Goal: Task Accomplishment & Management: Manage account settings

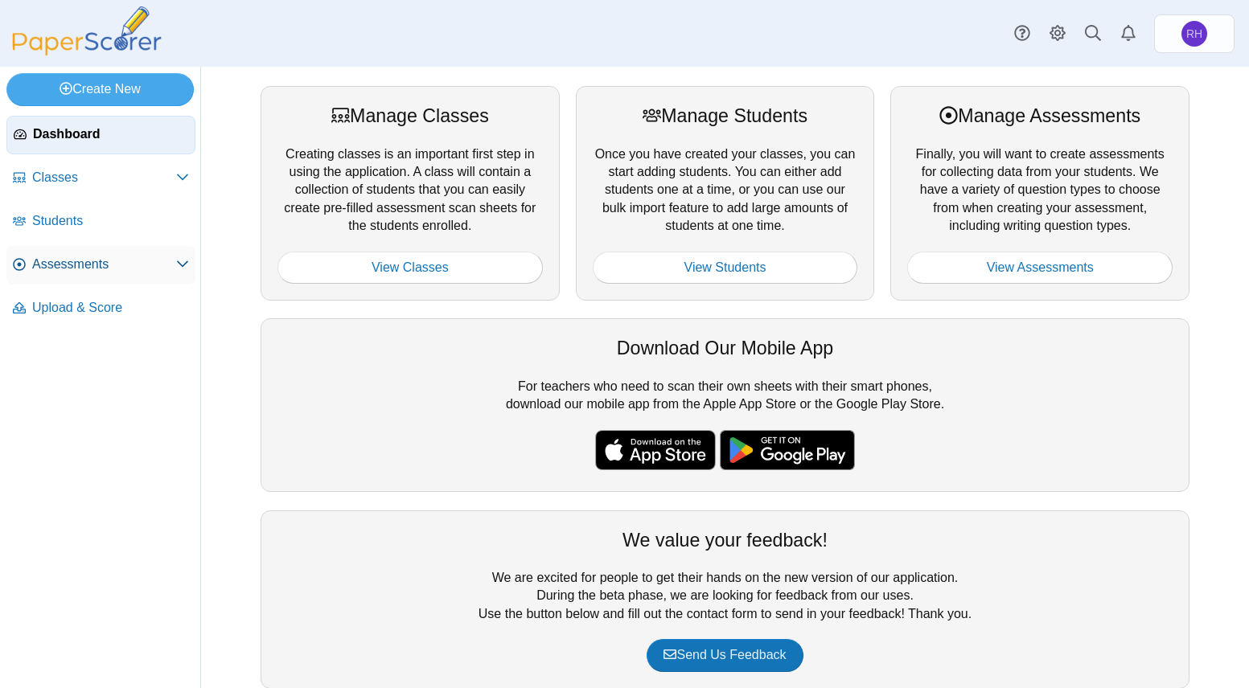
click at [154, 267] on span "Assessments" at bounding box center [104, 265] width 144 height 18
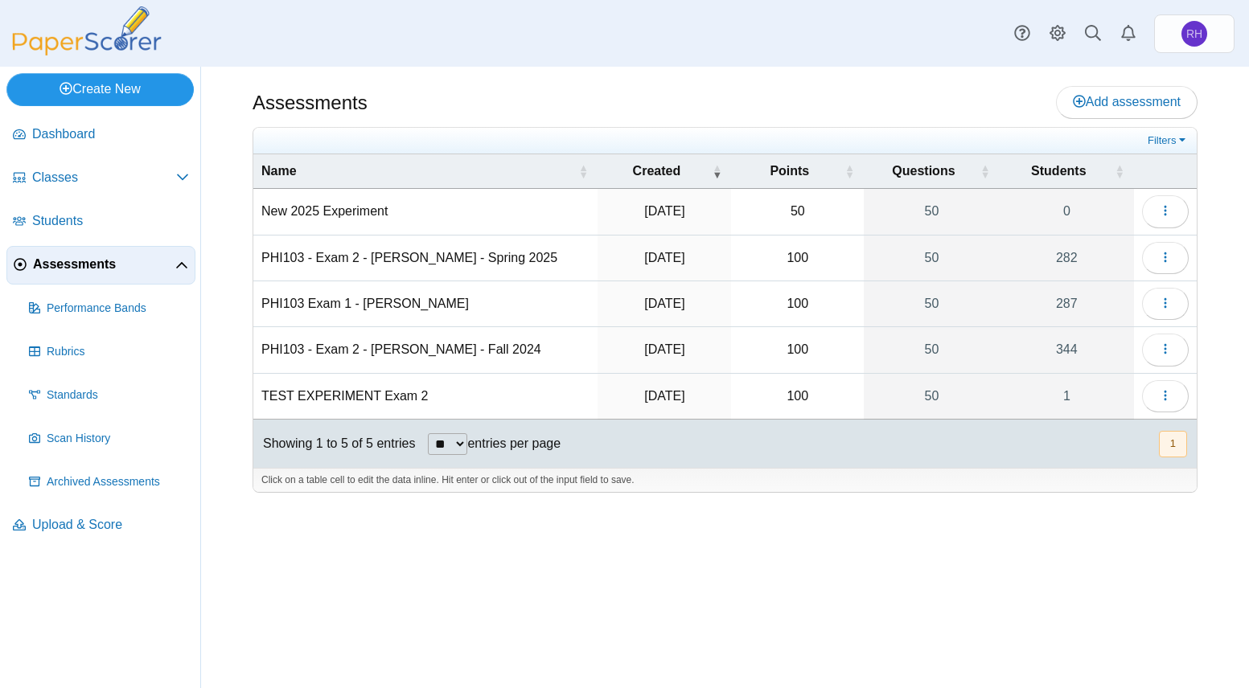
click at [121, 87] on link "Create New" at bounding box center [99, 89] width 187 height 32
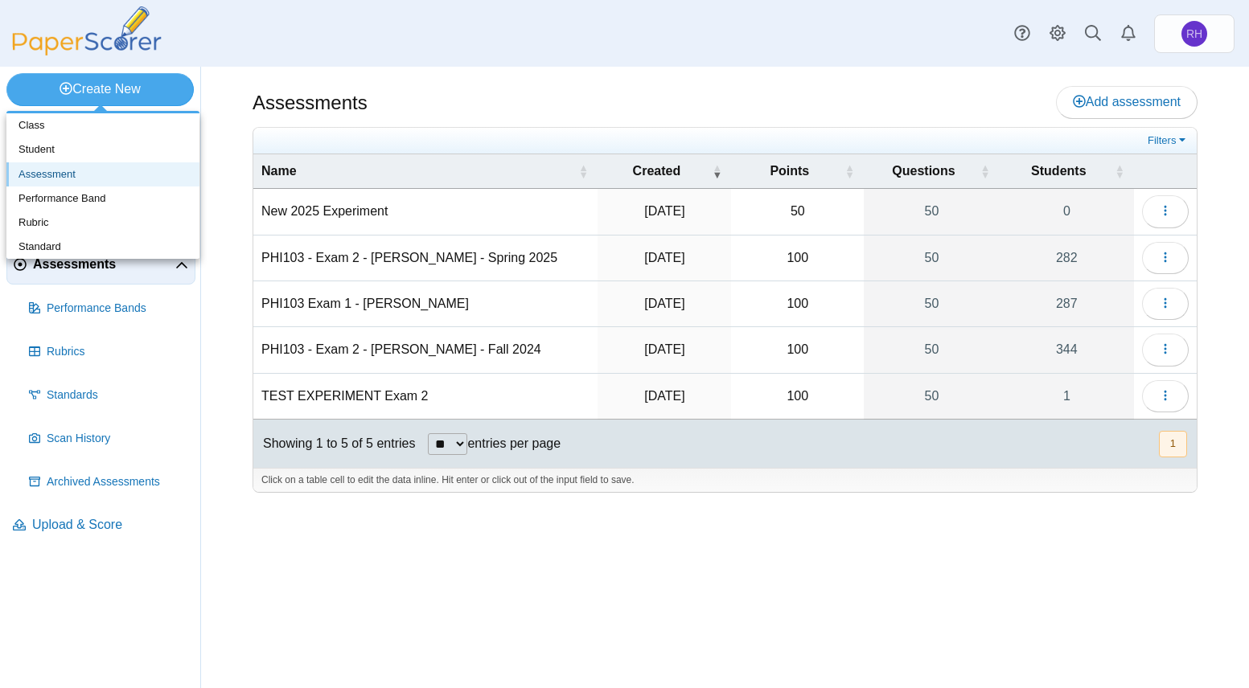
click at [120, 170] on link "Assessment" at bounding box center [102, 174] width 193 height 24
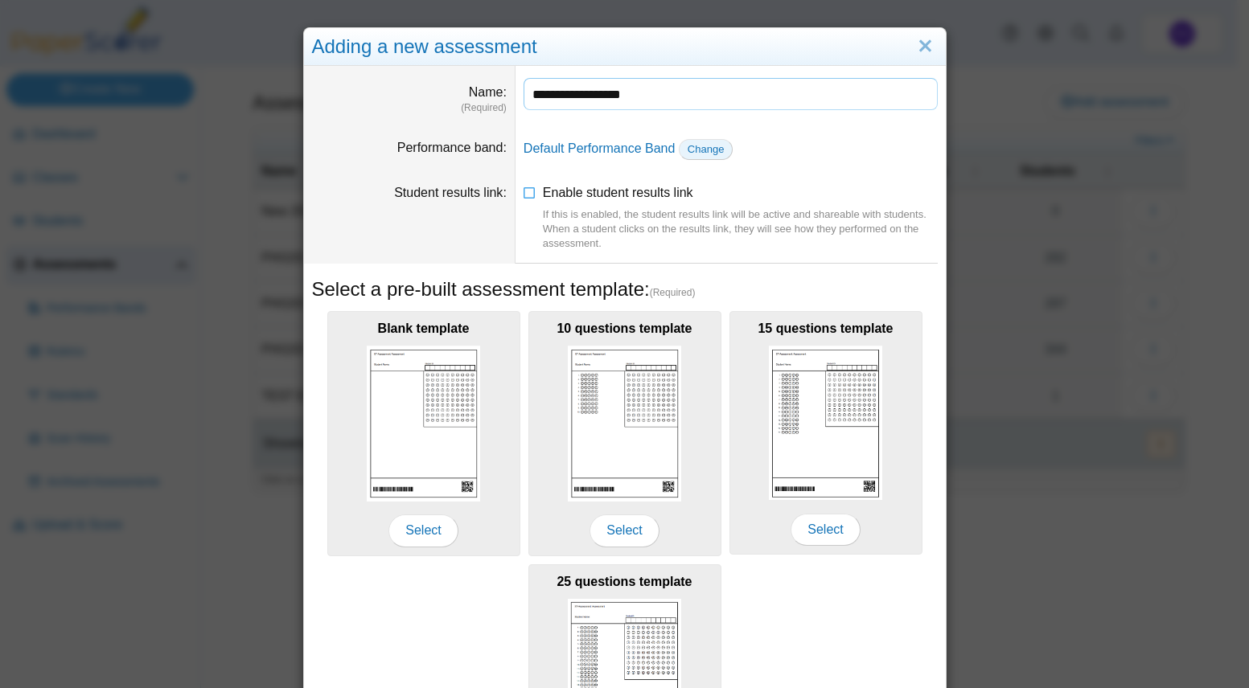
type input "**********"
click at [704, 141] on link "Change" at bounding box center [706, 149] width 55 height 21
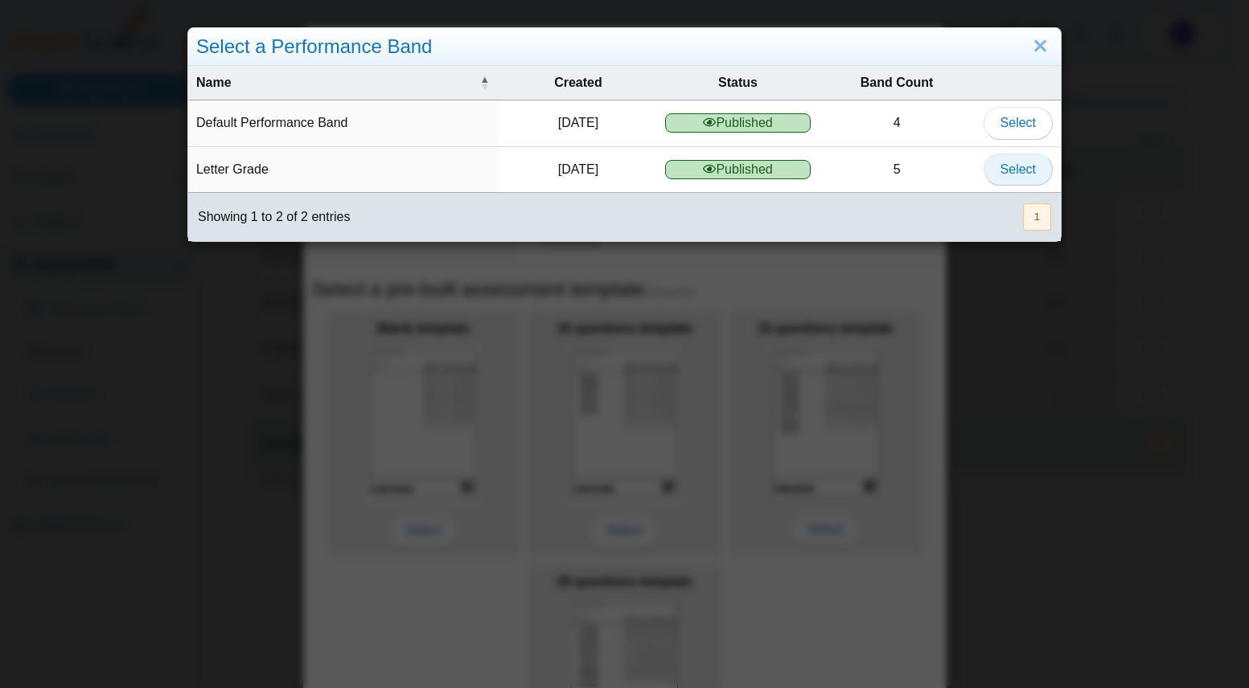
click at [1019, 168] on span "Select" at bounding box center [1017, 169] width 35 height 14
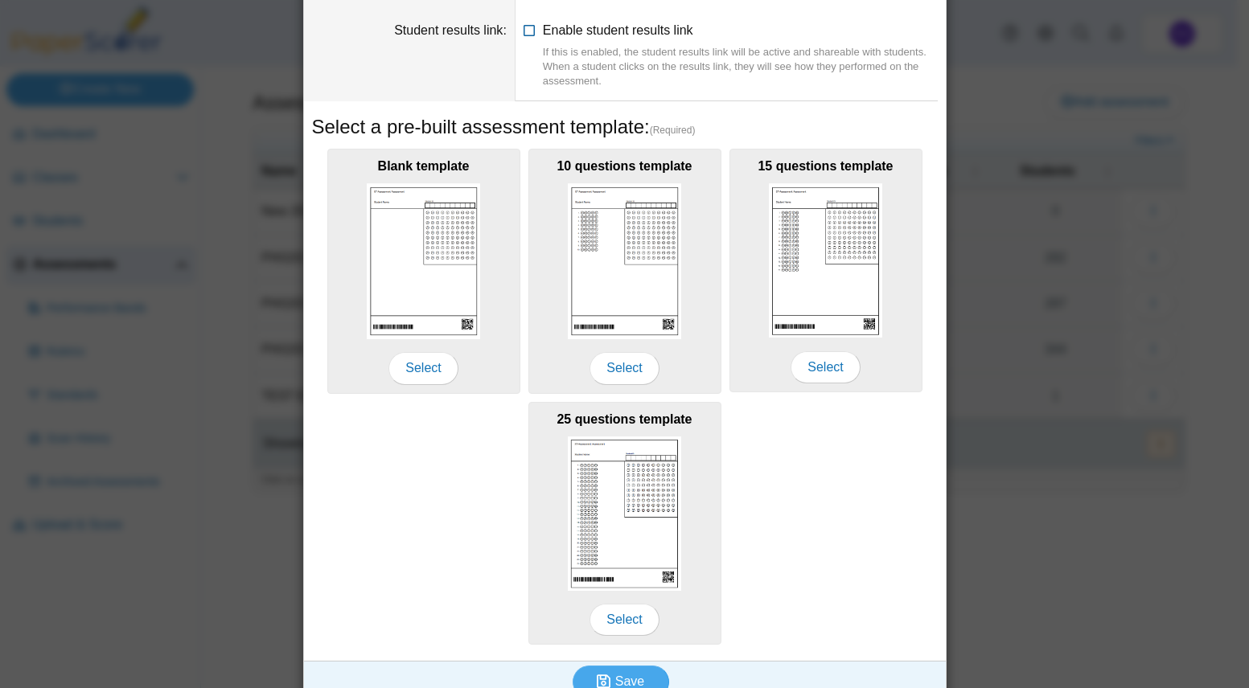
scroll to position [185, 0]
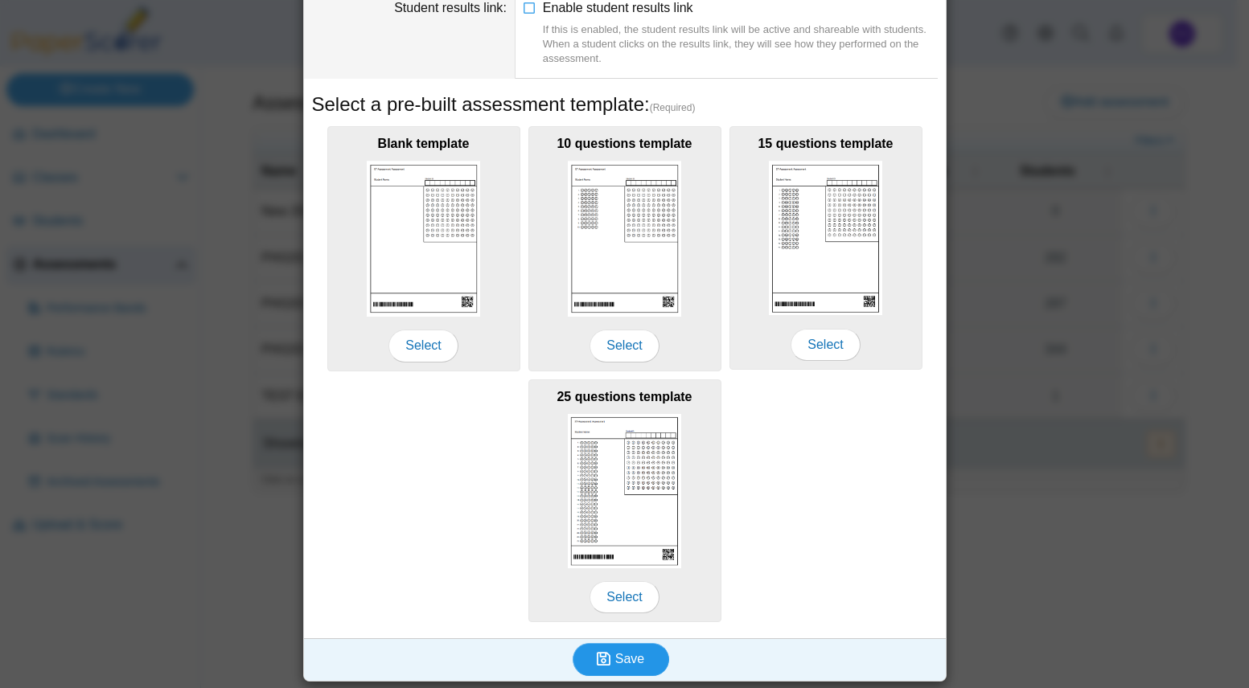
click at [615, 654] on span "Save" at bounding box center [629, 659] width 29 height 14
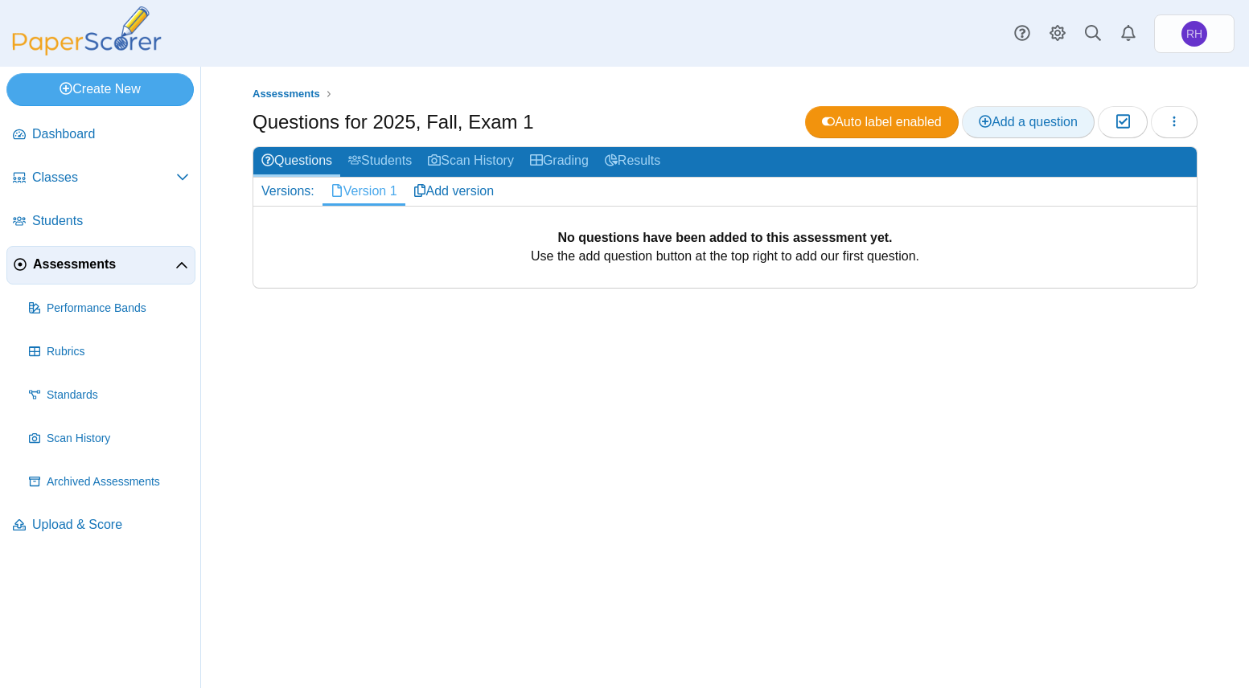
click at [1040, 118] on span "Add a question" at bounding box center [1028, 122] width 99 height 14
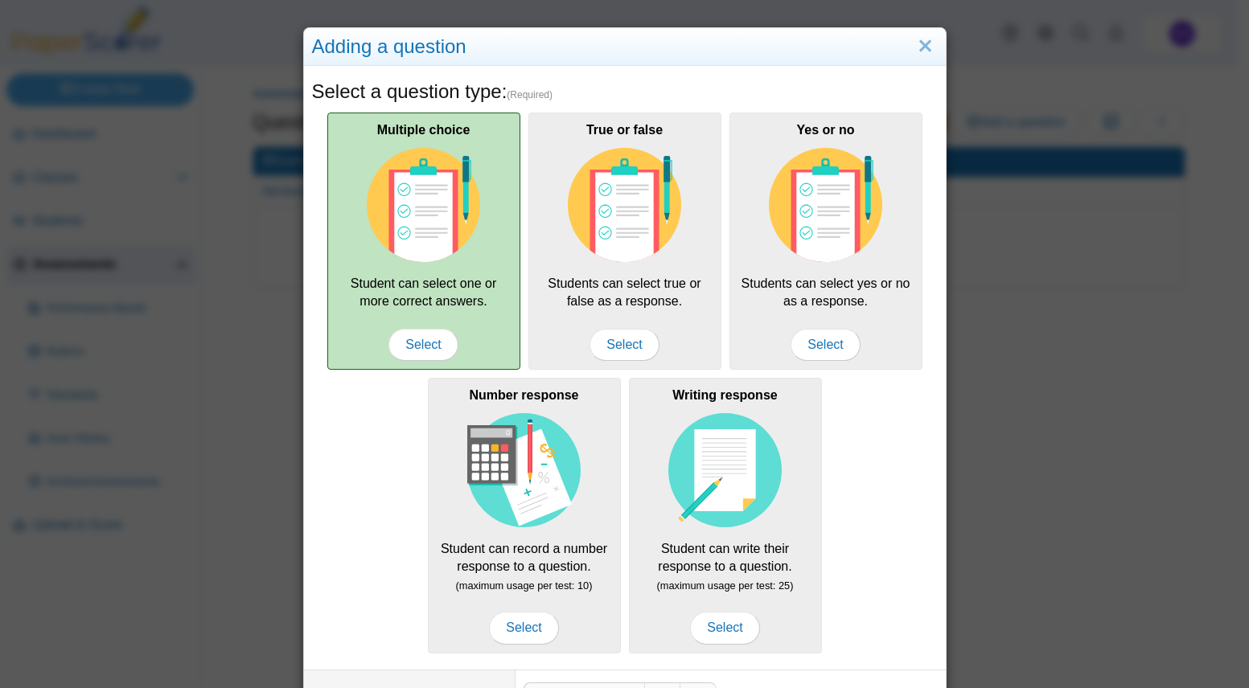
click at [492, 244] on div "Multiple choice Student can select one or more correct answers. Select" at bounding box center [423, 241] width 193 height 257
click at [416, 342] on span "Select" at bounding box center [422, 345] width 69 height 32
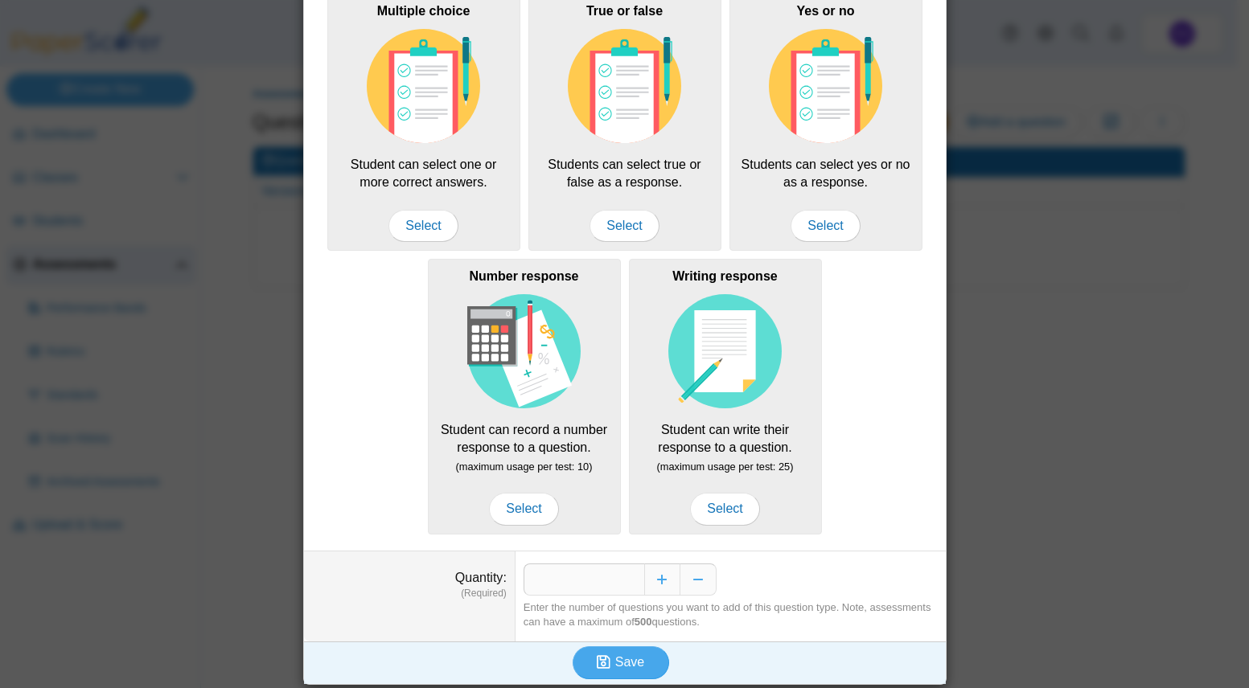
scroll to position [122, 0]
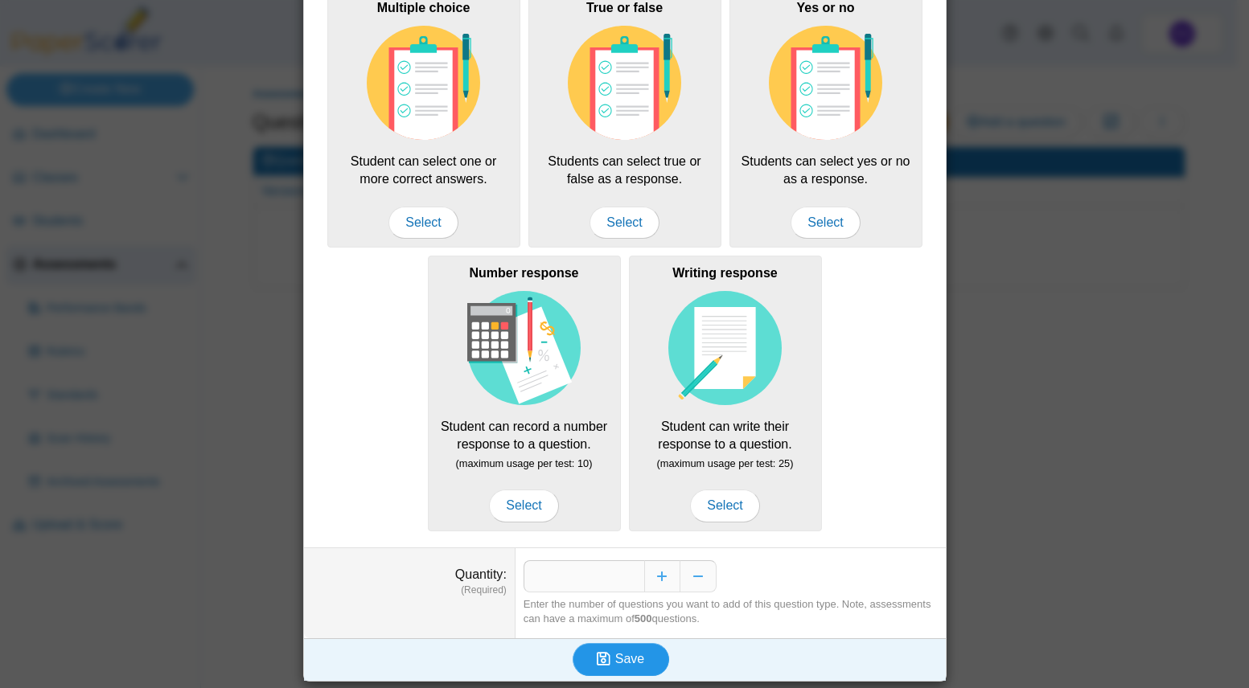
click at [635, 658] on span "Save" at bounding box center [629, 659] width 29 height 14
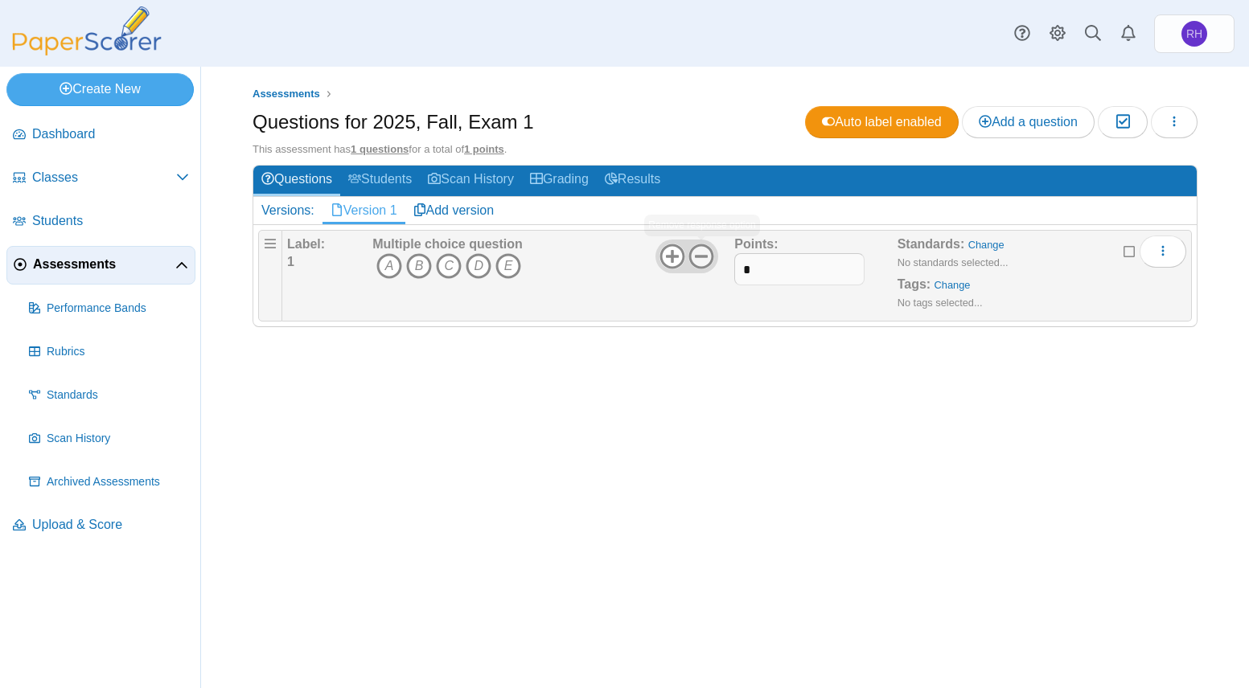
click at [696, 252] on icon at bounding box center [701, 257] width 26 height 26
click at [782, 265] on input "*" at bounding box center [799, 269] width 130 height 32
type input "*"
click at [837, 404] on div "Assessments Questions for 2025, Fall, Exam 1 Auto label enabled Add a question …" at bounding box center [725, 378] width 1048 height 622
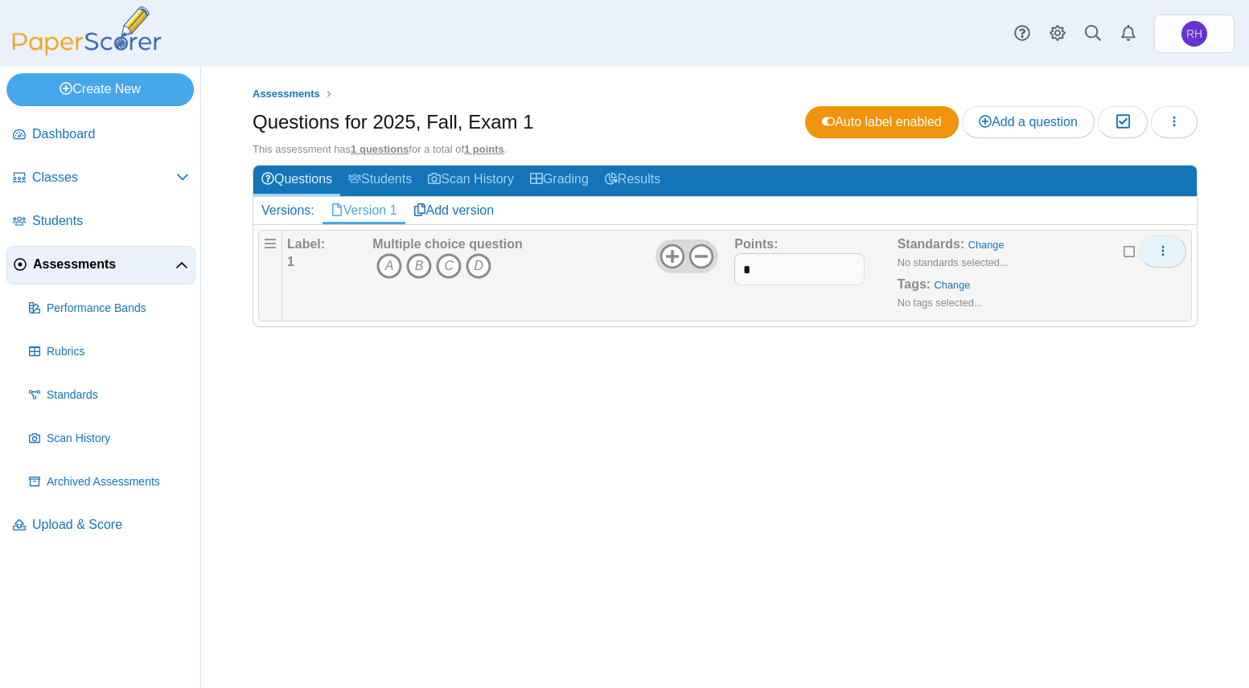
click at [1163, 249] on icon "More options" at bounding box center [1162, 250] width 13 height 13
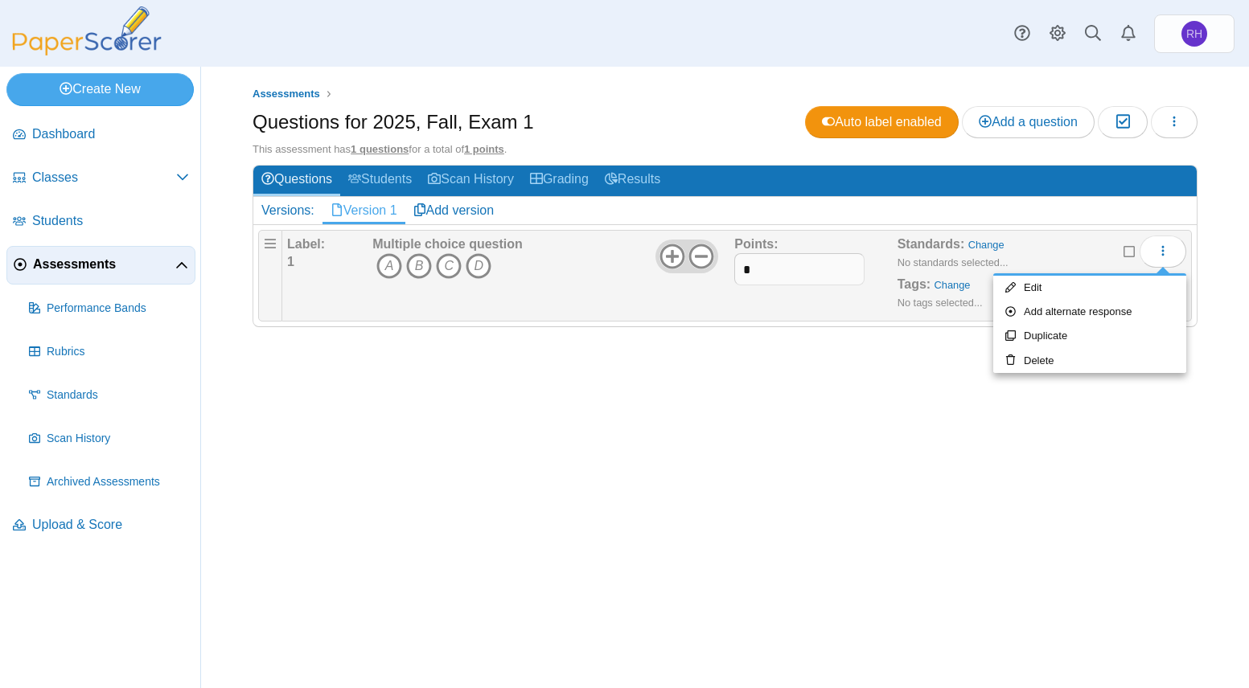
click at [1133, 249] on icon at bounding box center [1129, 249] width 13 height 11
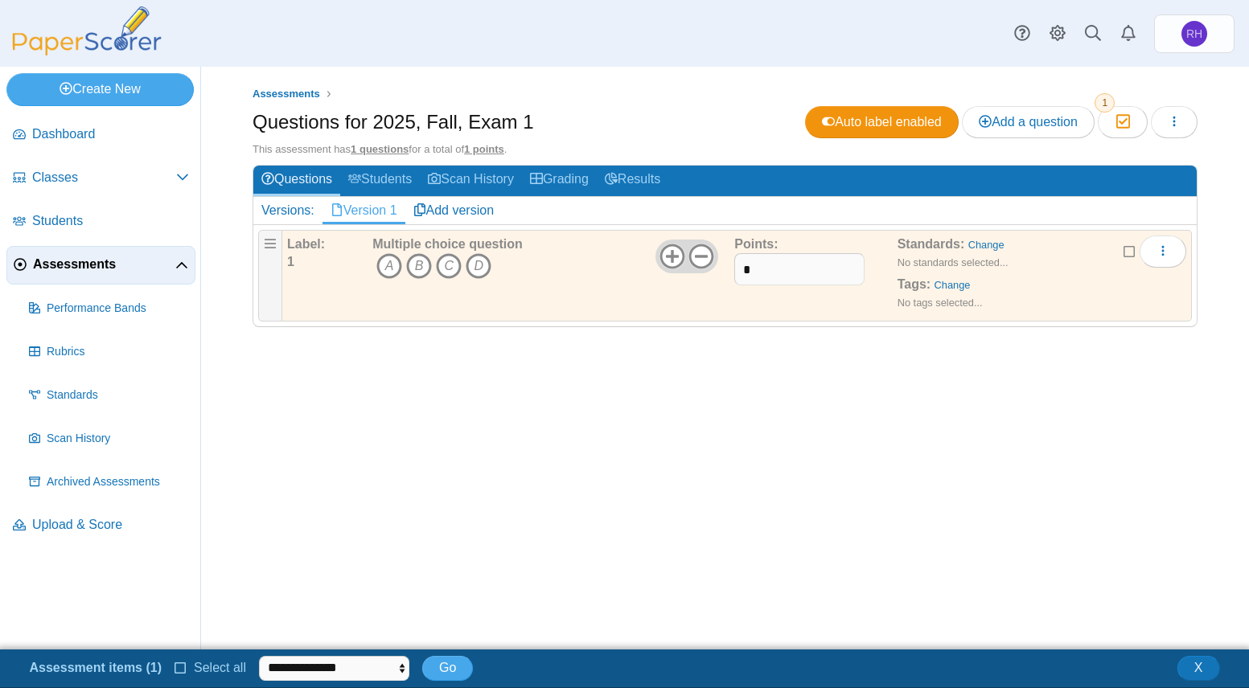
click at [1128, 249] on icon at bounding box center [1129, 249] width 13 height 11
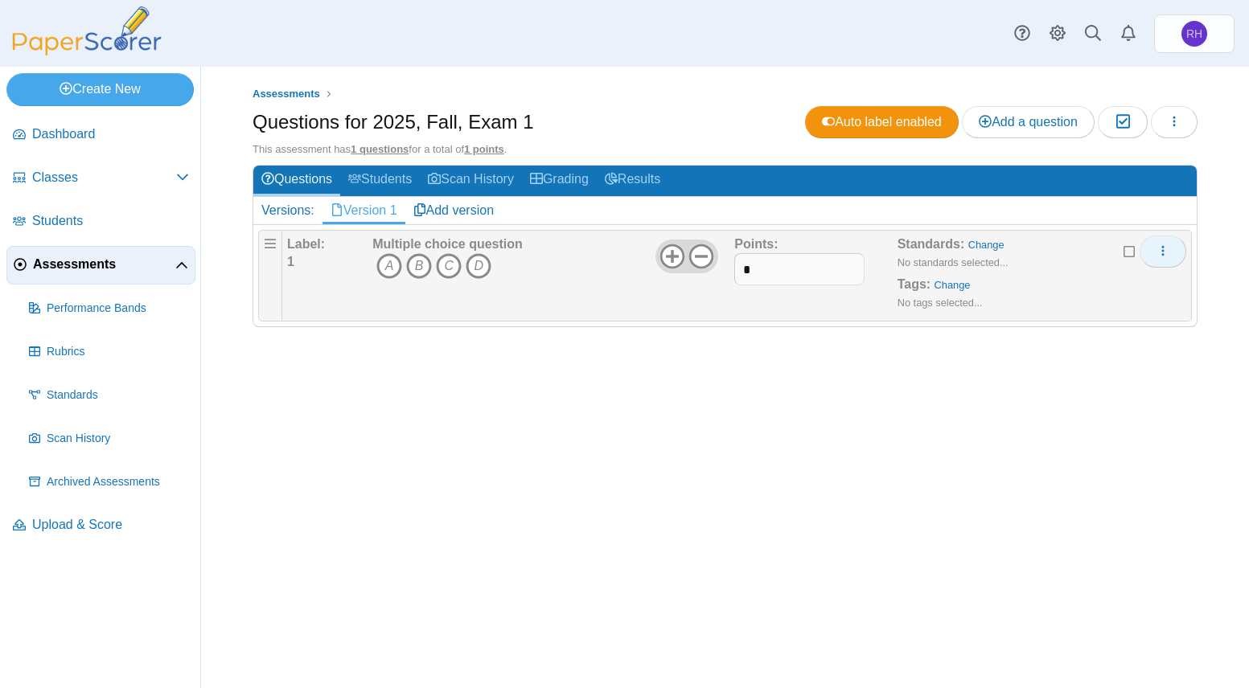
click at [1160, 250] on icon "More options" at bounding box center [1162, 250] width 13 height 13
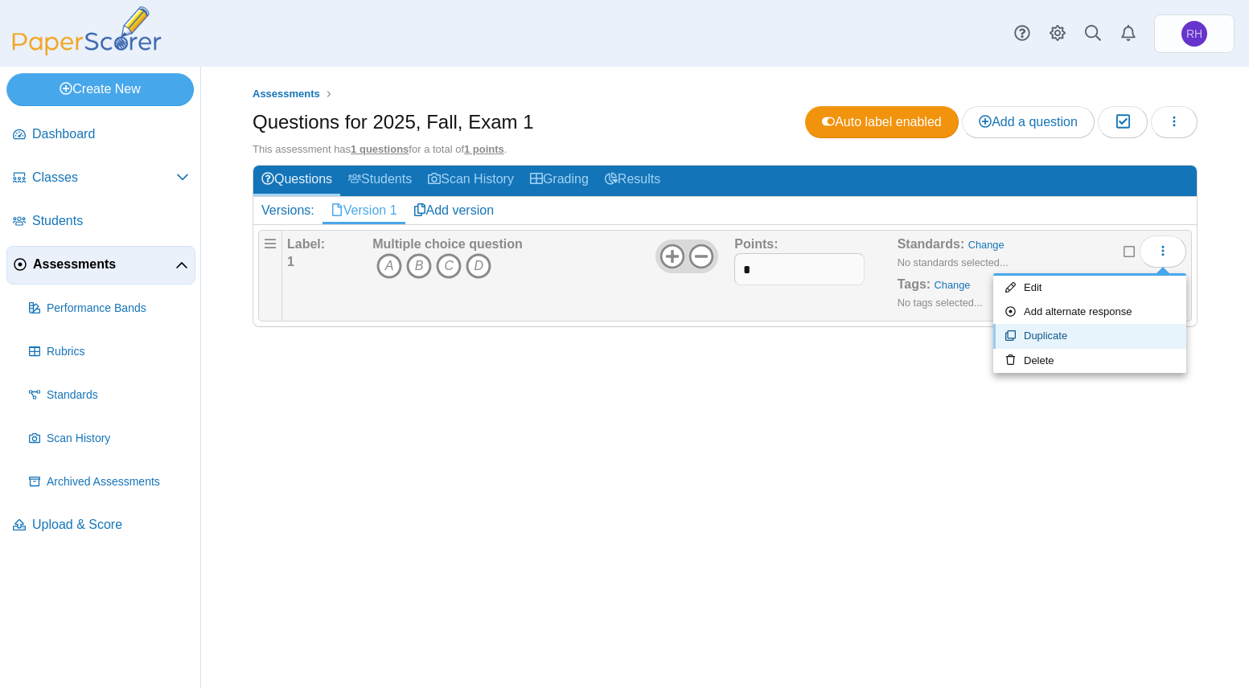
click at [1036, 336] on link "Duplicate" at bounding box center [1089, 336] width 193 height 24
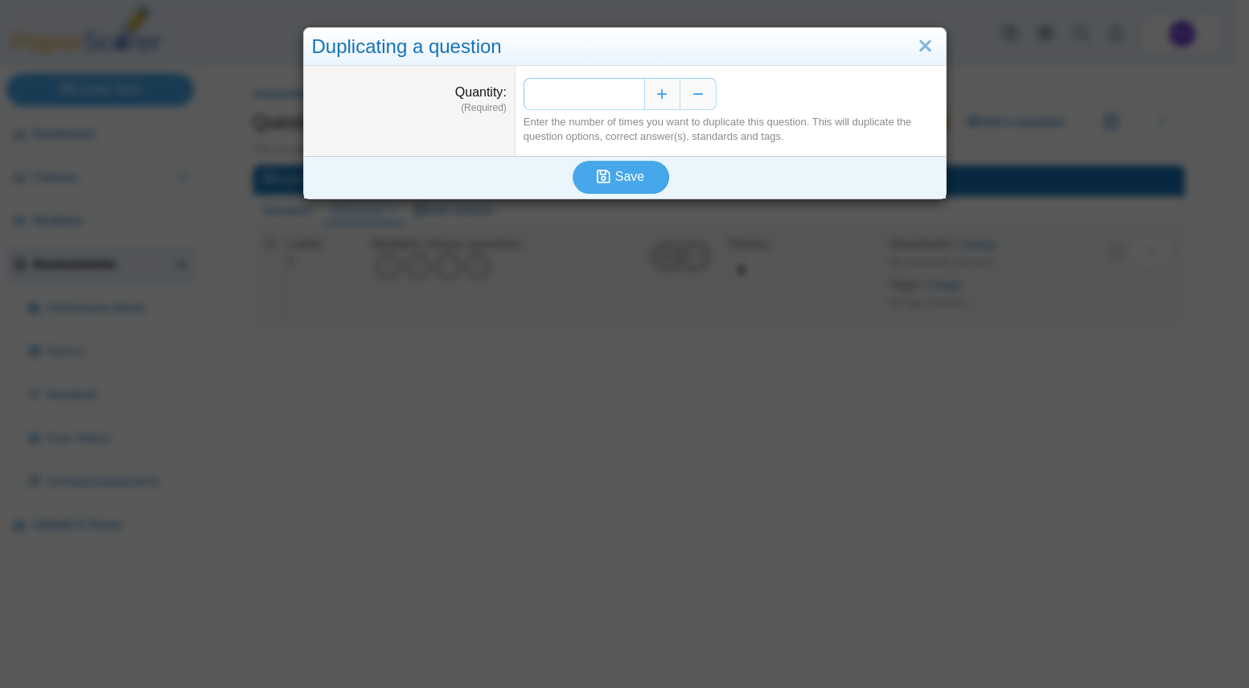
click at [622, 97] on input "*" at bounding box center [583, 94] width 121 height 32
type input "**"
click at [639, 178] on button "Save" at bounding box center [620, 177] width 96 height 32
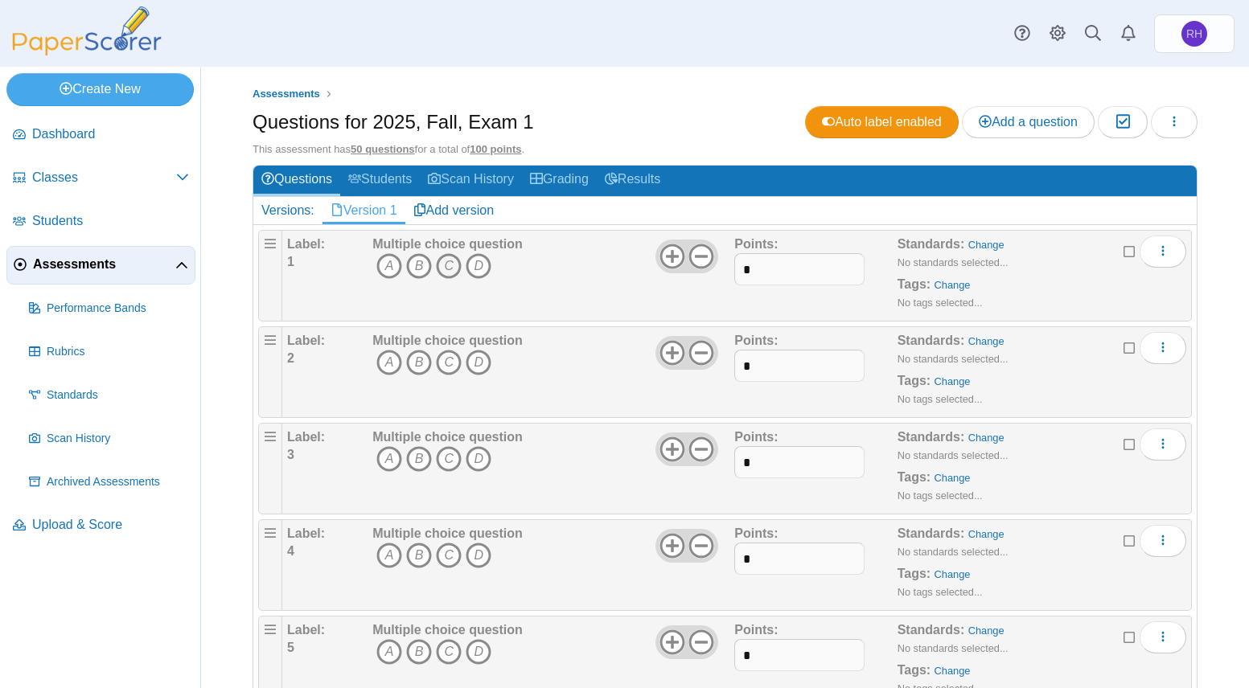
click at [451, 267] on icon "C" at bounding box center [449, 266] width 26 height 26
click at [413, 363] on icon "B" at bounding box center [419, 363] width 26 height 26
click at [397, 465] on icon "A" at bounding box center [389, 459] width 26 height 26
click at [475, 550] on icon "D" at bounding box center [479, 556] width 26 height 26
click at [446, 660] on icon "C" at bounding box center [449, 652] width 26 height 26
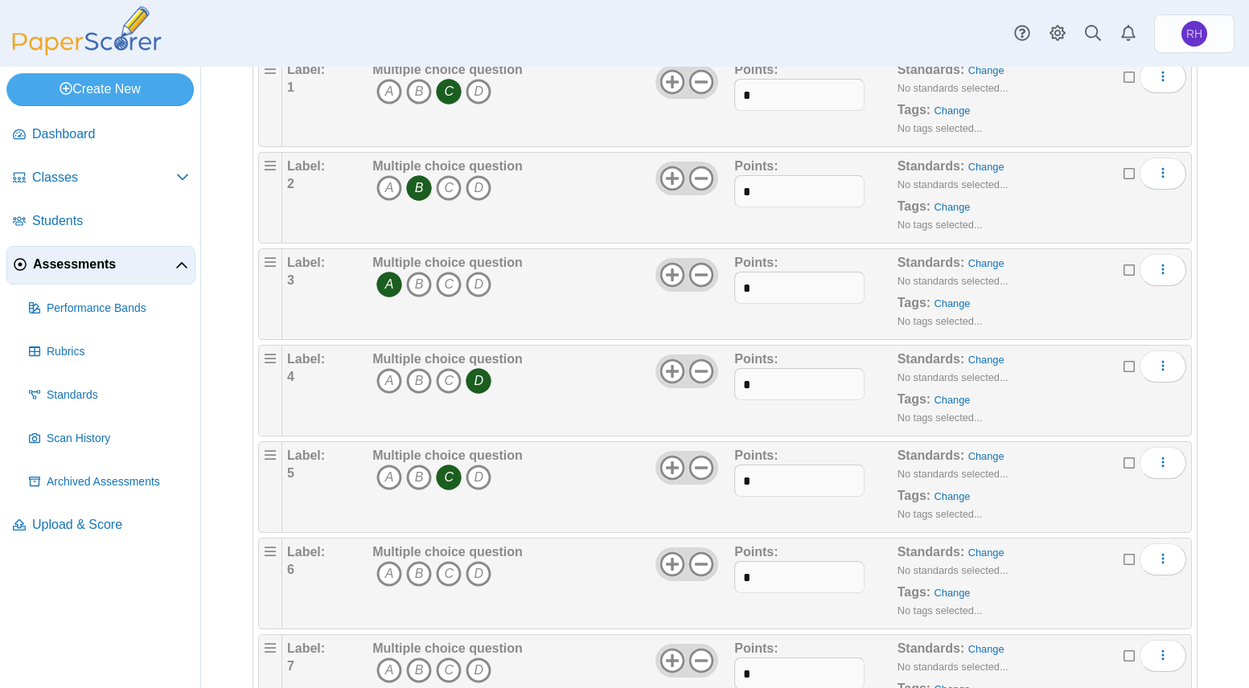
scroll to position [322, 0]
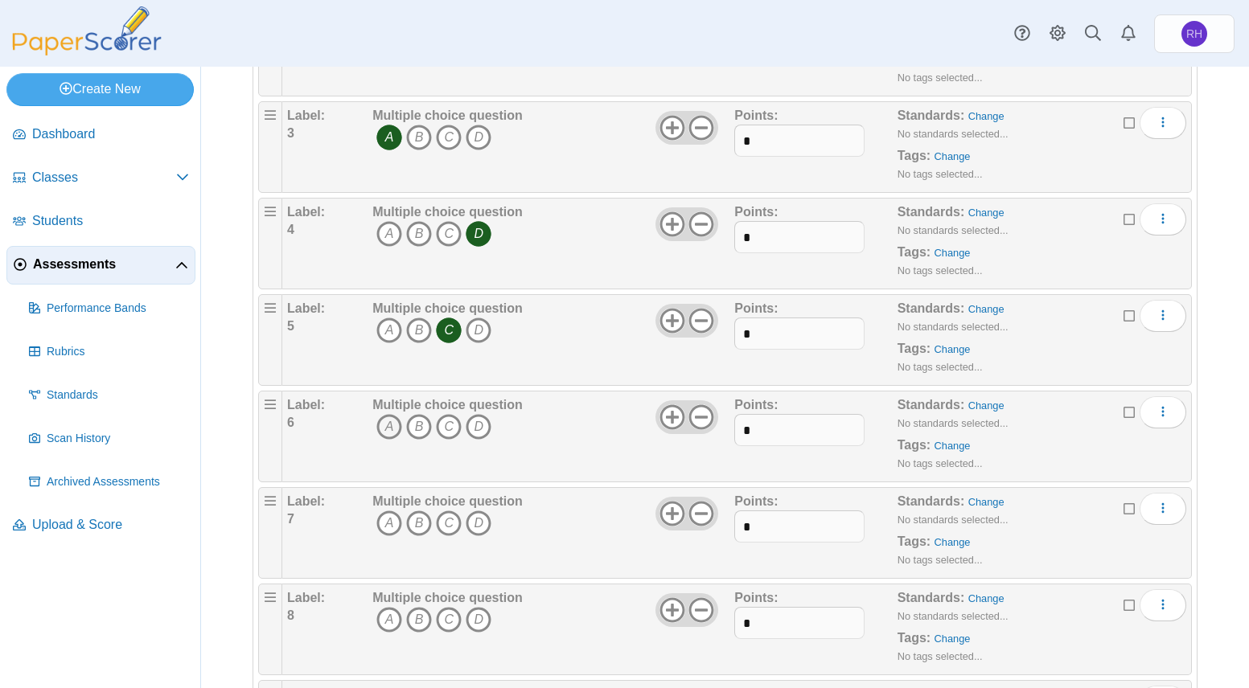
click at [380, 425] on icon "A" at bounding box center [389, 427] width 26 height 26
click at [482, 523] on icon "D" at bounding box center [479, 524] width 26 height 26
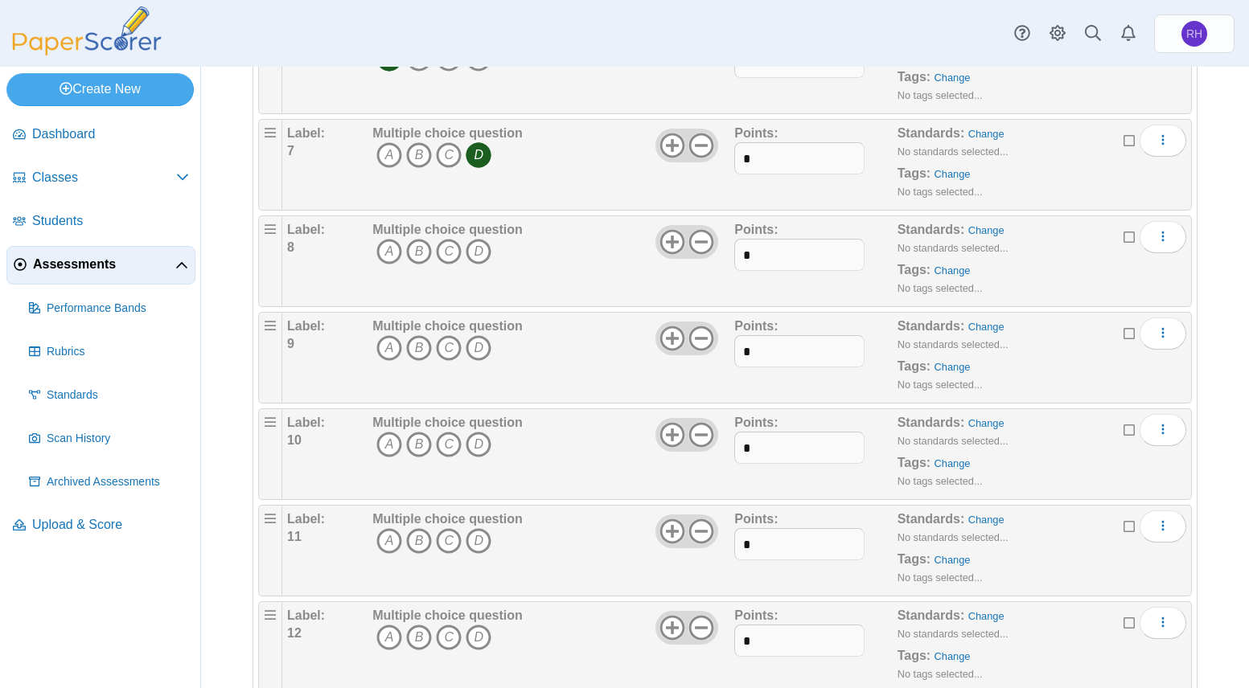
scroll to position [643, 0]
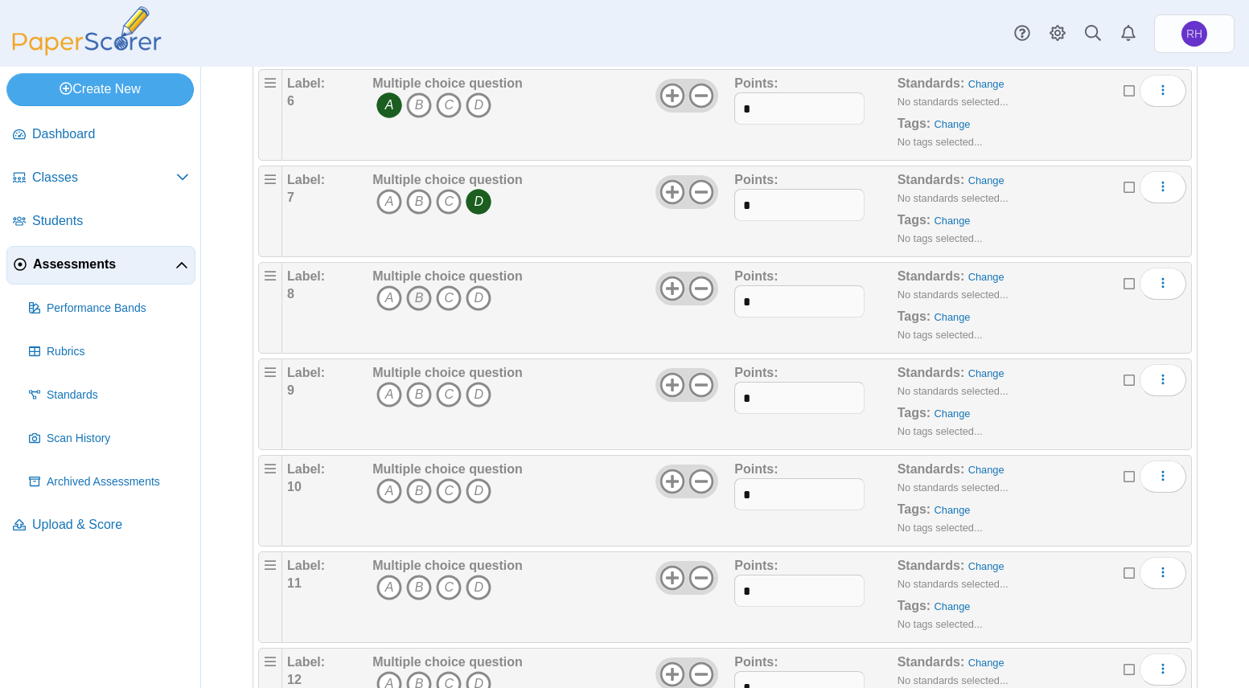
click at [421, 300] on icon "B" at bounding box center [419, 298] width 26 height 26
click at [424, 400] on icon "B" at bounding box center [419, 395] width 26 height 26
click at [450, 492] on icon "C" at bounding box center [449, 491] width 26 height 26
click at [409, 584] on icon "B" at bounding box center [419, 588] width 26 height 26
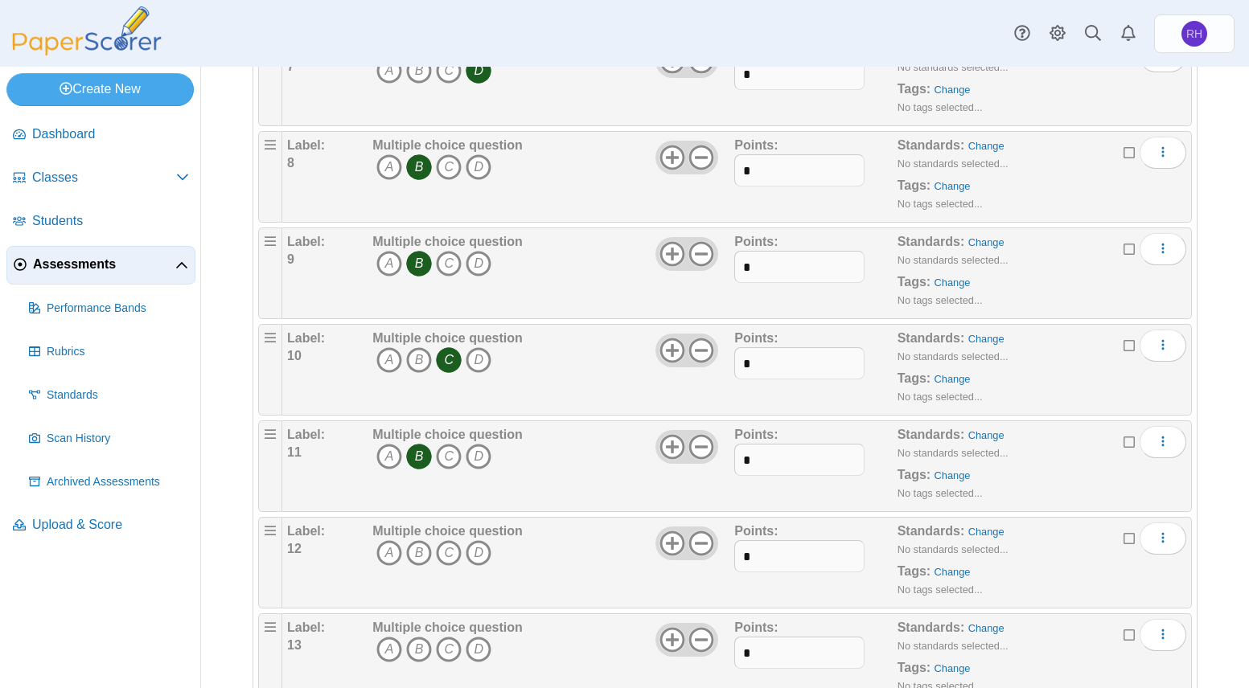
scroll to position [1126, 0]
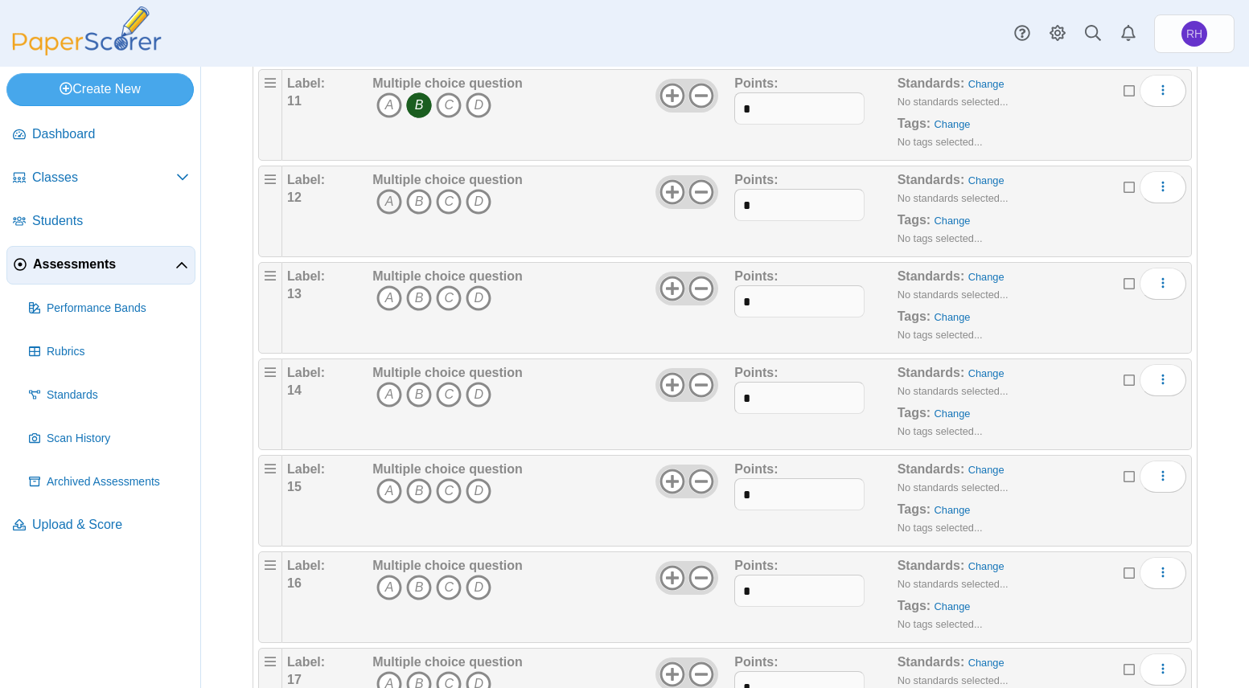
click at [376, 192] on icon "A" at bounding box center [389, 202] width 26 height 26
click at [384, 313] on span "A B C D" at bounding box center [447, 300] width 150 height 30
click at [384, 305] on icon "A" at bounding box center [389, 298] width 26 height 26
click at [423, 401] on icon "B" at bounding box center [419, 395] width 26 height 26
click at [384, 491] on icon "A" at bounding box center [389, 491] width 26 height 26
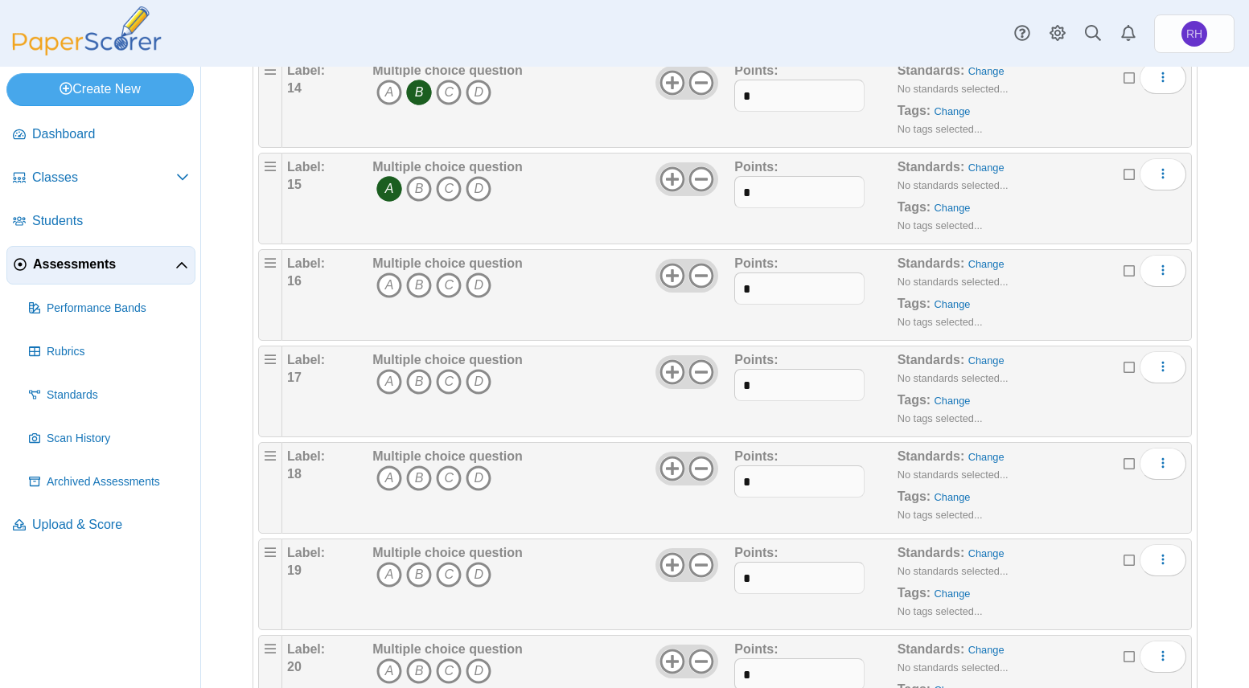
scroll to position [1447, 0]
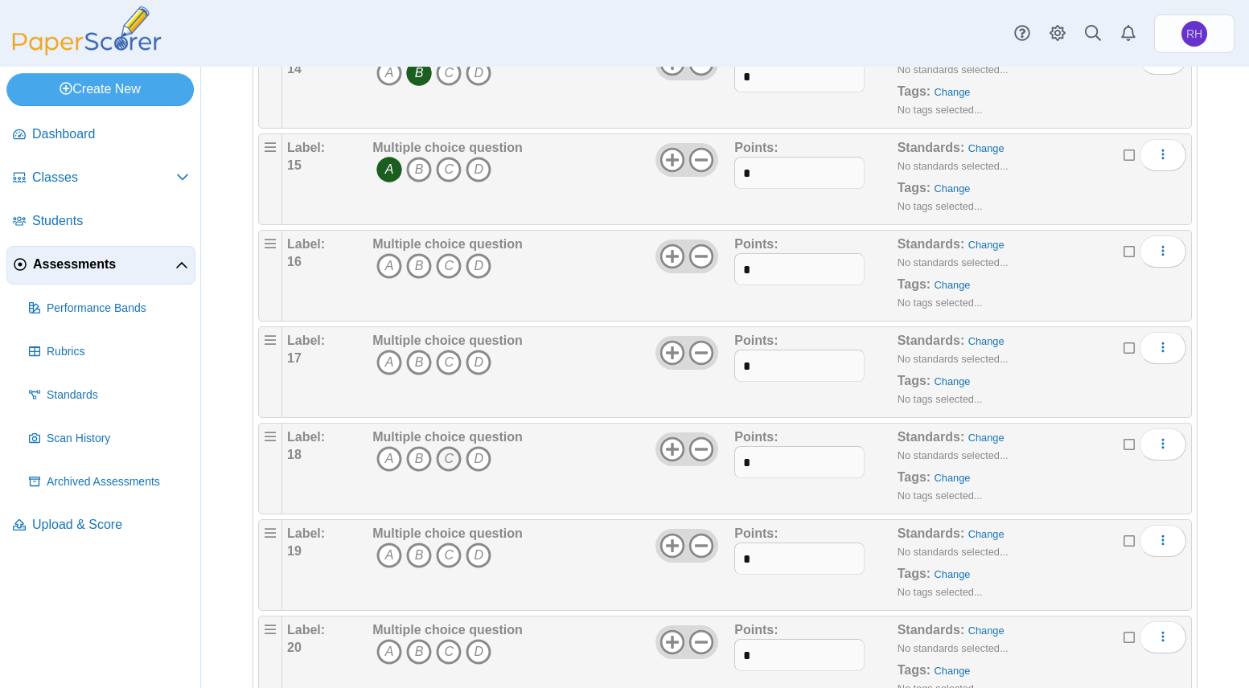
click at [452, 457] on icon "C" at bounding box center [449, 459] width 26 height 26
click at [447, 363] on icon "C" at bounding box center [449, 363] width 26 height 26
click at [478, 362] on icon "D" at bounding box center [479, 363] width 26 height 26
click at [442, 363] on icon "C" at bounding box center [449, 363] width 26 height 26
click at [449, 261] on icon "C" at bounding box center [449, 266] width 26 height 26
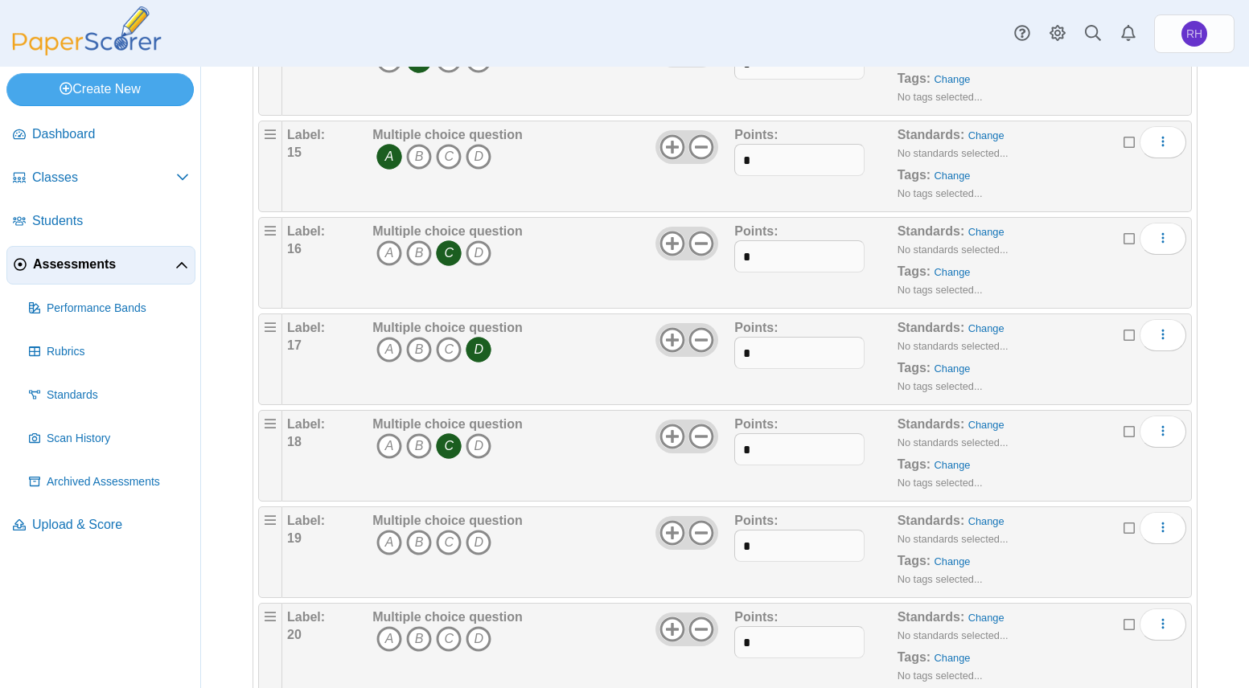
scroll to position [1608, 0]
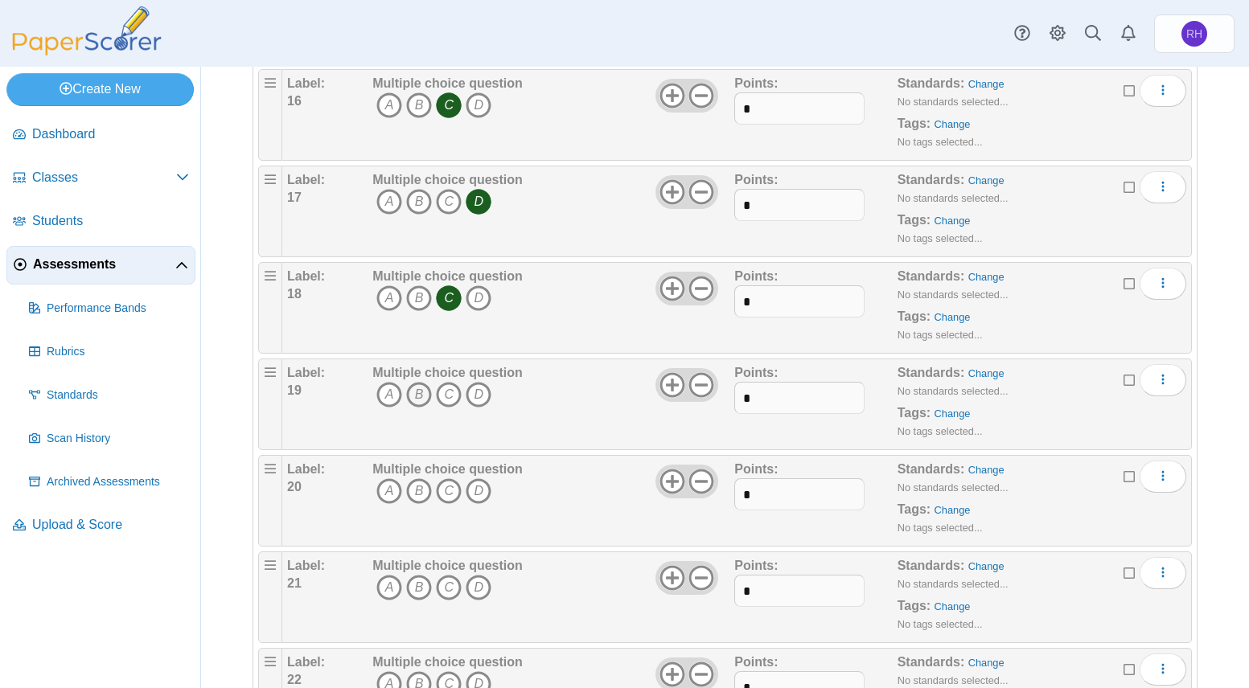
click at [422, 400] on icon "B" at bounding box center [419, 395] width 26 height 26
click at [414, 492] on icon "B" at bounding box center [419, 491] width 26 height 26
click at [477, 602] on span "A B C D" at bounding box center [447, 590] width 150 height 30
click at [474, 595] on icon "D" at bounding box center [479, 588] width 26 height 26
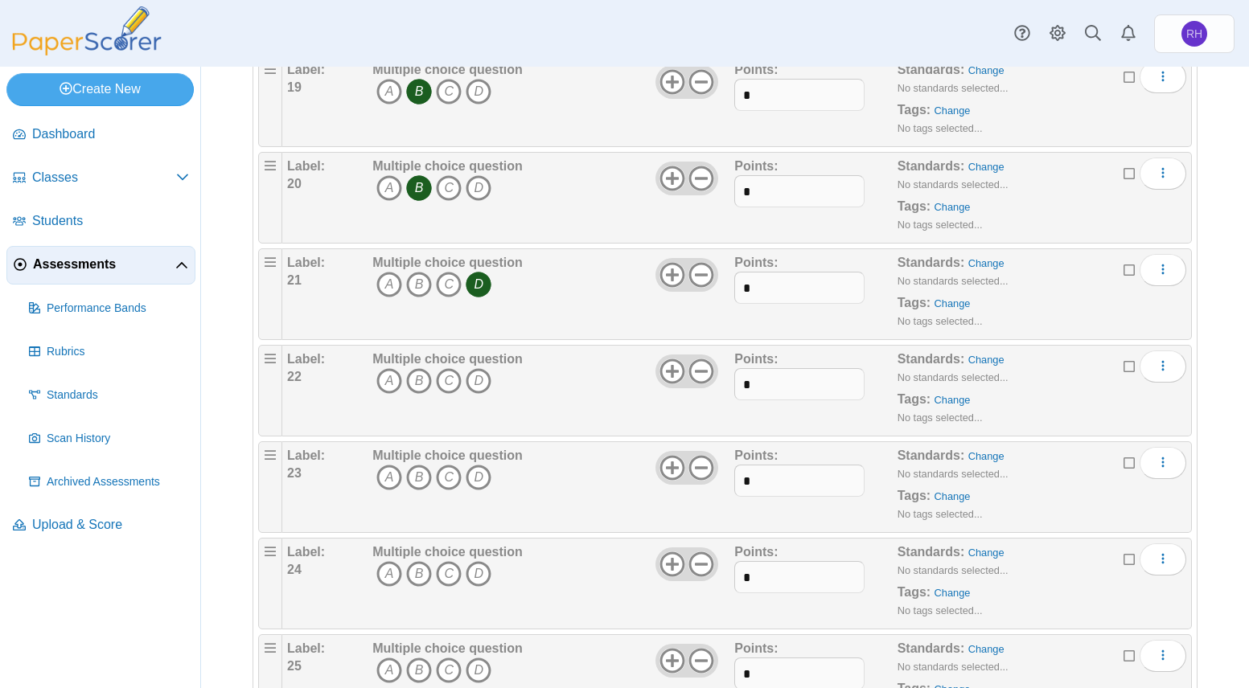
scroll to position [1930, 0]
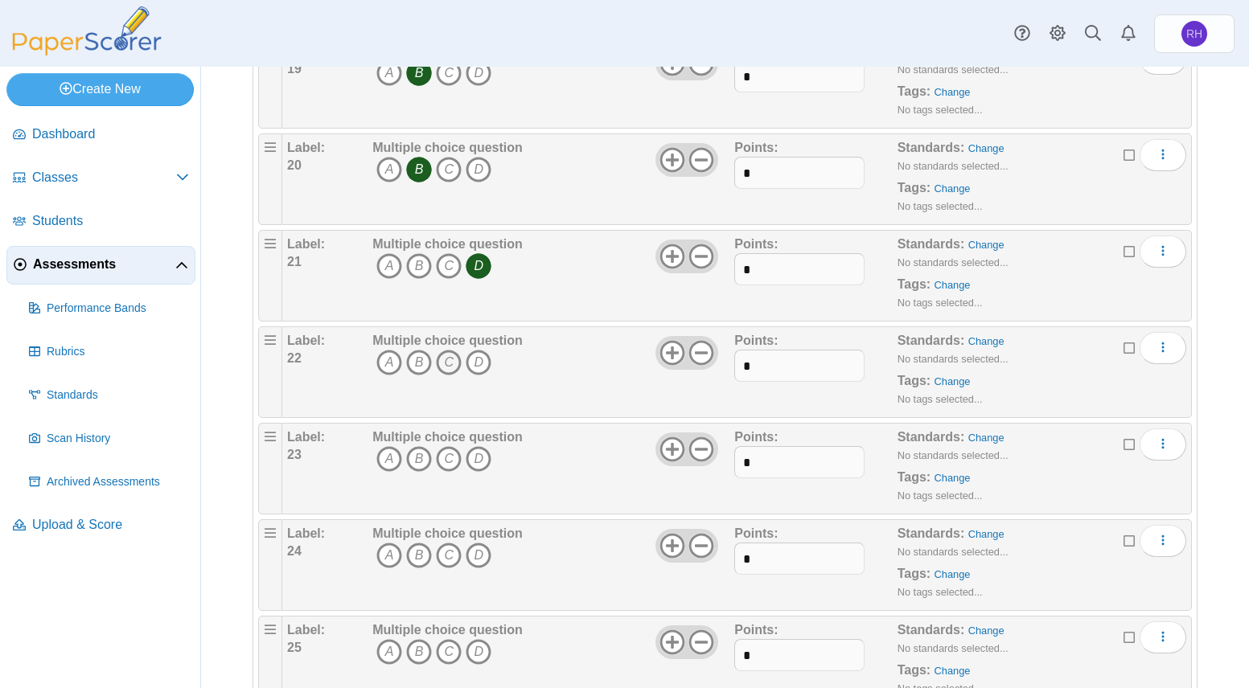
click at [441, 367] on icon "C" at bounding box center [449, 363] width 26 height 26
click at [421, 463] on icon "B" at bounding box center [419, 459] width 26 height 26
click at [413, 560] on icon "B" at bounding box center [419, 556] width 26 height 26
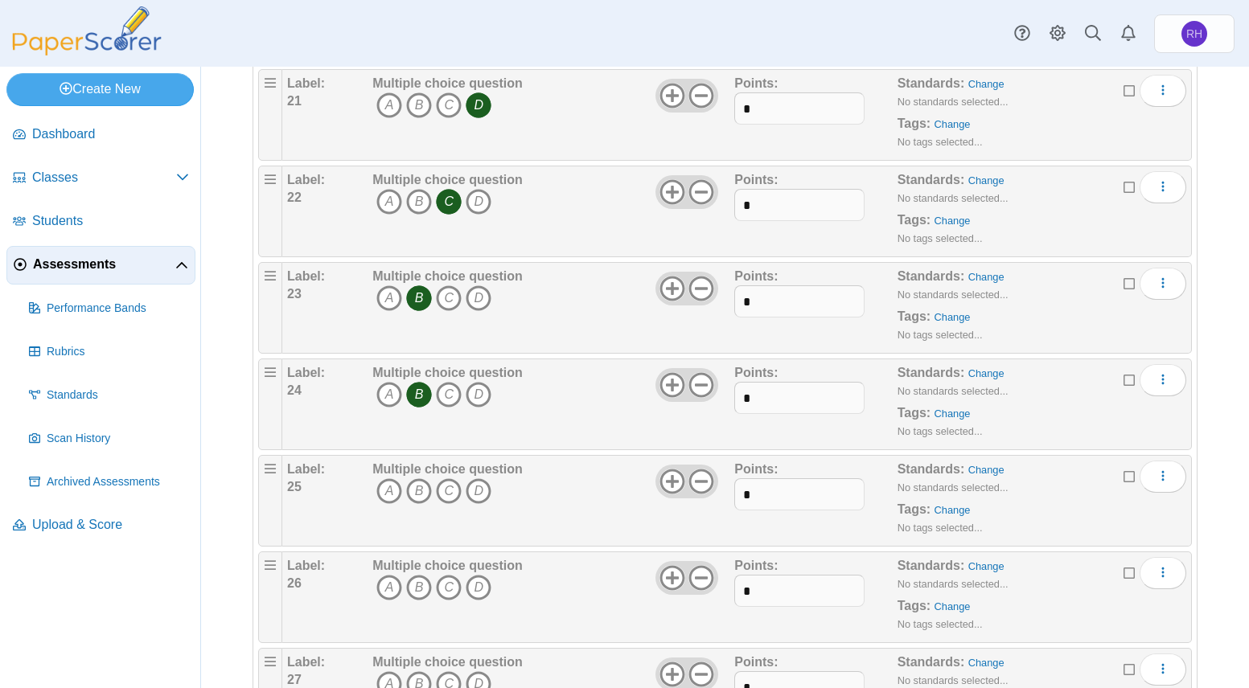
scroll to position [2412, 0]
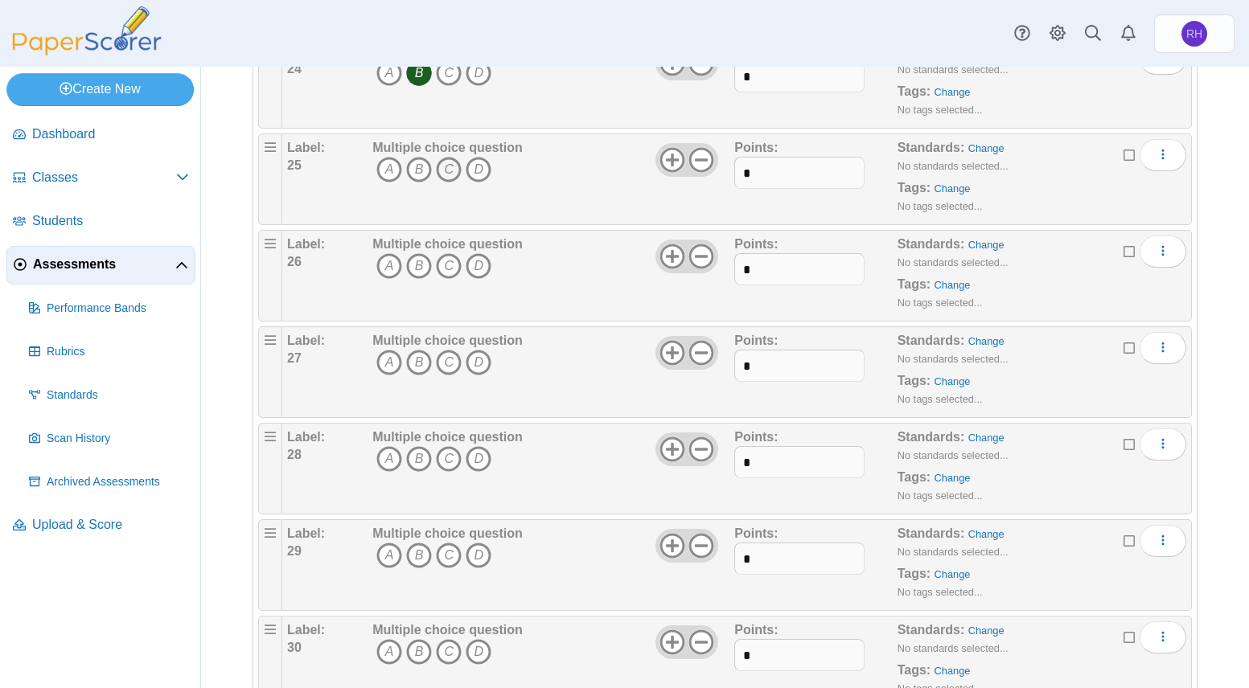
click at [442, 170] on icon "C" at bounding box center [449, 170] width 26 height 26
click at [482, 271] on icon "D" at bounding box center [479, 266] width 26 height 26
click at [470, 363] on icon "D" at bounding box center [479, 363] width 26 height 26
click at [391, 463] on icon "A" at bounding box center [389, 459] width 26 height 26
click at [439, 553] on icon "C" at bounding box center [449, 556] width 26 height 26
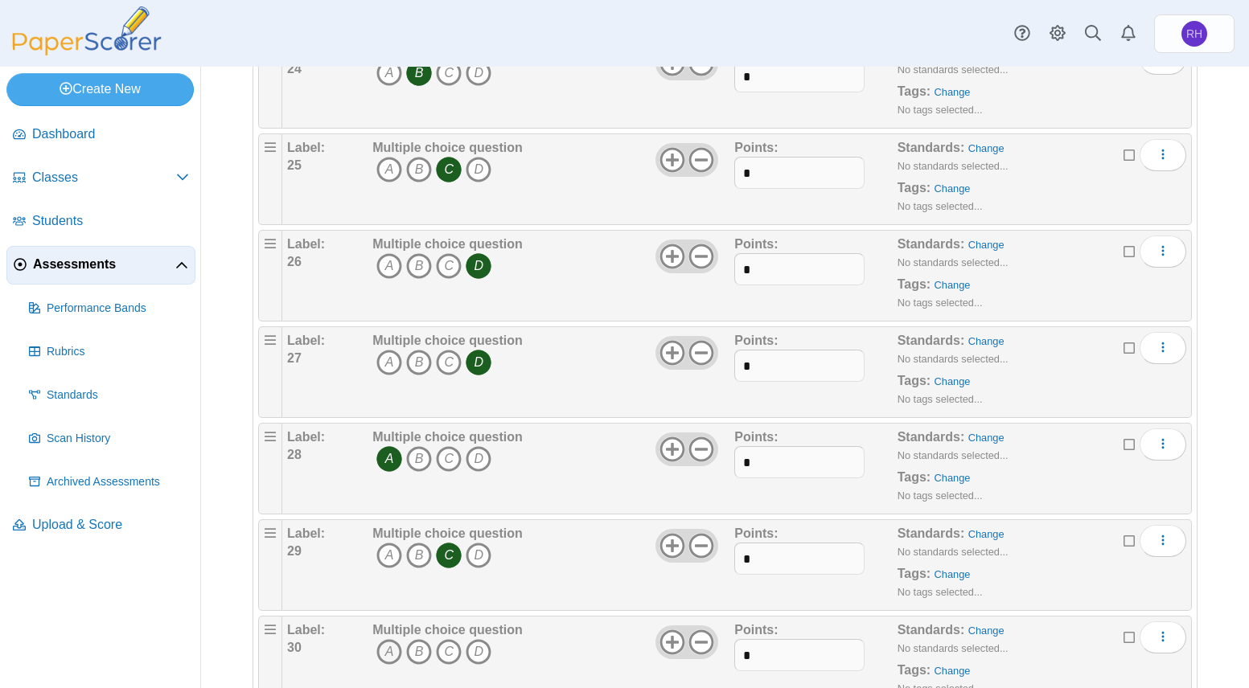
click at [396, 653] on icon "A" at bounding box center [389, 652] width 26 height 26
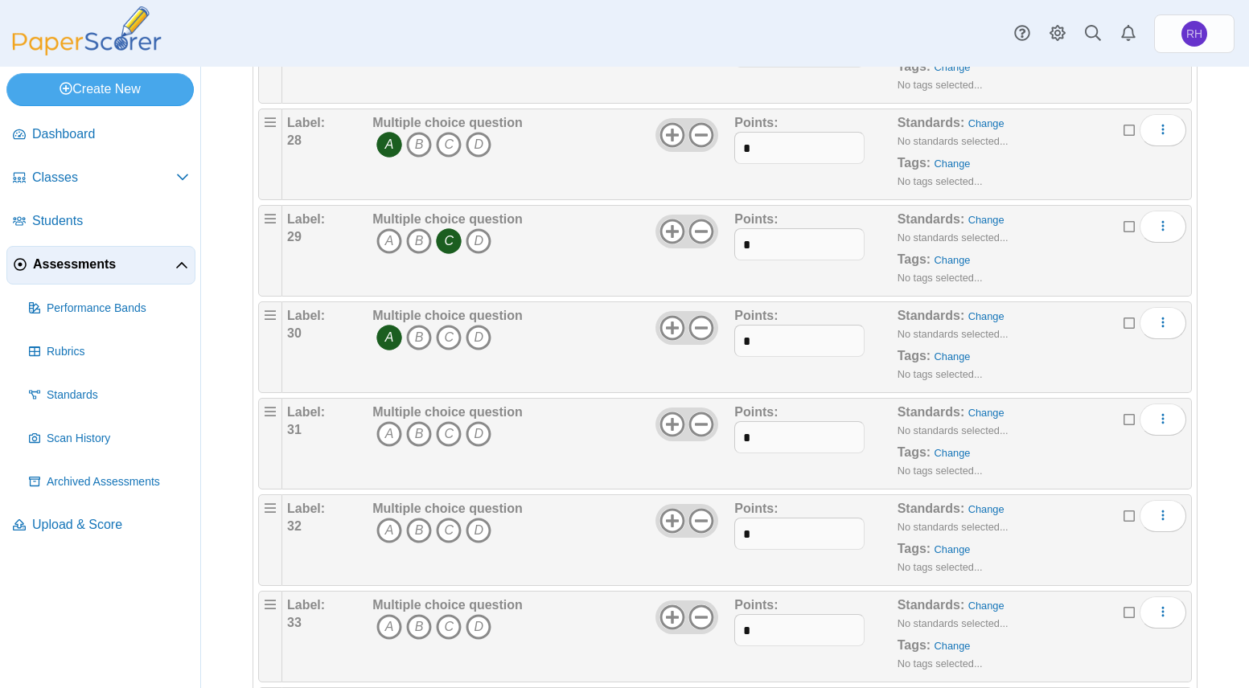
scroll to position [2734, 0]
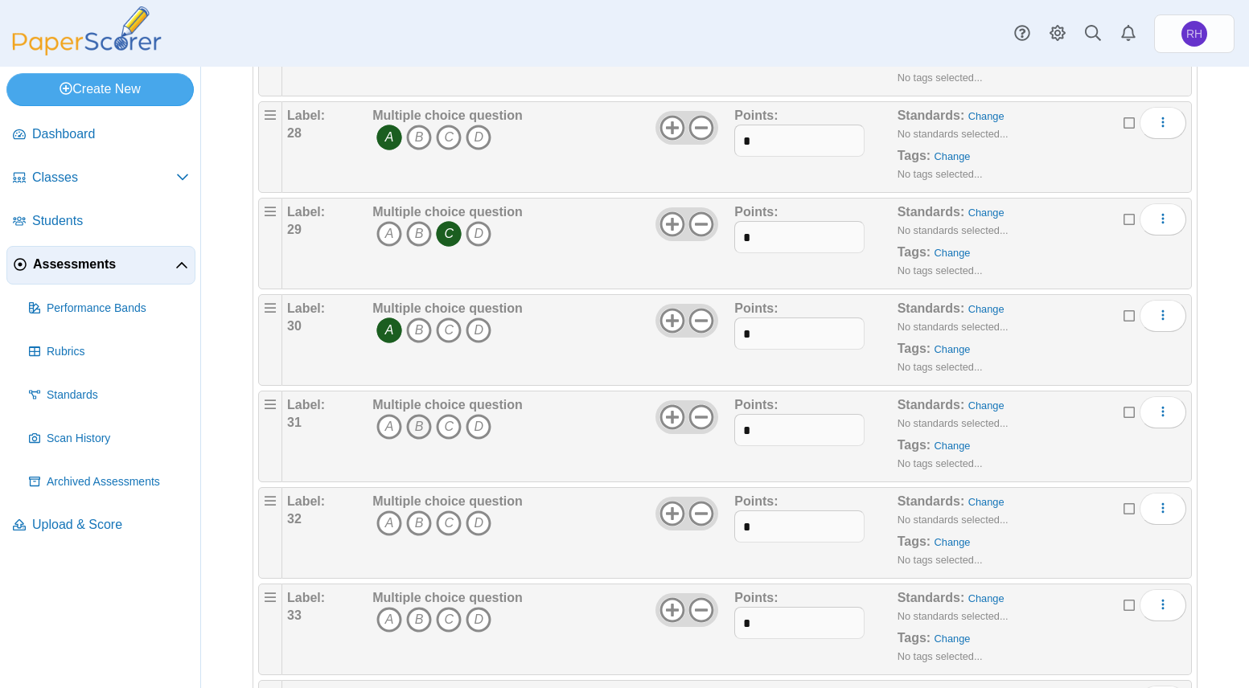
click at [420, 429] on icon "B" at bounding box center [419, 427] width 26 height 26
click at [478, 529] on icon "D" at bounding box center [479, 524] width 26 height 26
click at [417, 622] on icon "B" at bounding box center [419, 620] width 26 height 26
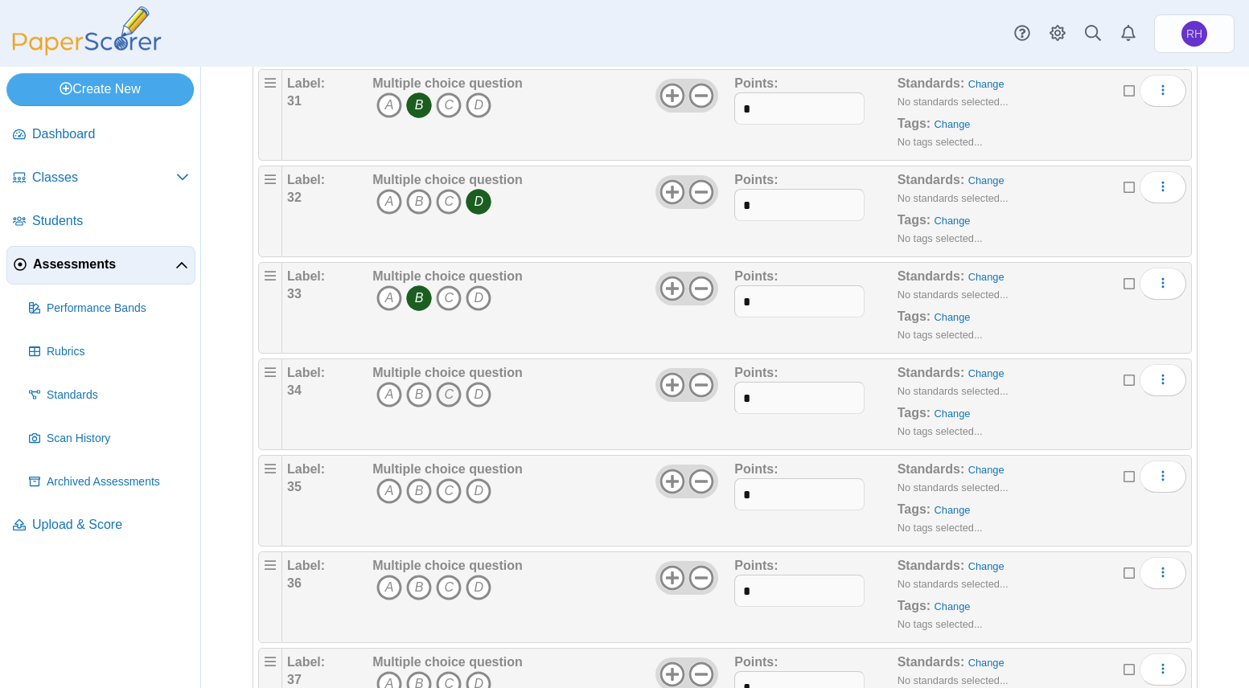
click at [436, 400] on icon "C" at bounding box center [449, 395] width 26 height 26
click at [426, 485] on icon "B" at bounding box center [419, 491] width 26 height 26
click at [462, 589] on span "A B C D" at bounding box center [447, 590] width 150 height 30
click at [455, 591] on icon "C" at bounding box center [449, 588] width 26 height 26
click at [395, 678] on icon "A" at bounding box center [389, 684] width 26 height 26
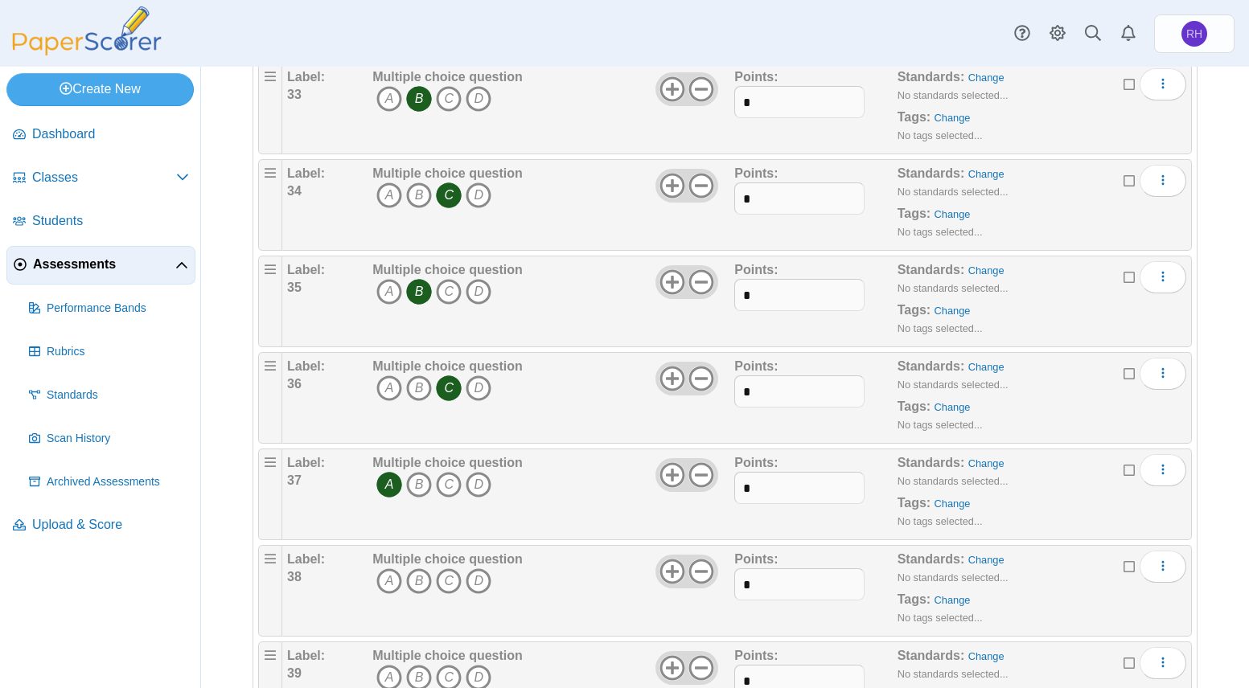
scroll to position [3538, 0]
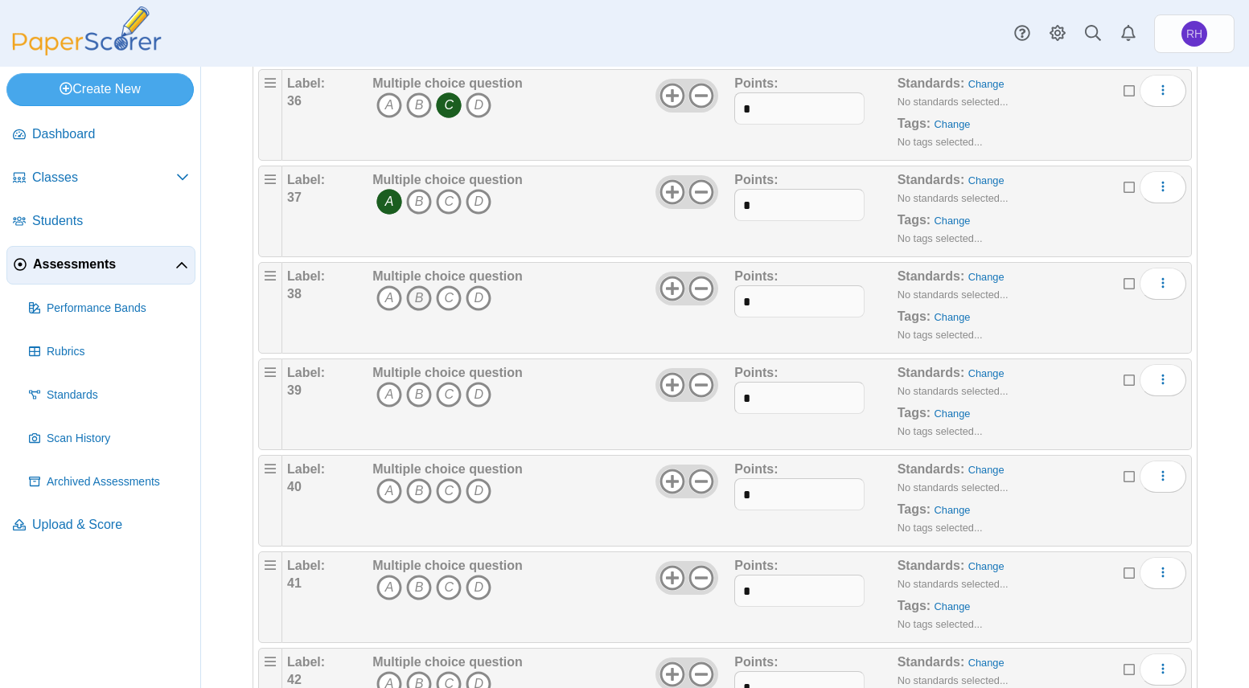
click at [418, 302] on icon "B" at bounding box center [419, 298] width 26 height 26
click at [396, 397] on icon "A" at bounding box center [389, 395] width 26 height 26
click at [449, 491] on icon "C" at bounding box center [449, 491] width 26 height 26
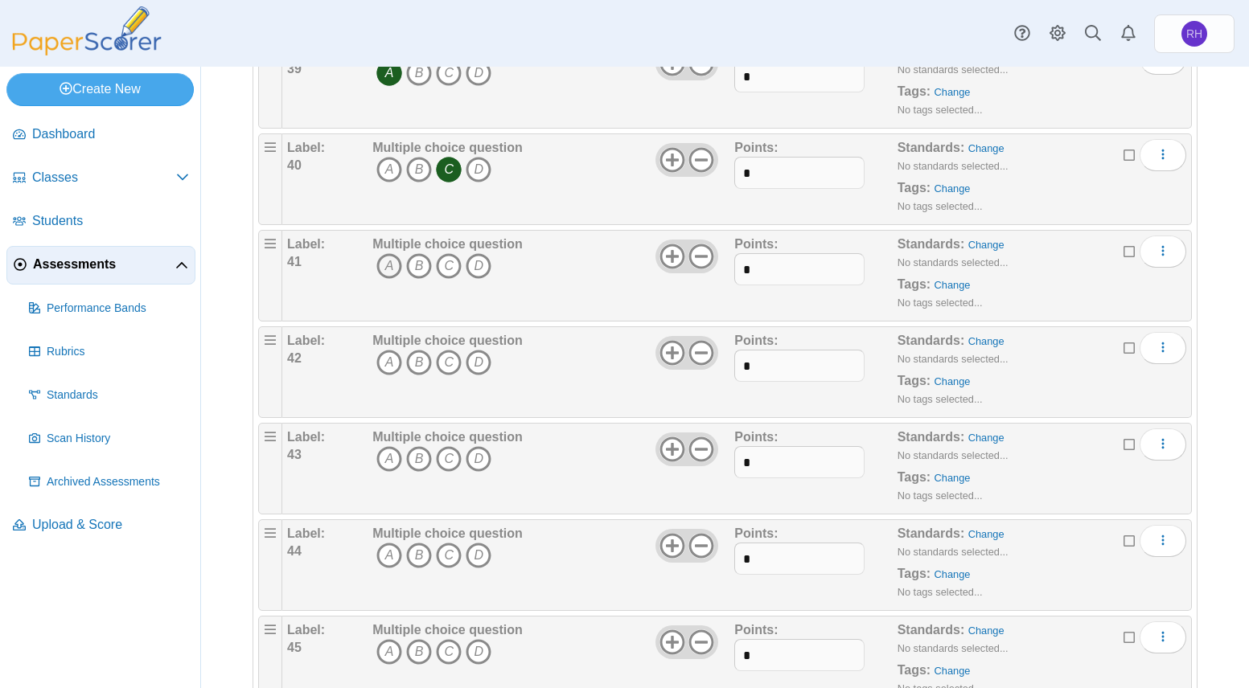
click at [376, 277] on icon "A" at bounding box center [389, 266] width 26 height 26
click at [490, 366] on span "A B C D" at bounding box center [447, 365] width 150 height 30
click at [479, 364] on icon "D" at bounding box center [479, 363] width 26 height 26
click at [397, 463] on icon "A" at bounding box center [389, 459] width 26 height 26
click at [418, 550] on icon "B" at bounding box center [419, 556] width 26 height 26
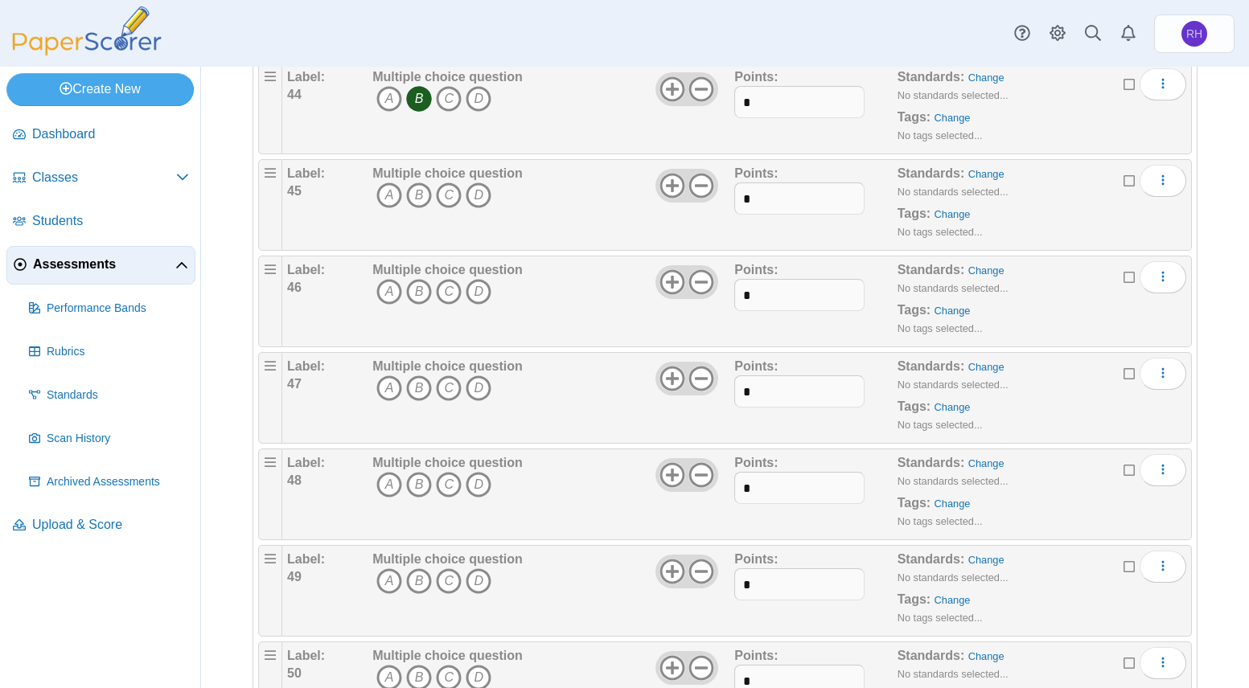
scroll to position [4342, 0]
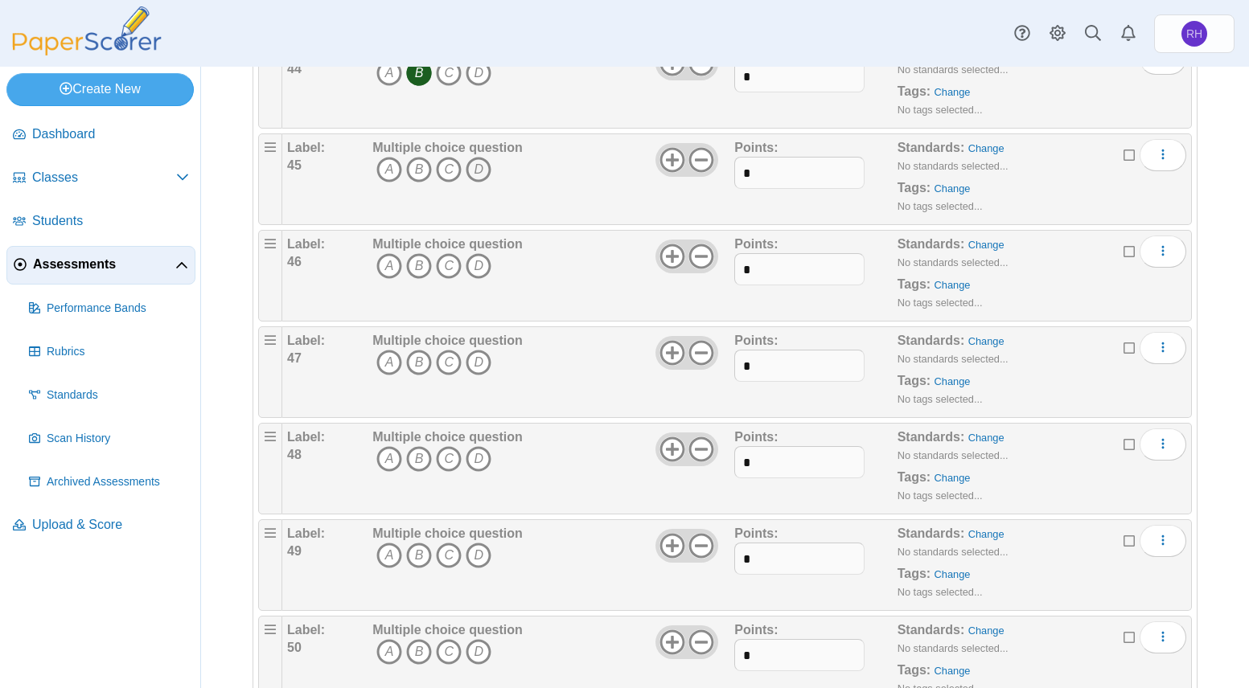
click at [483, 169] on icon "D" at bounding box center [479, 170] width 26 height 26
click at [445, 169] on icon "C" at bounding box center [449, 170] width 26 height 26
click at [480, 172] on icon "D" at bounding box center [479, 170] width 26 height 26
click at [389, 267] on icon "A" at bounding box center [389, 266] width 26 height 26
click at [446, 365] on icon "C" at bounding box center [449, 363] width 26 height 26
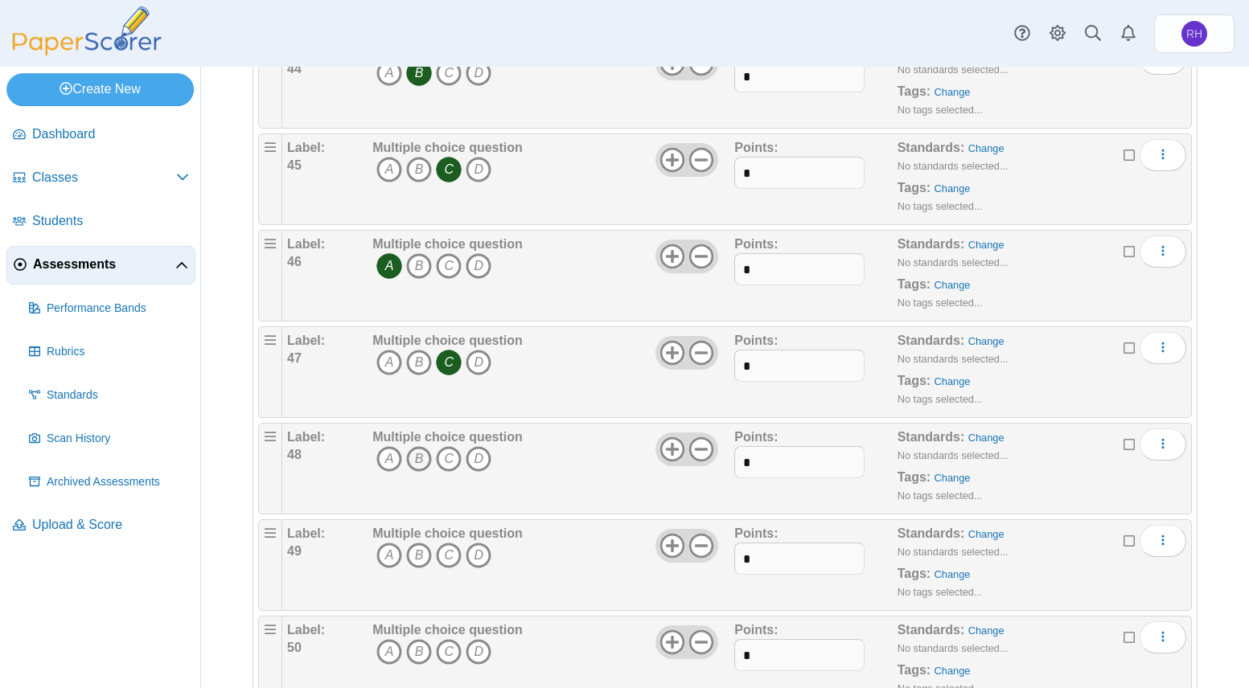
click at [416, 470] on icon "B" at bounding box center [419, 459] width 26 height 26
click at [393, 560] on icon "A" at bounding box center [389, 556] width 26 height 26
click at [403, 556] on span "A B C D" at bounding box center [447, 558] width 150 height 30
click at [419, 556] on icon "B" at bounding box center [419, 556] width 26 height 26
click at [393, 555] on icon "A" at bounding box center [389, 556] width 26 height 26
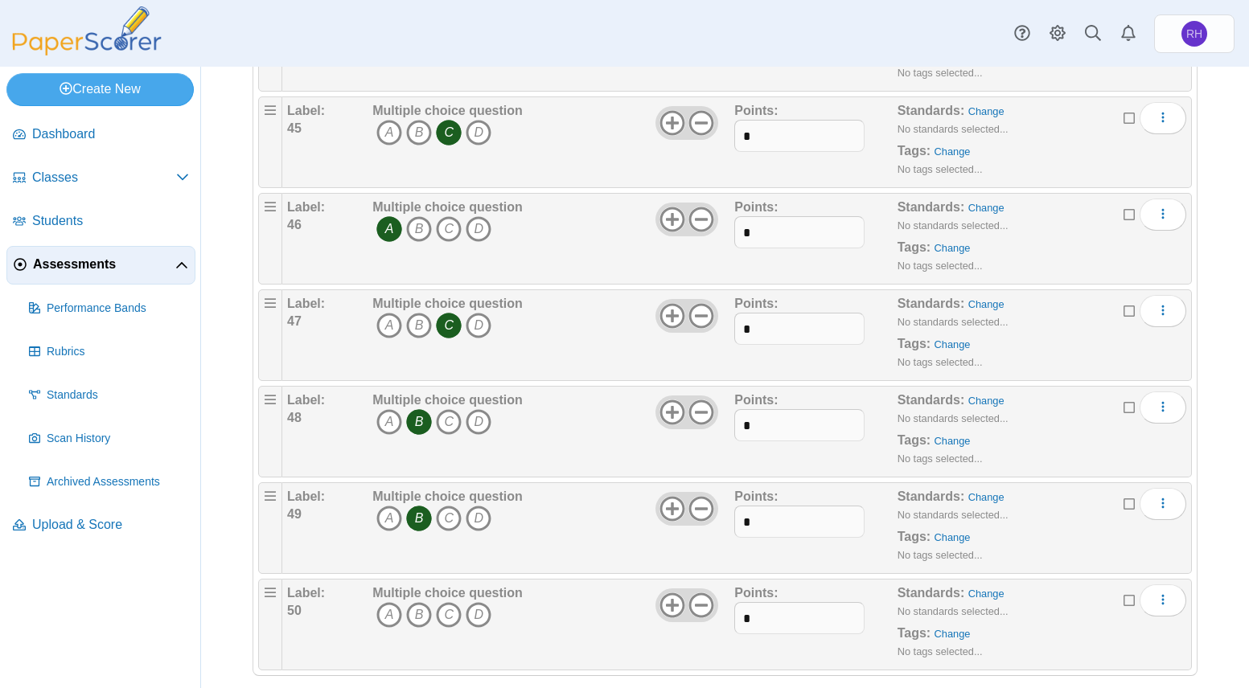
scroll to position [4398, 0]
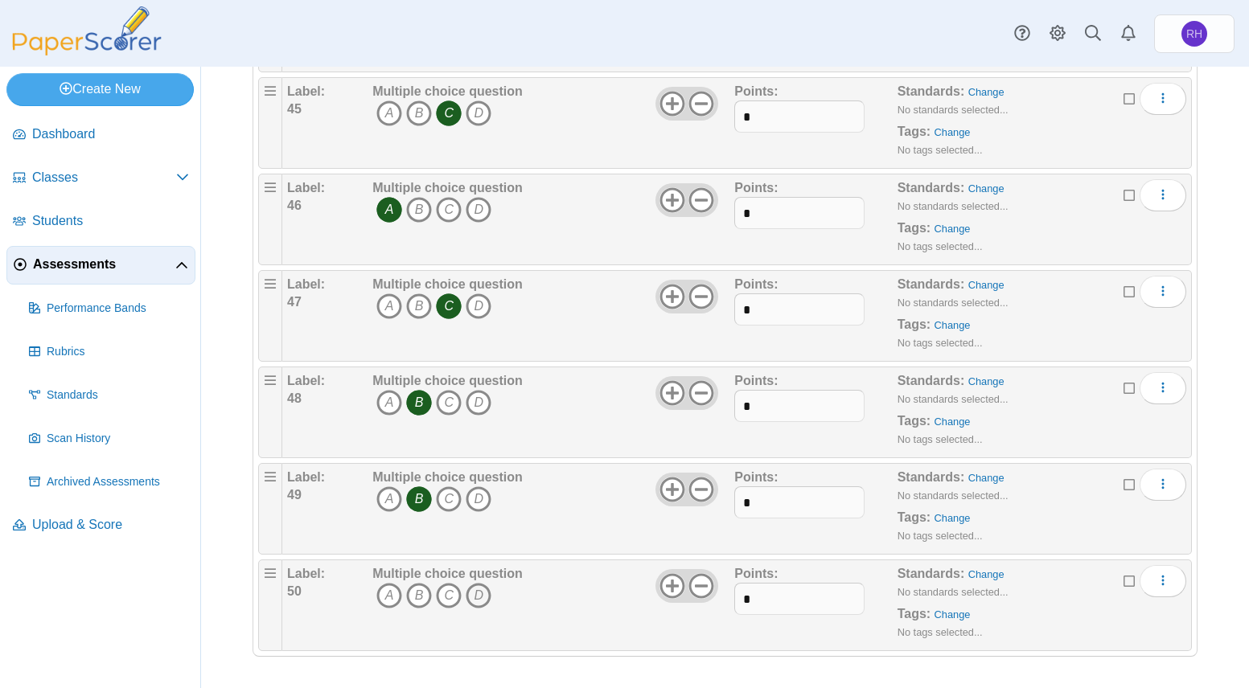
click at [481, 591] on icon "D" at bounding box center [479, 596] width 26 height 26
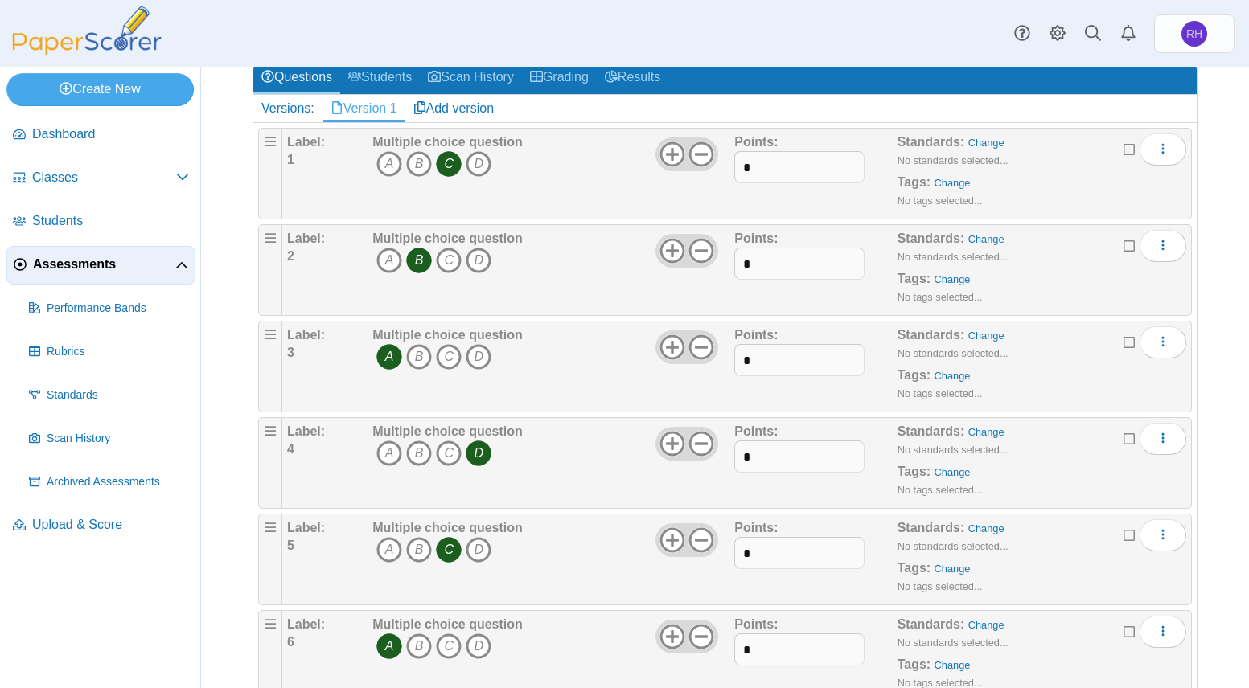
scroll to position [0, 0]
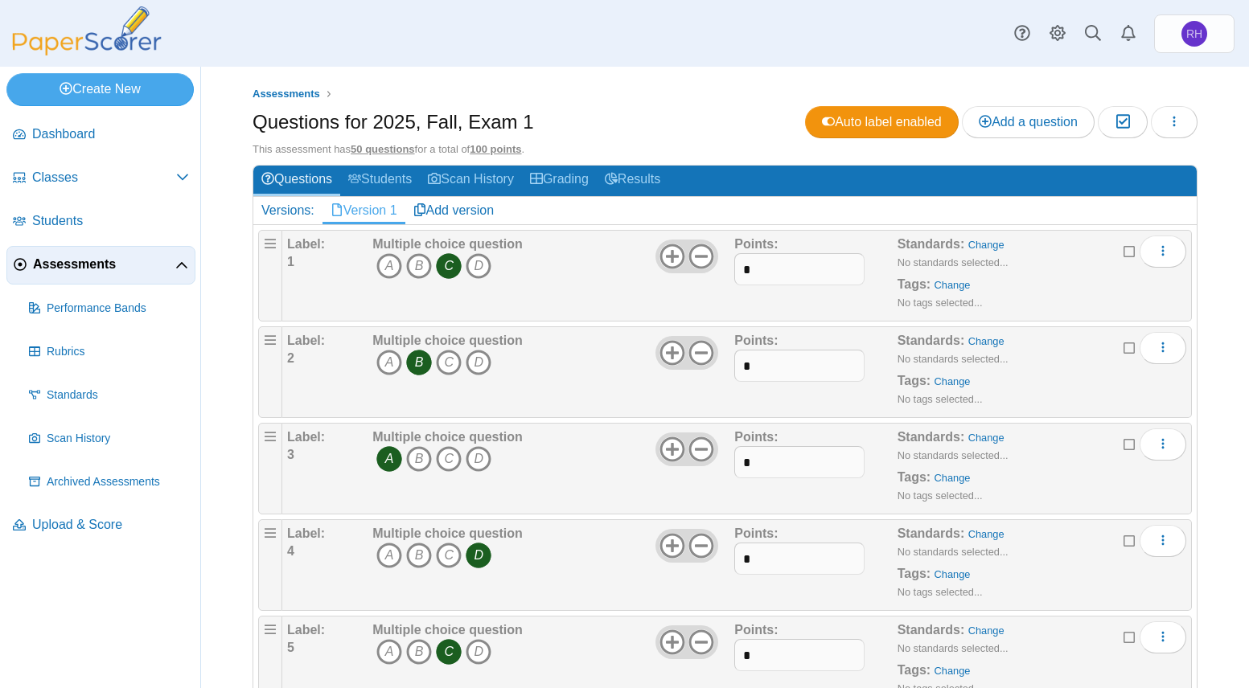
click at [629, 70] on div "Assessments Questions for 2025, Fall, Exam 1 Auto label enabled Add a question …" at bounding box center [725, 378] width 1048 height 622
click at [1029, 35] on use at bounding box center [1021, 33] width 15 height 15
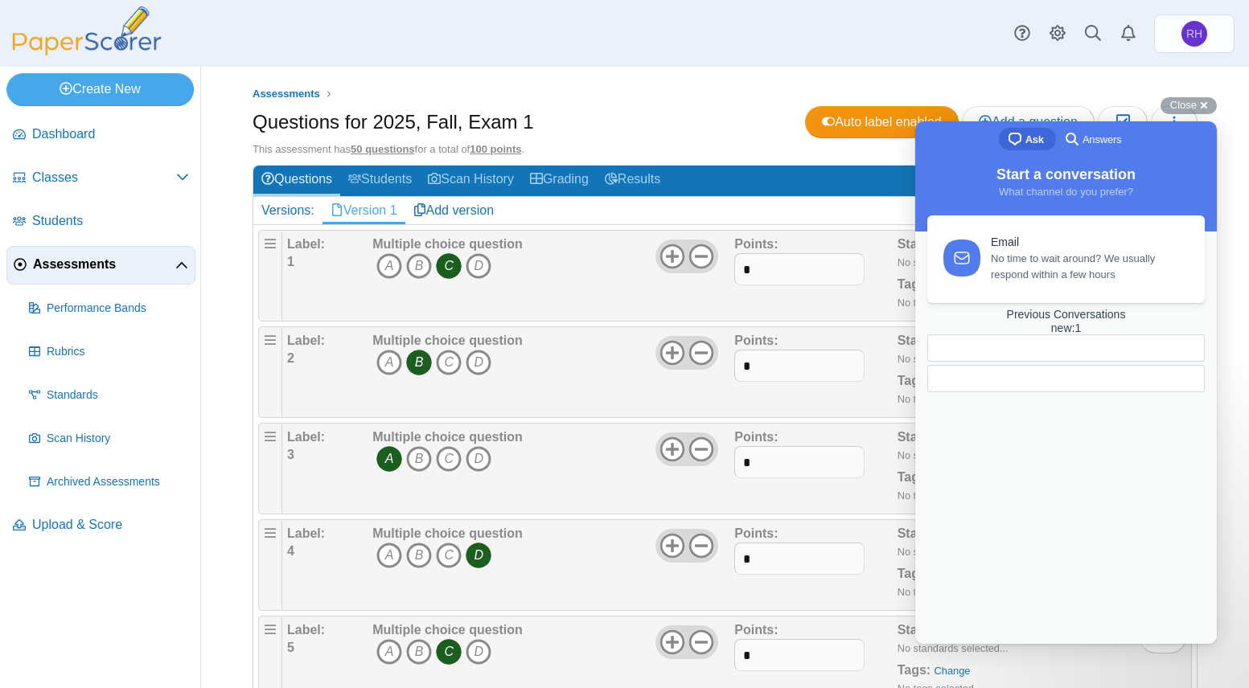
click at [1096, 145] on span "Answers" at bounding box center [1101, 140] width 39 height 16
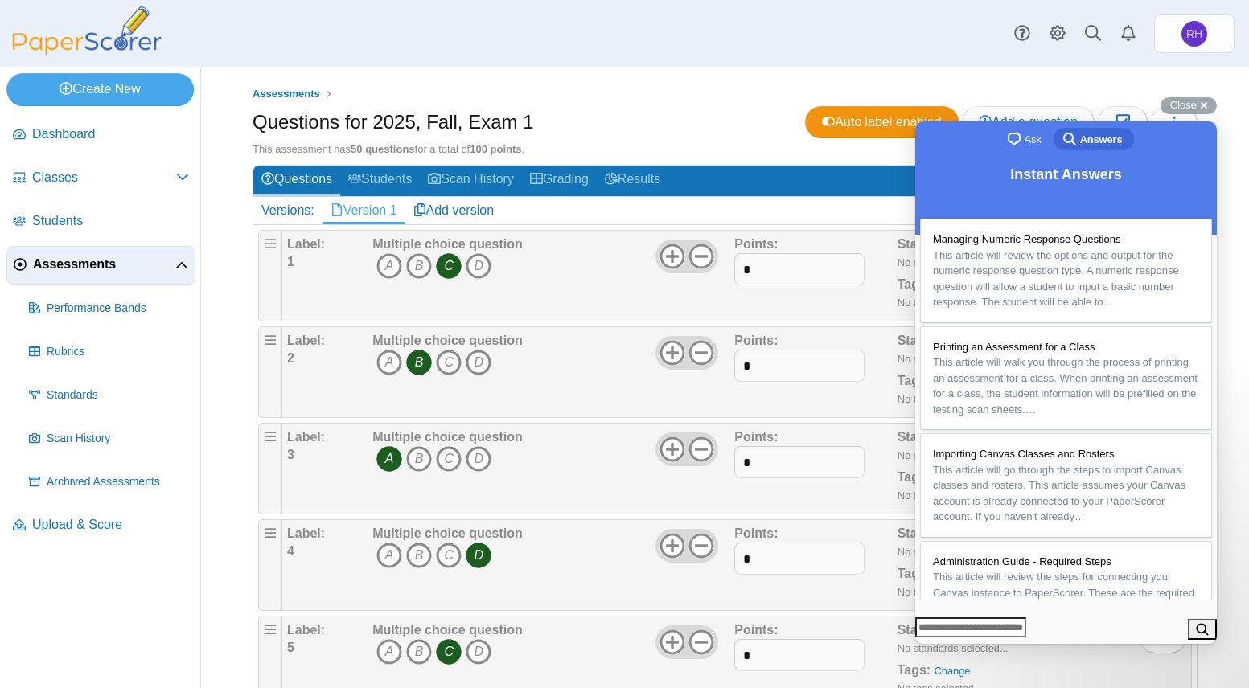
click at [1026, 623] on input "Search Doc articles" at bounding box center [970, 628] width 111 height 21
type input "**********"
click button "search" at bounding box center [1202, 629] width 29 height 21
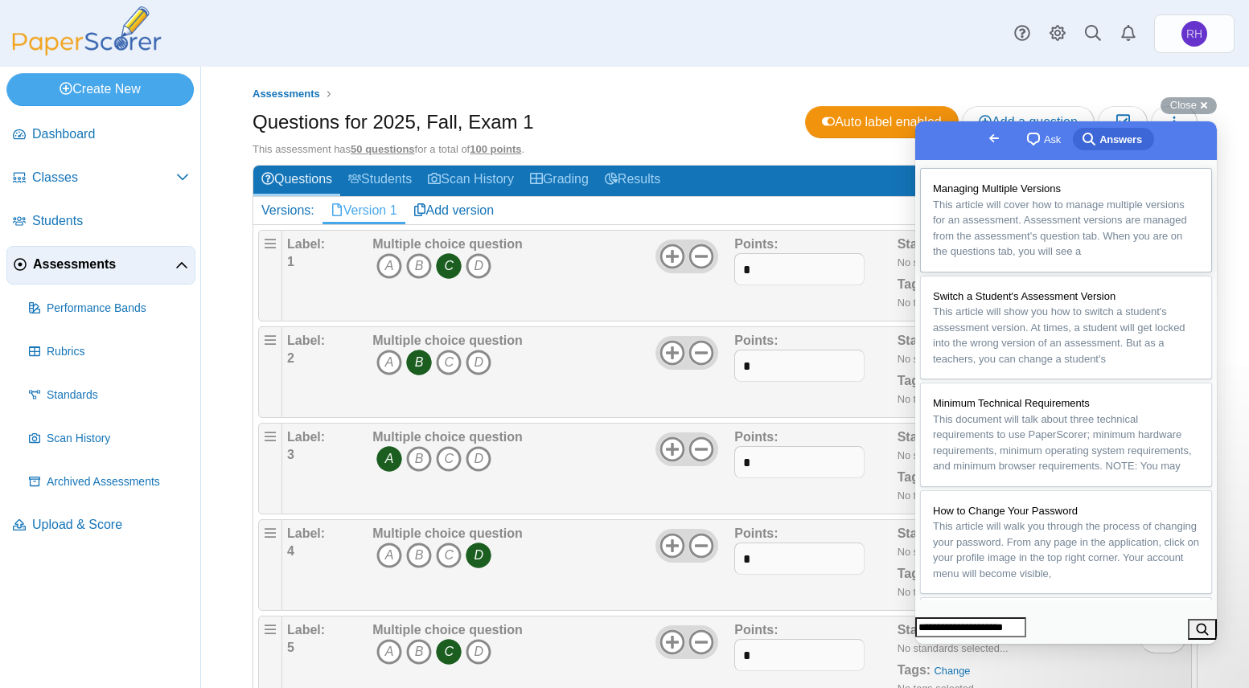
click at [995, 233] on span "This article will cover how to manage multiple versions for an assessment. Asse…" at bounding box center [1066, 228] width 266 height 63
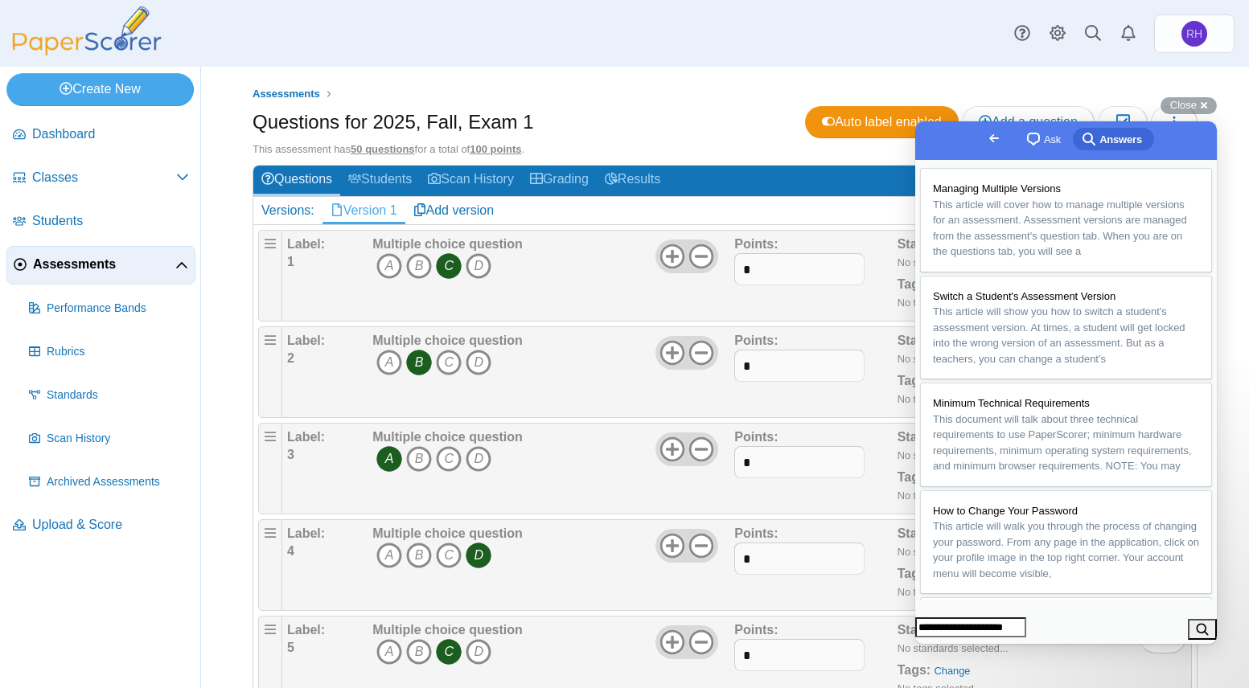
click at [945, 645] on button "Close" at bounding box center [930, 655] width 29 height 21
click at [1043, 365] on span "This article will show you how to switch a student's assessment version. At tim…" at bounding box center [1059, 335] width 252 height 59
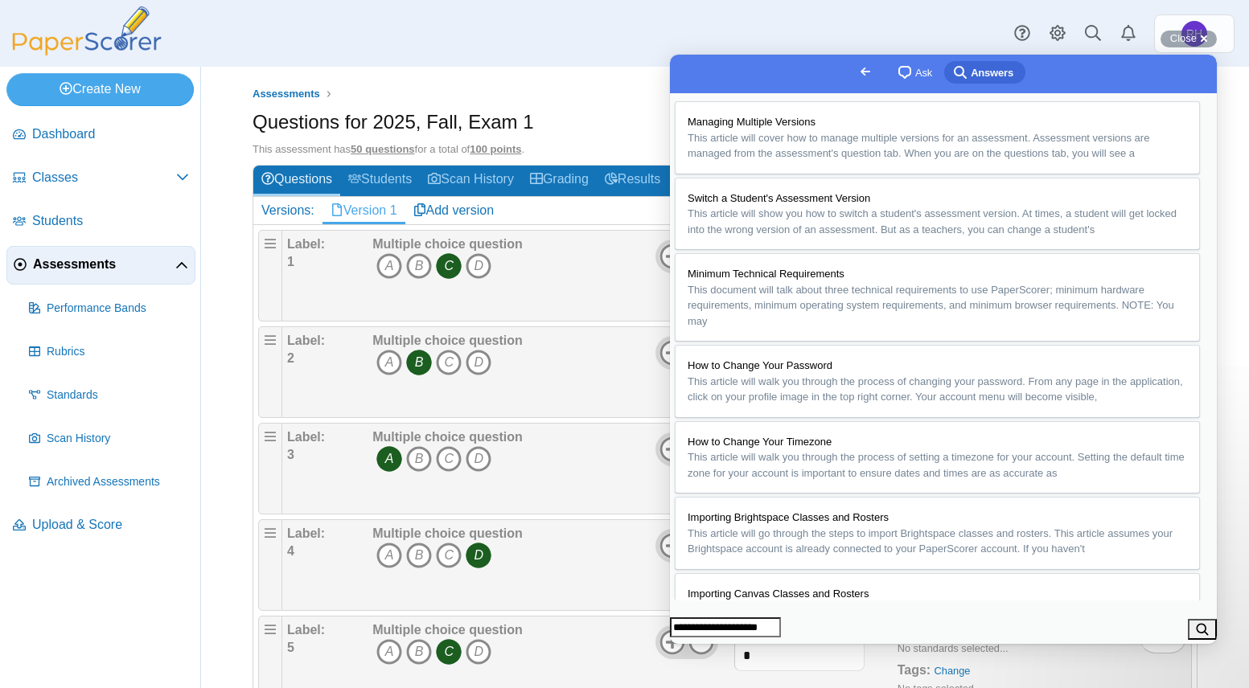
scroll to position [1447, 0]
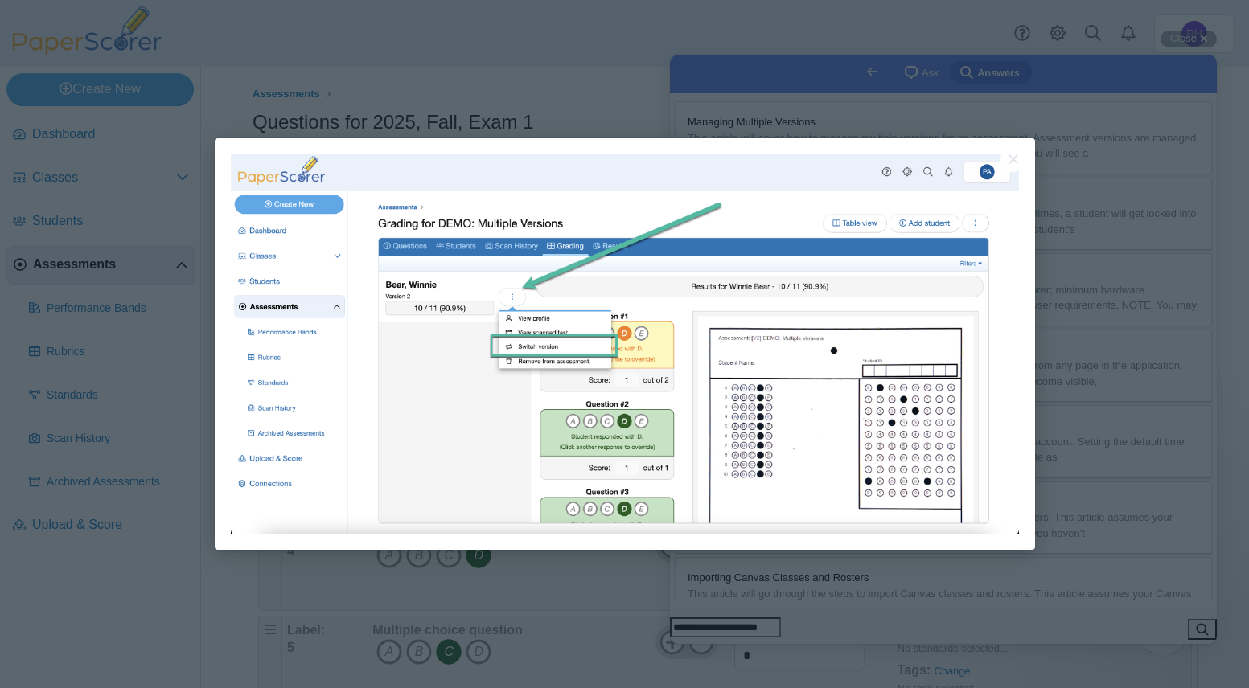
scroll to position [0, 0]
click at [1013, 166] on button "Close" at bounding box center [1013, 159] width 26 height 26
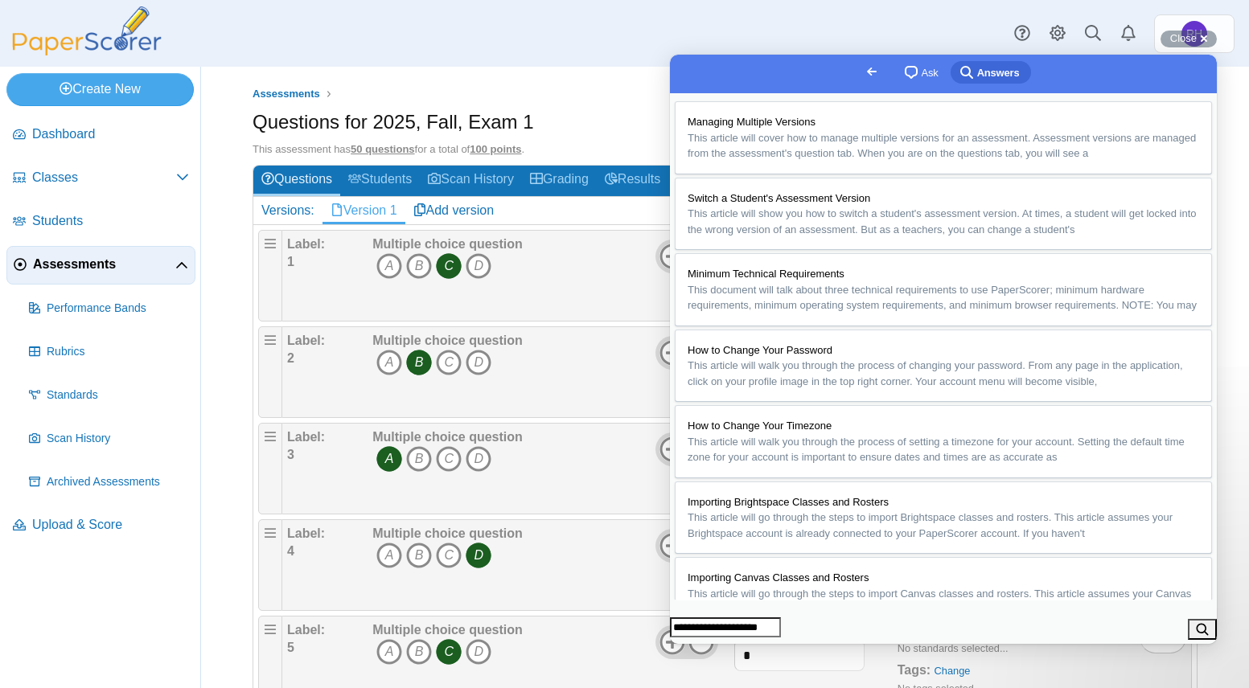
scroll to position [1568, 0]
click at [700, 645] on button "Close" at bounding box center [685, 655] width 29 height 21
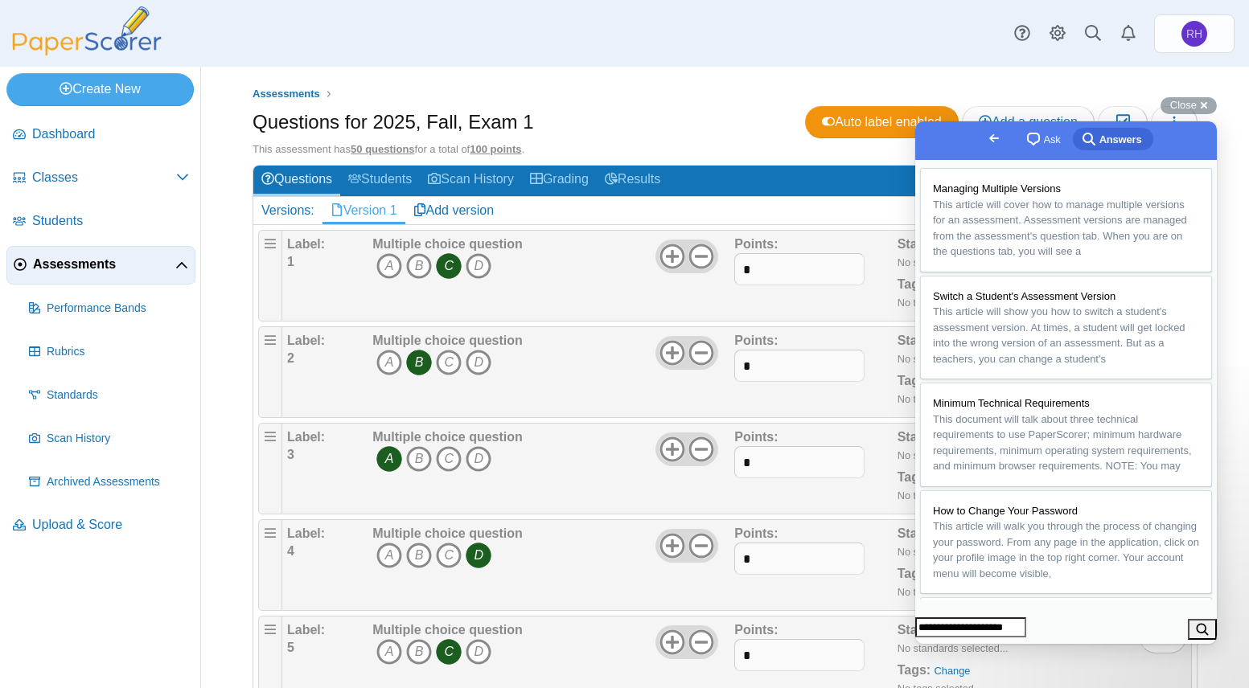
scroll to position [1381, 0]
click at [1204, 99] on div "Close cross-small" at bounding box center [1188, 105] width 56 height 17
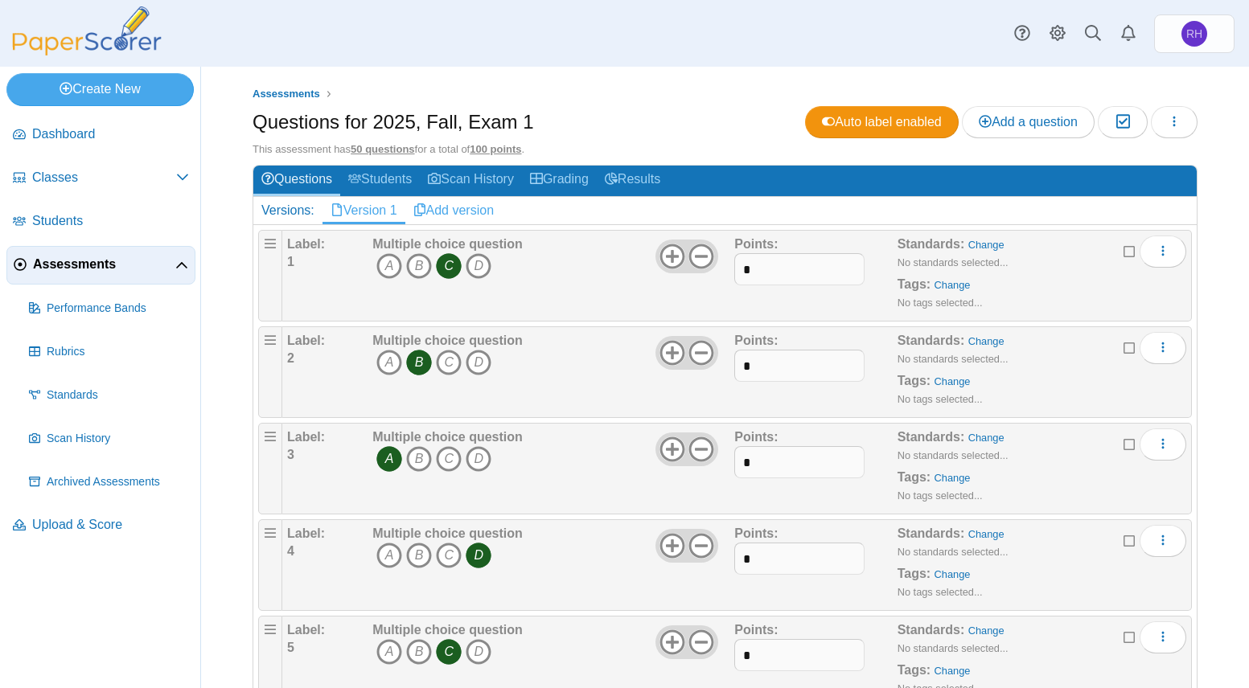
click at [461, 204] on link "Add version" at bounding box center [453, 210] width 97 height 27
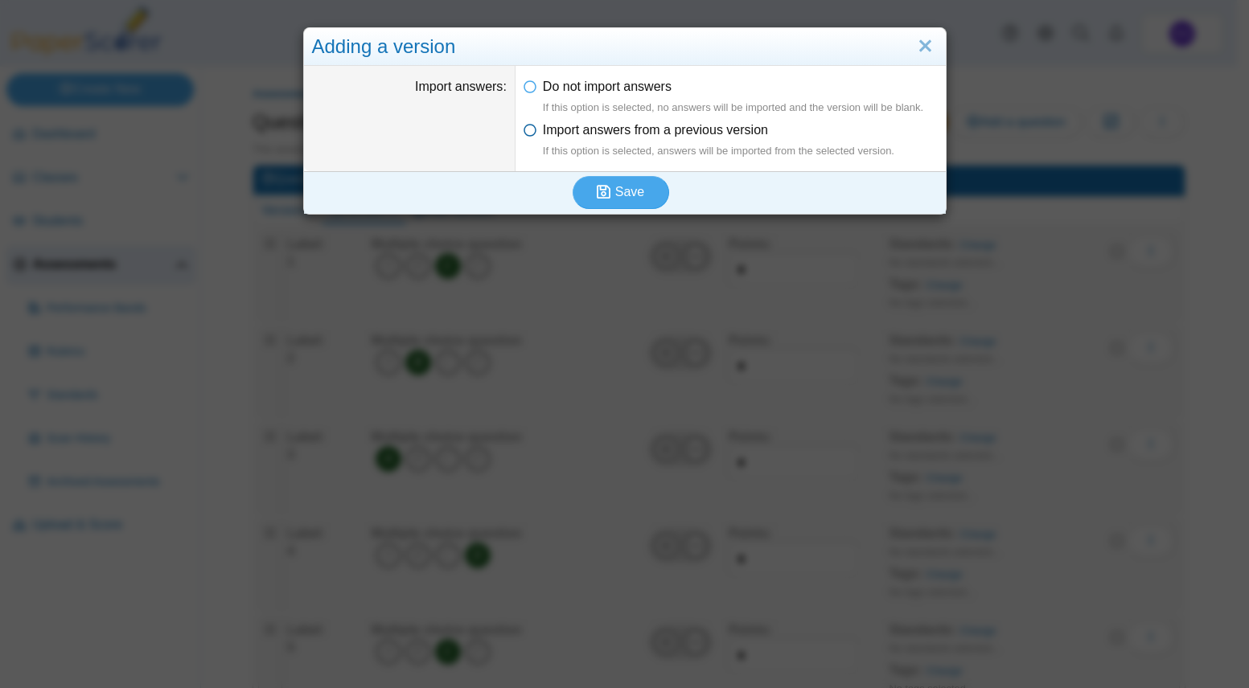
click at [523, 127] on icon at bounding box center [529, 126] width 13 height 11
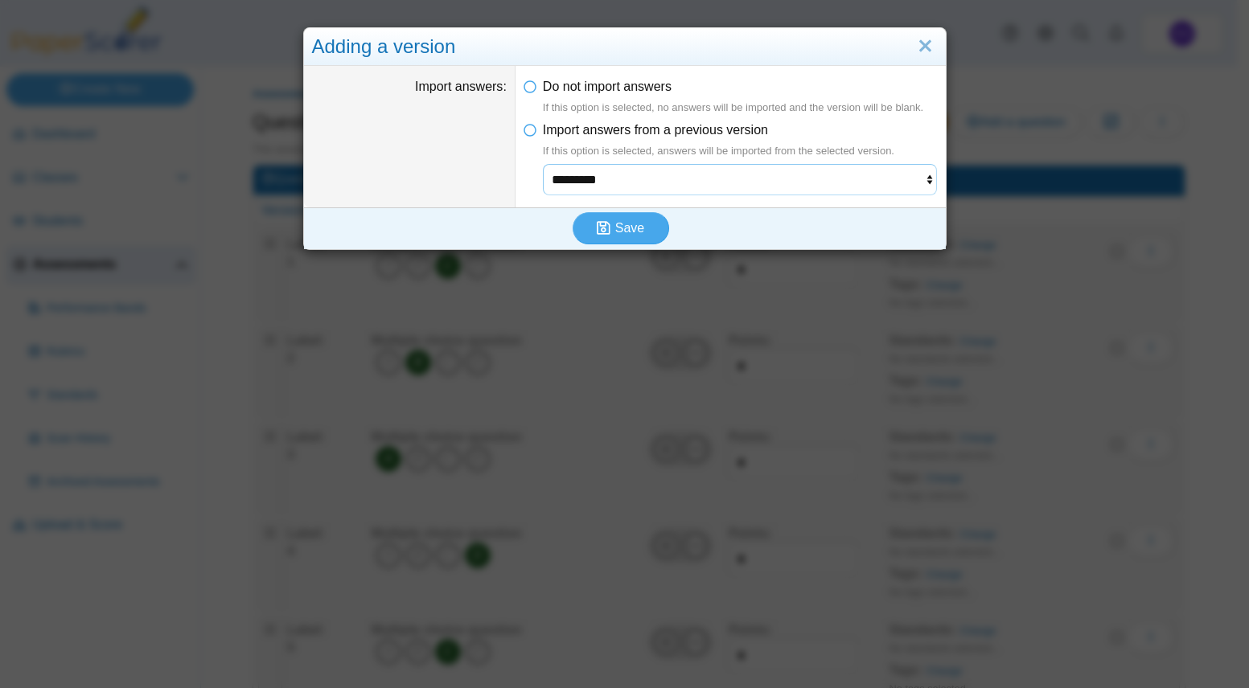
click at [638, 183] on select "*********" at bounding box center [740, 179] width 395 height 31
click at [642, 176] on select "*********" at bounding box center [740, 179] width 395 height 31
click at [615, 227] on span "Save" at bounding box center [629, 228] width 29 height 14
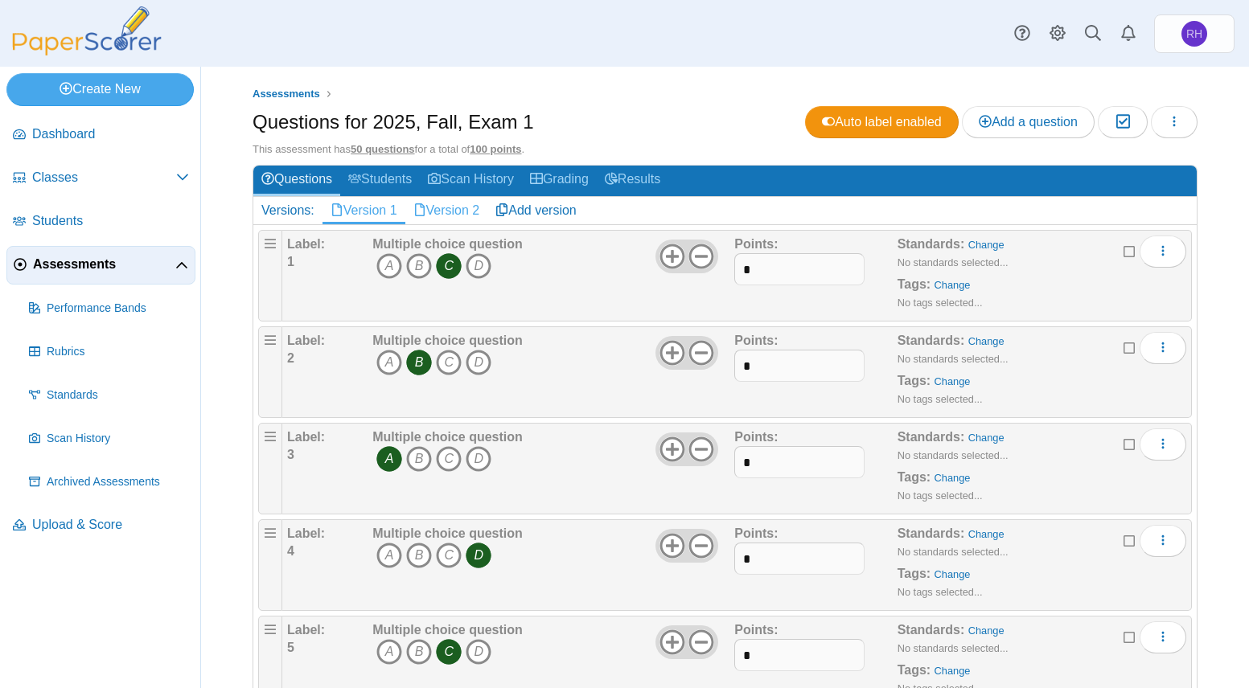
click at [470, 207] on link "Version 2" at bounding box center [446, 210] width 83 height 27
click at [345, 212] on link "Version 1" at bounding box center [363, 210] width 83 height 27
click at [1176, 122] on button "button" at bounding box center [1174, 122] width 47 height 32
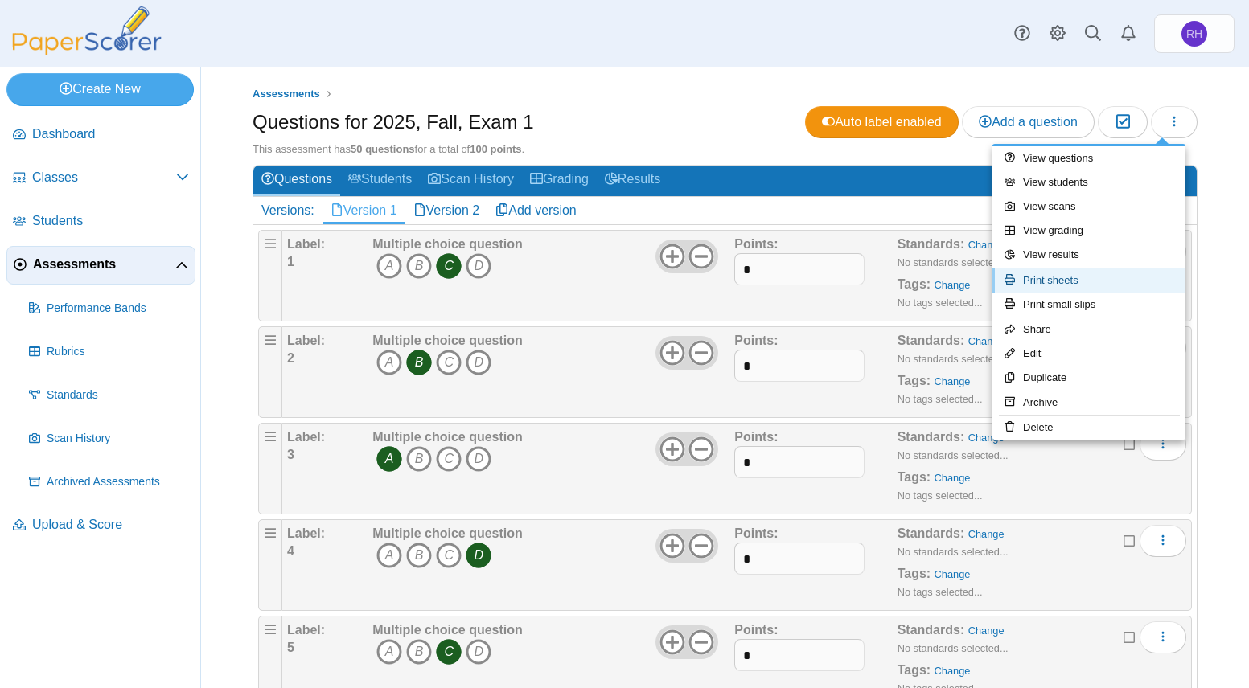
click at [1094, 283] on link "Print sheets" at bounding box center [1088, 281] width 193 height 24
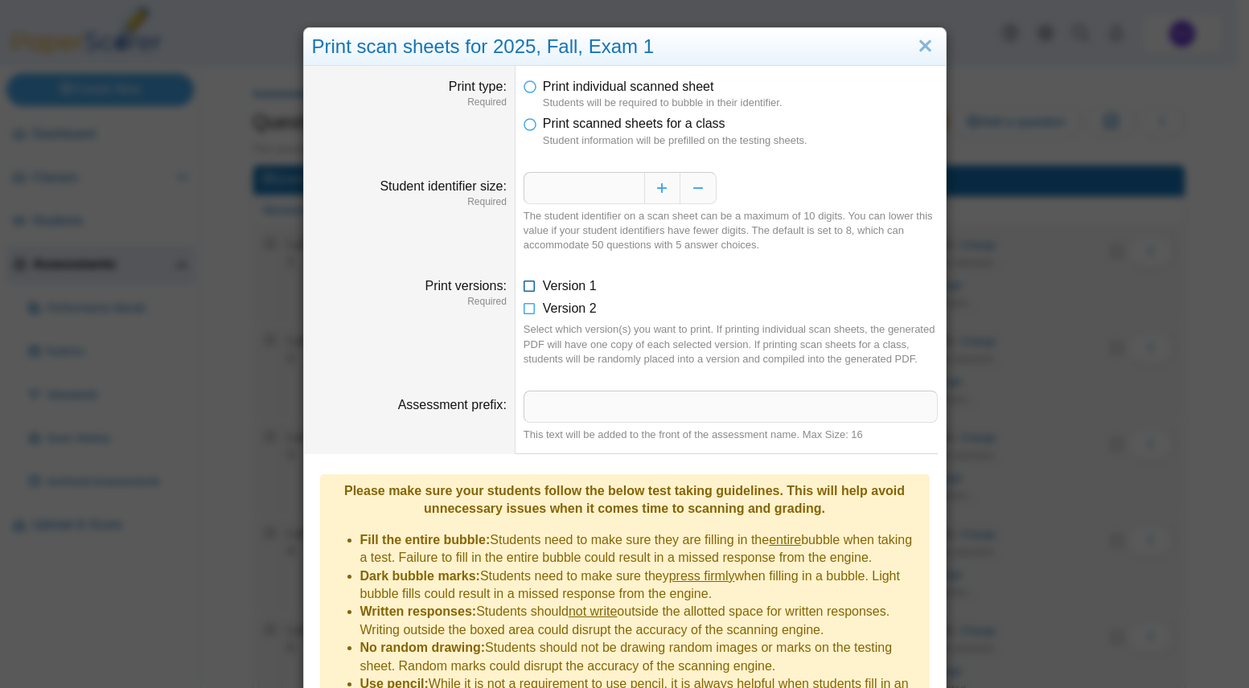
click at [523, 287] on icon at bounding box center [529, 282] width 13 height 11
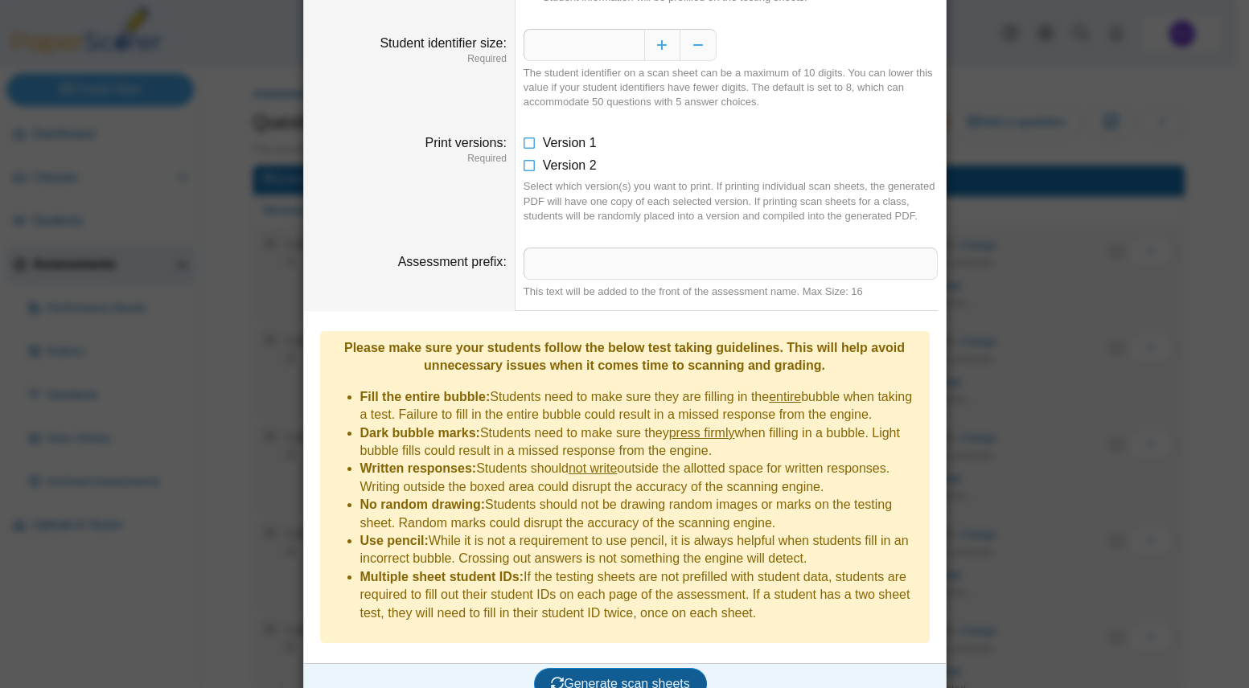
click at [614, 677] on span "Generate scan sheets" at bounding box center [620, 684] width 139 height 14
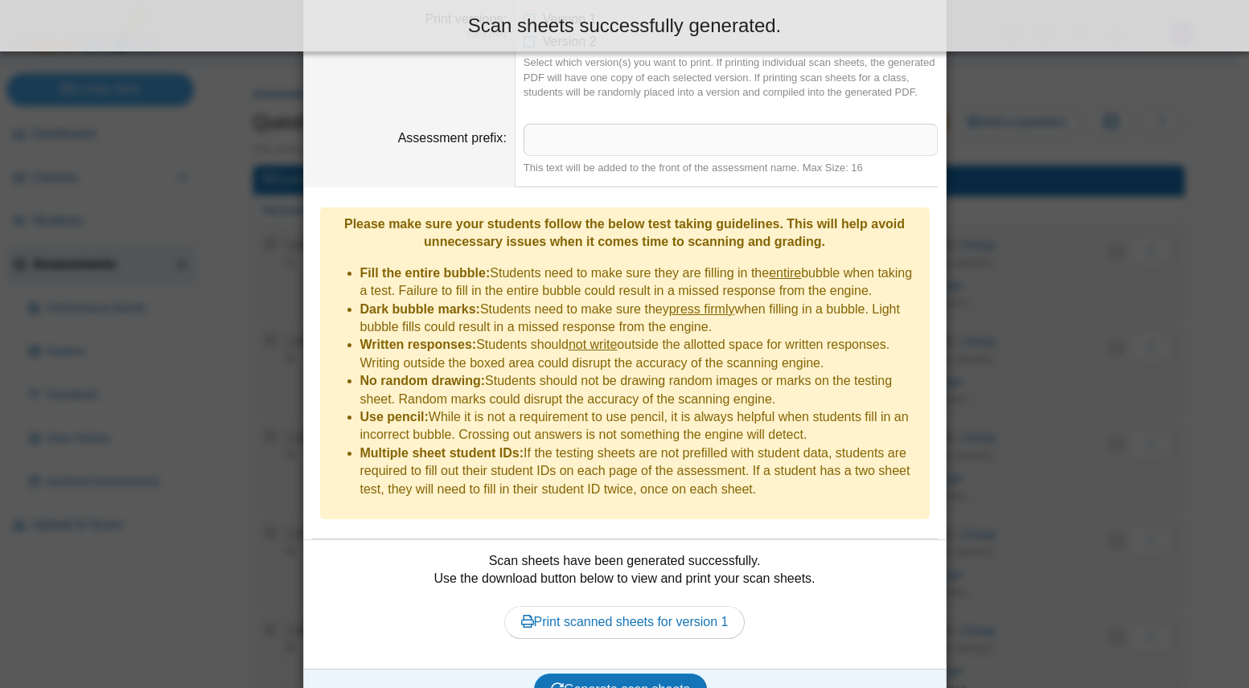
scroll to position [273, 0]
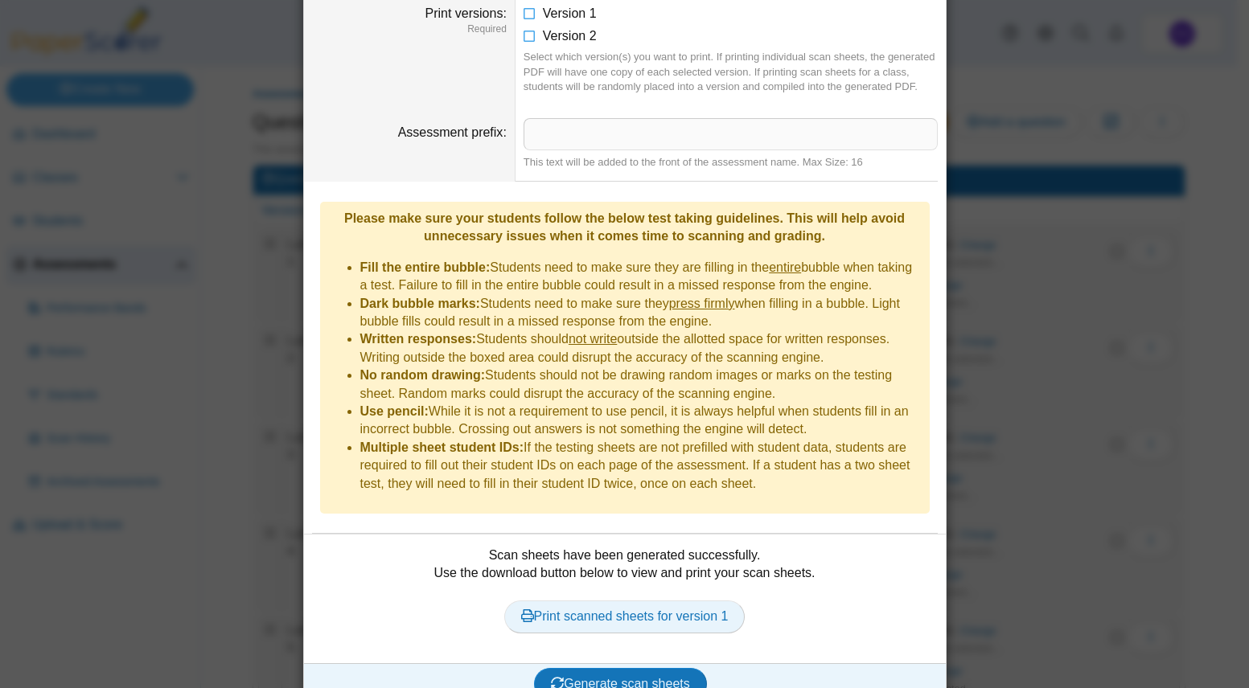
click at [654, 601] on link "Print scanned sheets for version 1" at bounding box center [624, 617] width 241 height 32
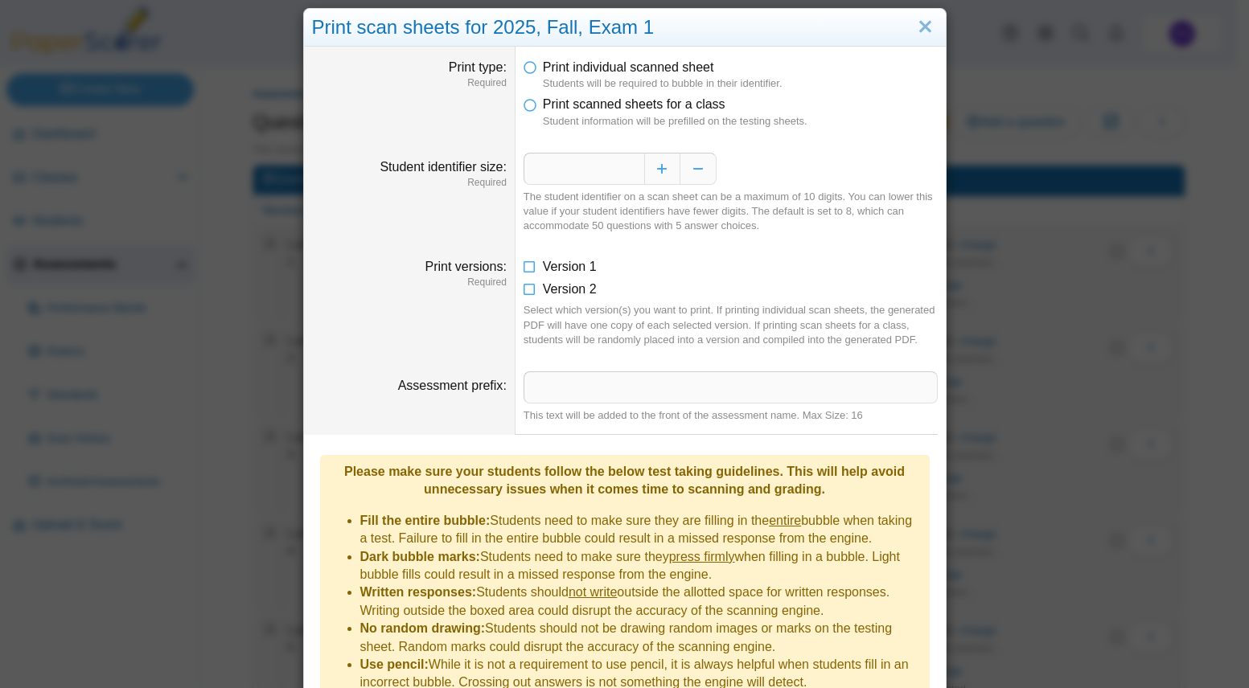
scroll to position [0, 0]
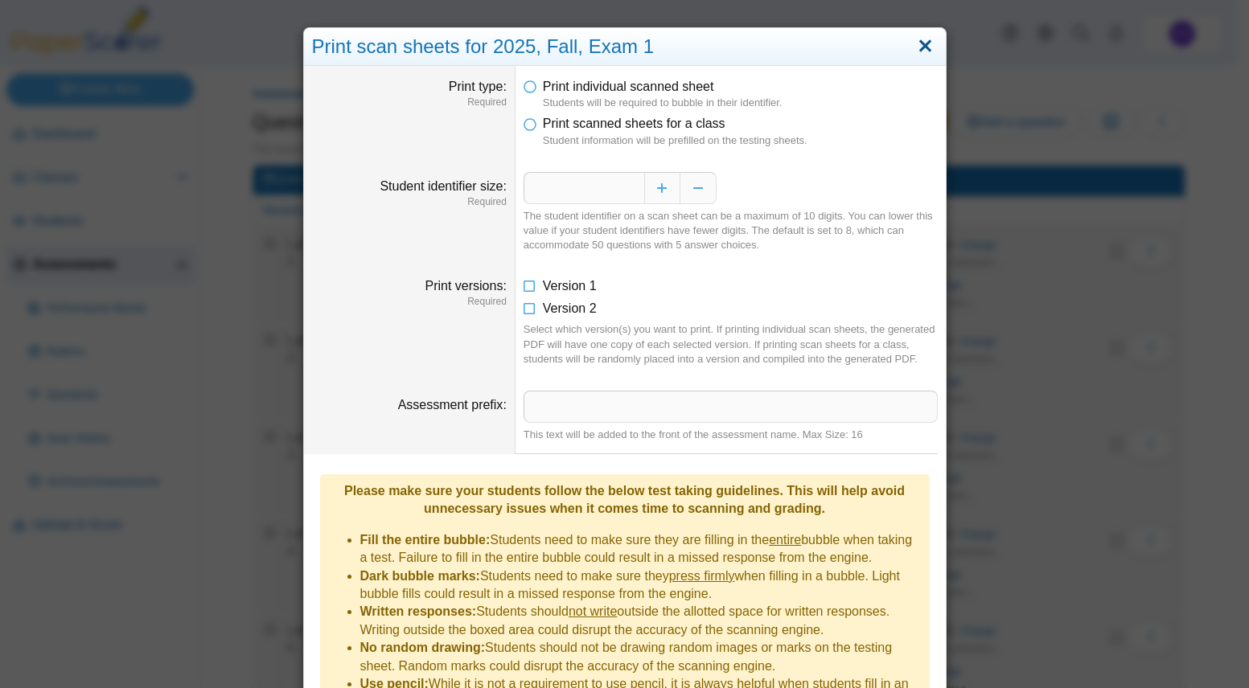
click at [921, 49] on link "Close" at bounding box center [925, 46] width 25 height 27
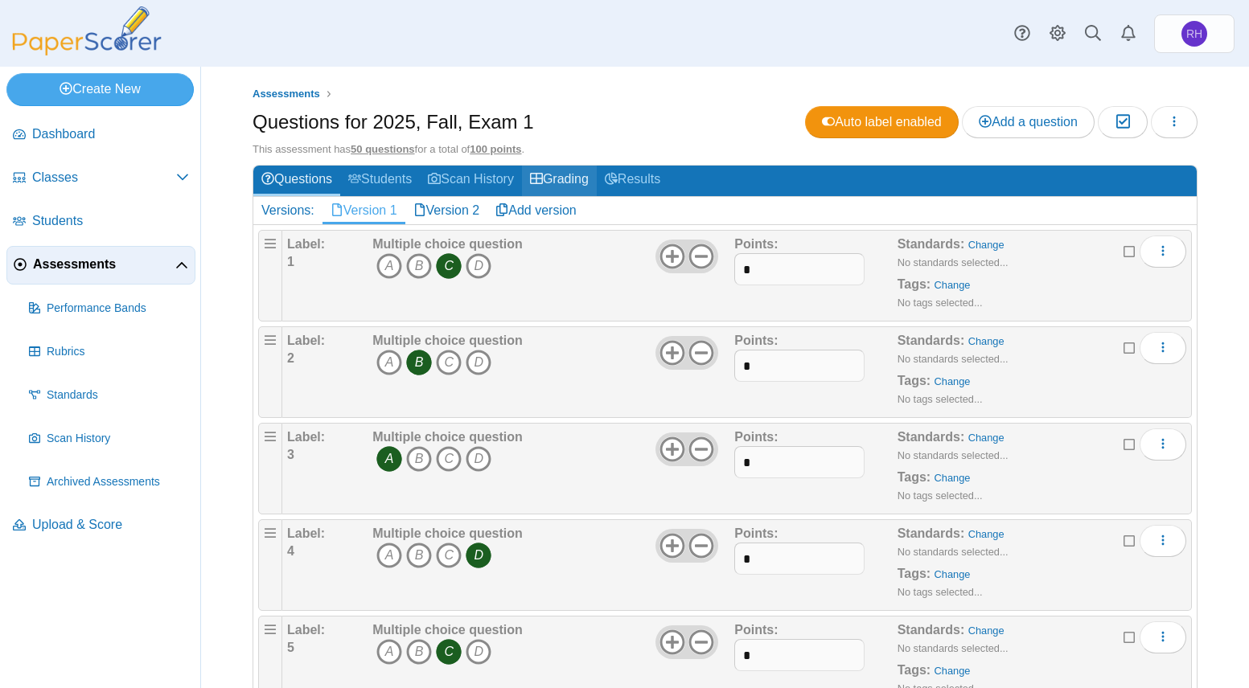
click at [576, 186] on link "Grading" at bounding box center [559, 181] width 75 height 30
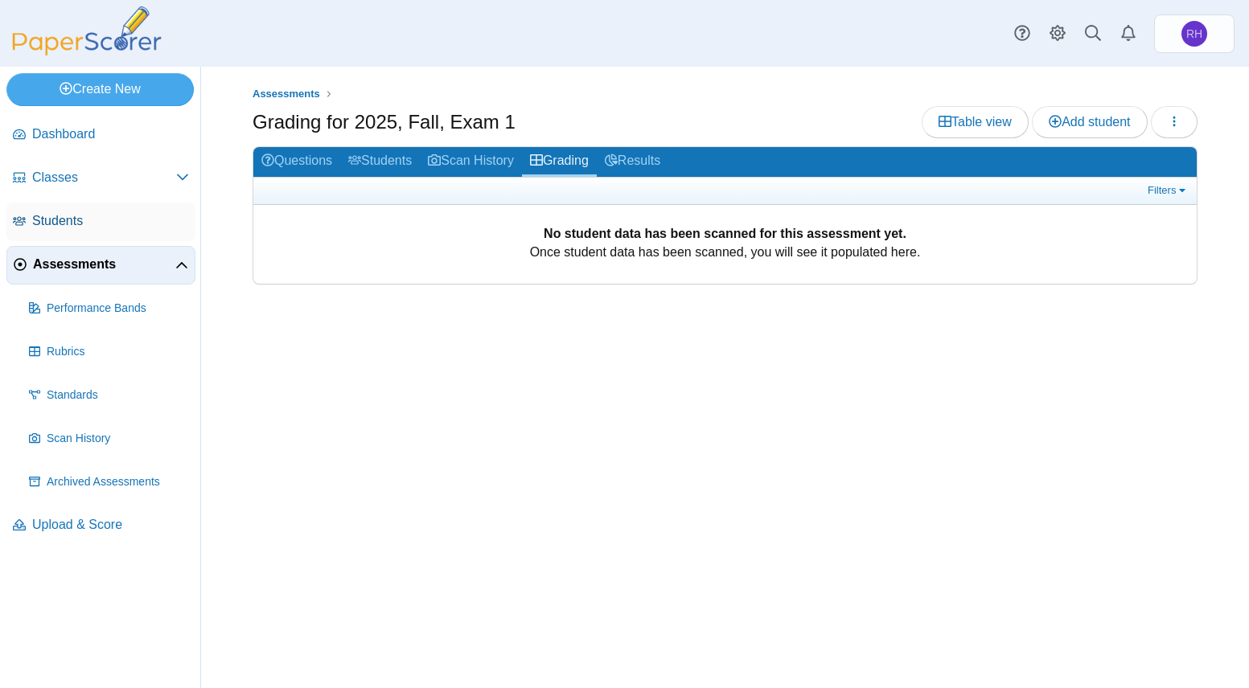
click at [52, 215] on span "Students" at bounding box center [110, 221] width 157 height 18
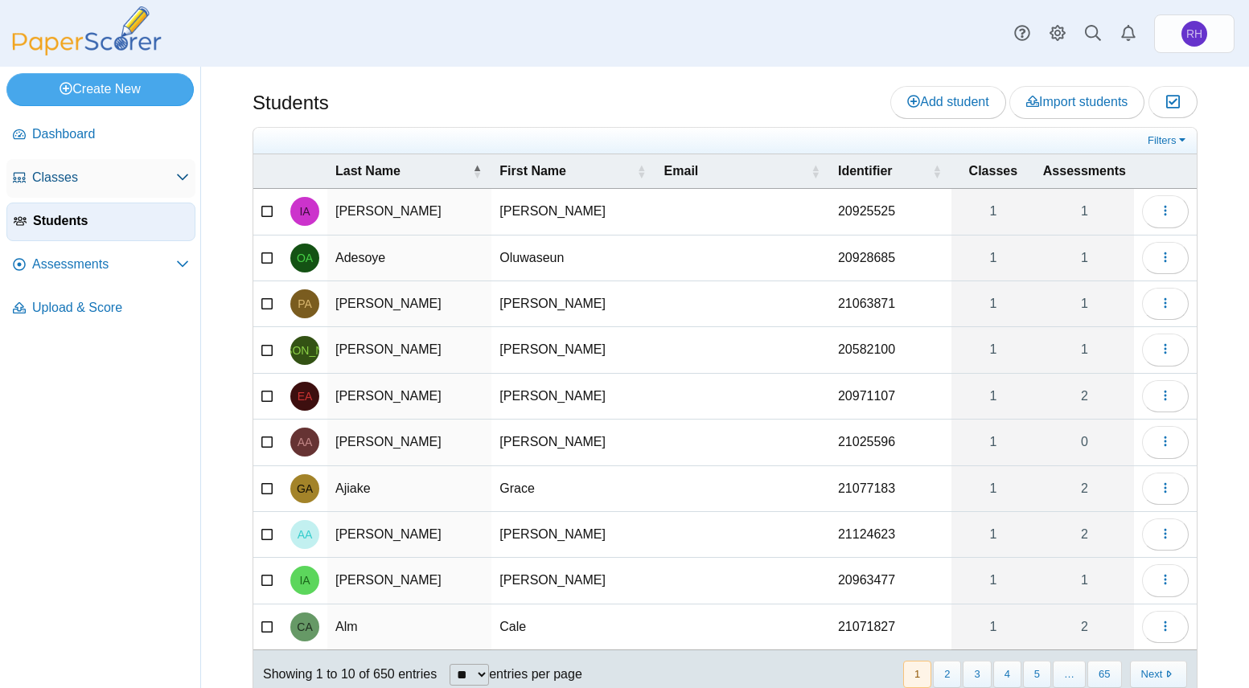
click at [47, 177] on span "Classes" at bounding box center [104, 178] width 144 height 18
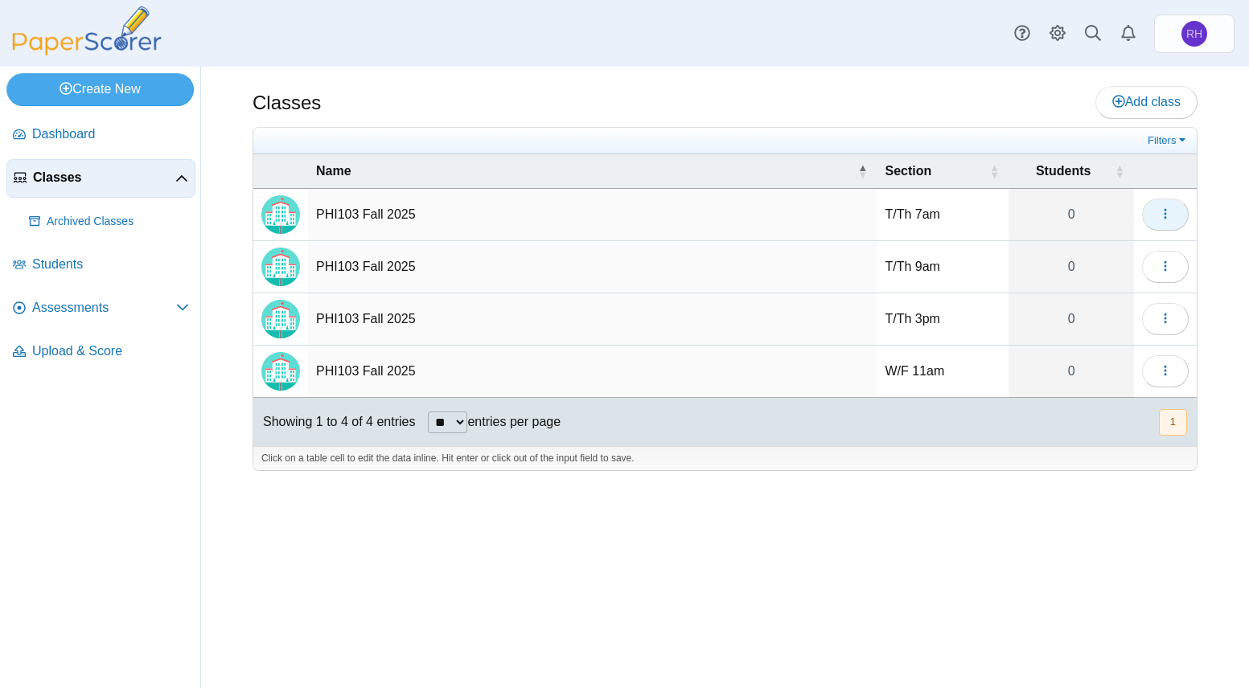
click at [1162, 207] on span "button" at bounding box center [1165, 214] width 13 height 14
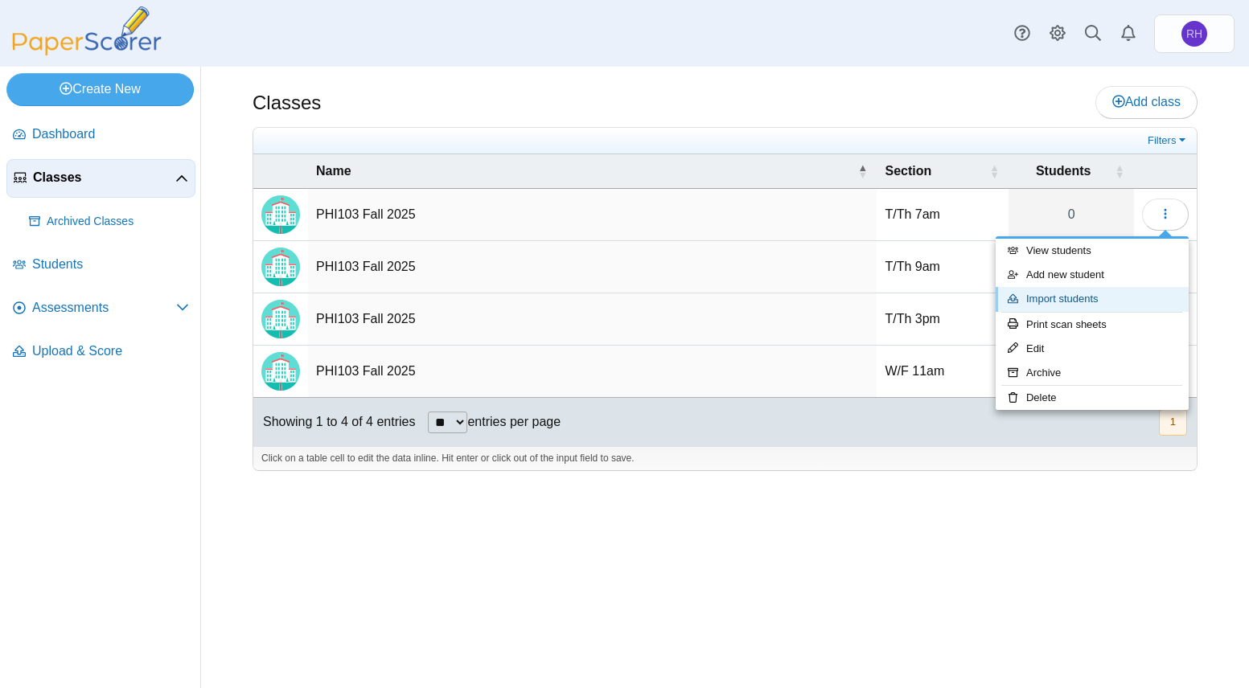
click at [1098, 293] on link "Import students" at bounding box center [1091, 299] width 193 height 24
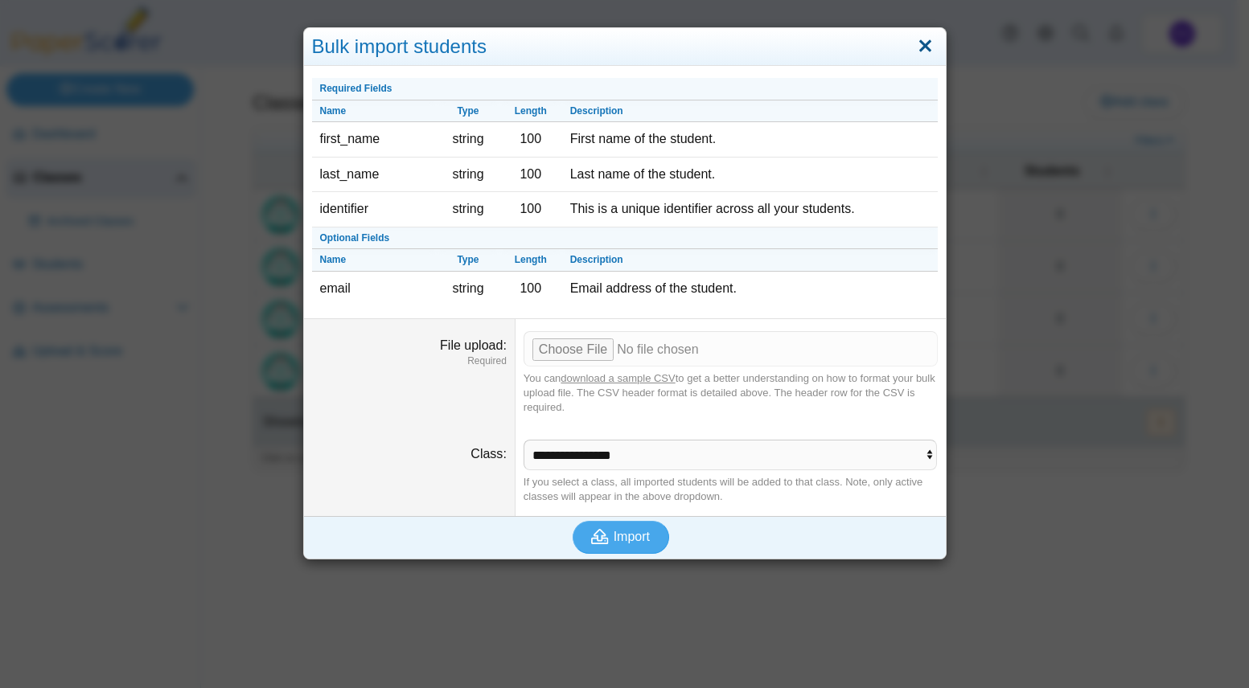
click at [913, 50] on link "Close" at bounding box center [925, 46] width 25 height 27
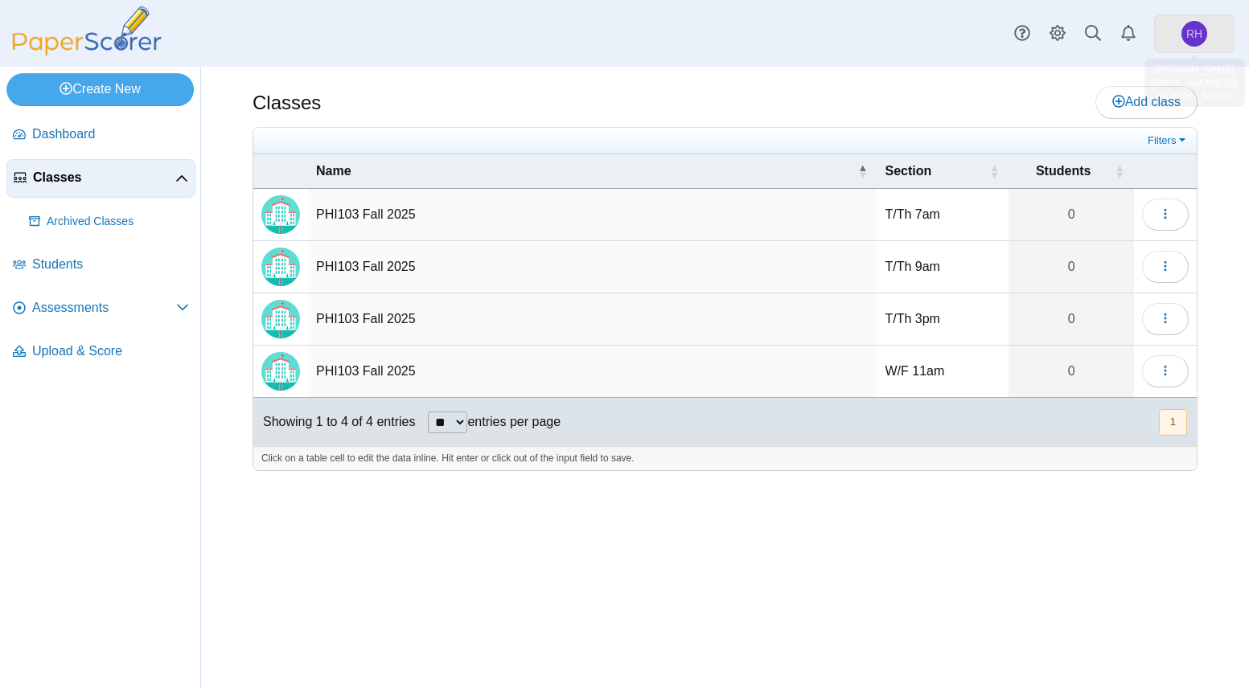
click at [1208, 41] on link "RH" at bounding box center [1194, 33] width 80 height 39
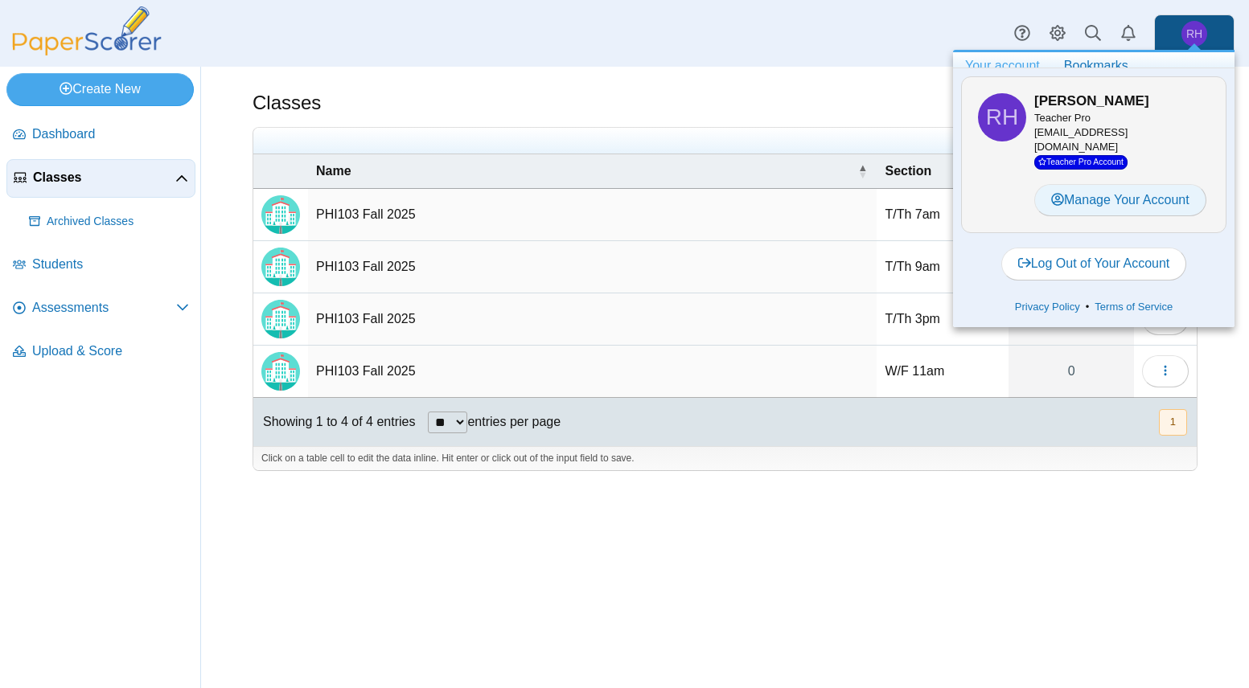
click at [1158, 199] on link "Manage Your Account" at bounding box center [1120, 200] width 172 height 32
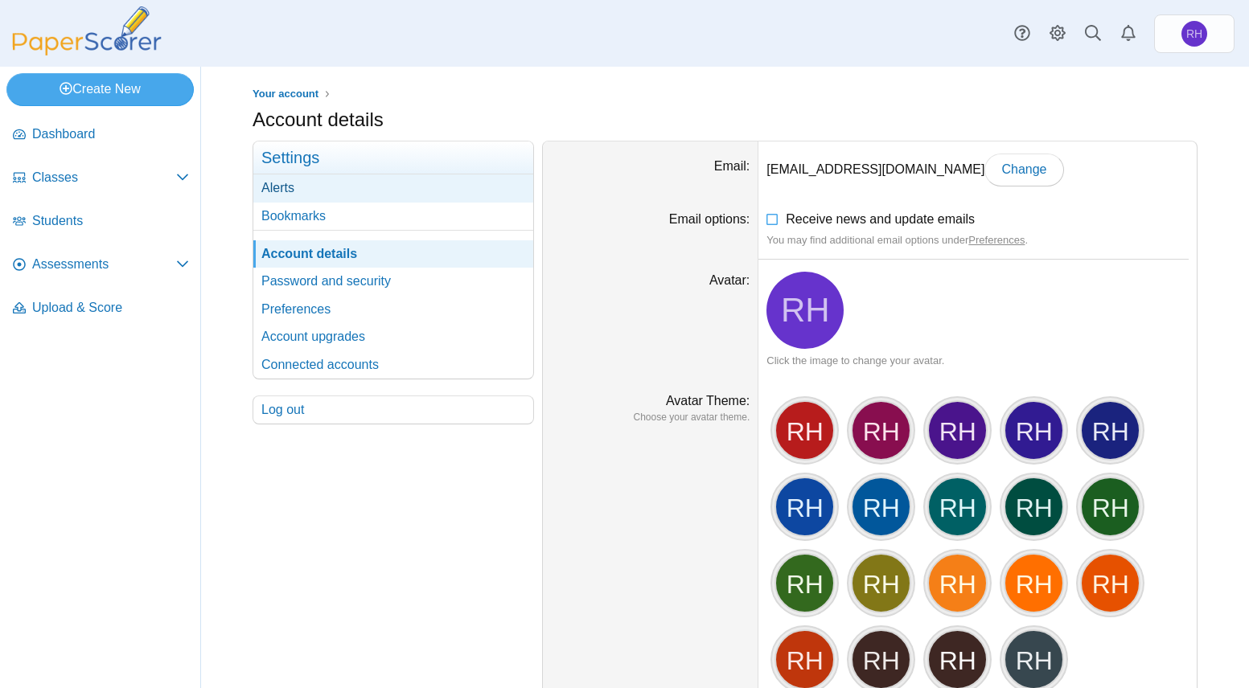
click at [363, 187] on link "Alerts" at bounding box center [393, 187] width 280 height 27
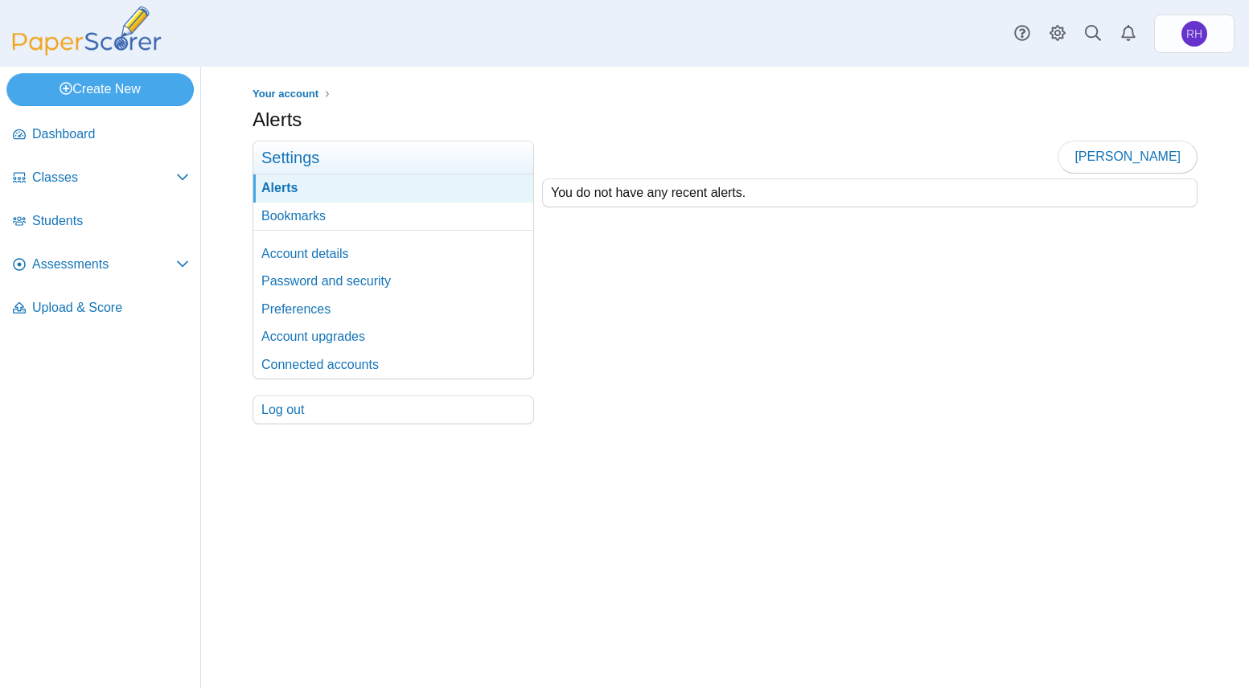
click at [302, 220] on link "Bookmarks" at bounding box center [393, 216] width 280 height 27
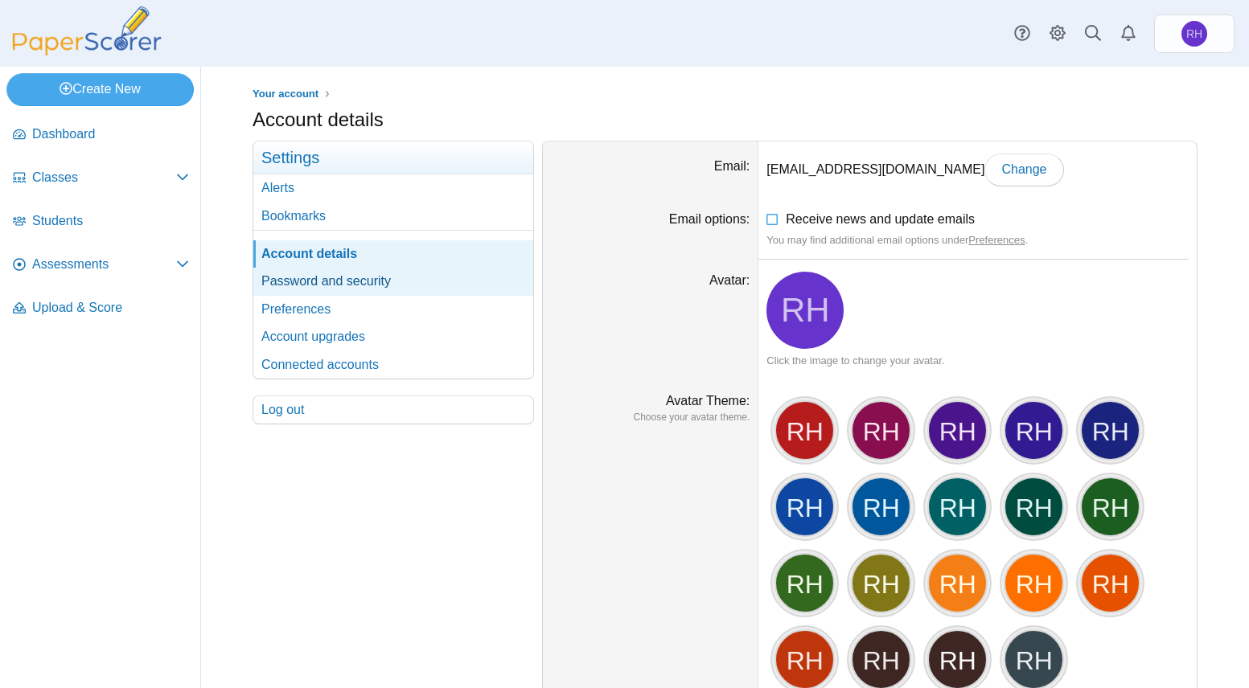
click at [337, 281] on link "Password and security" at bounding box center [393, 281] width 280 height 27
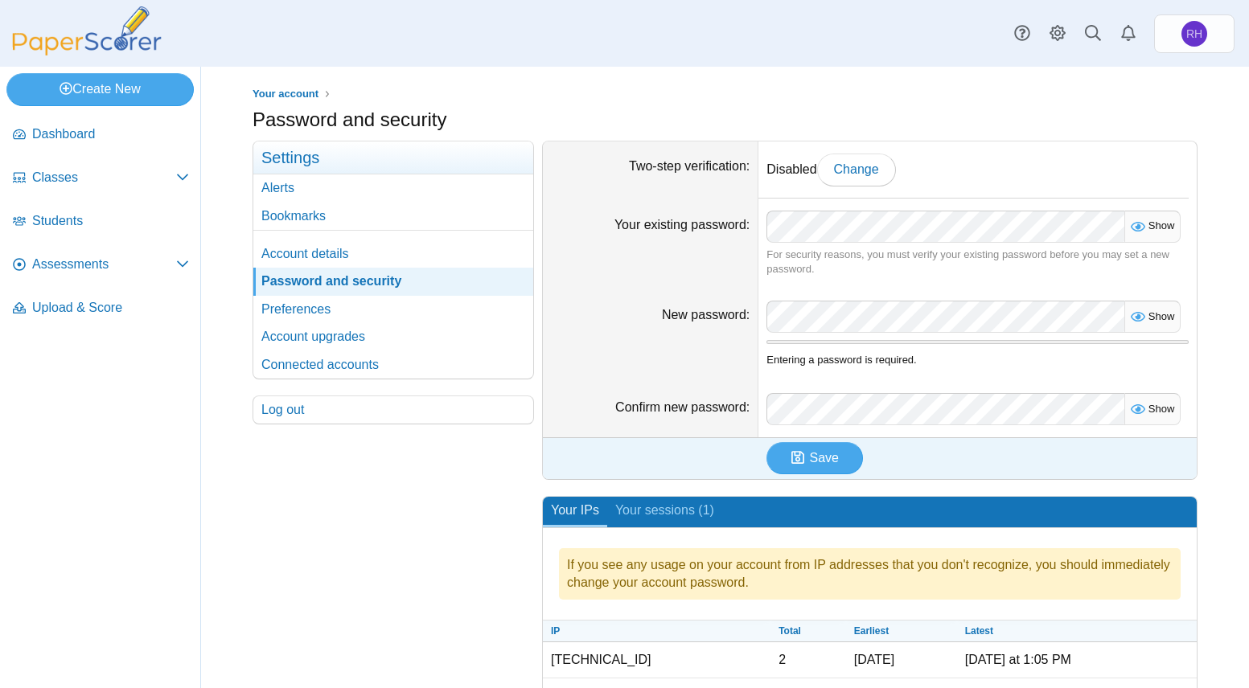
click at [289, 312] on link "Preferences" at bounding box center [393, 309] width 280 height 27
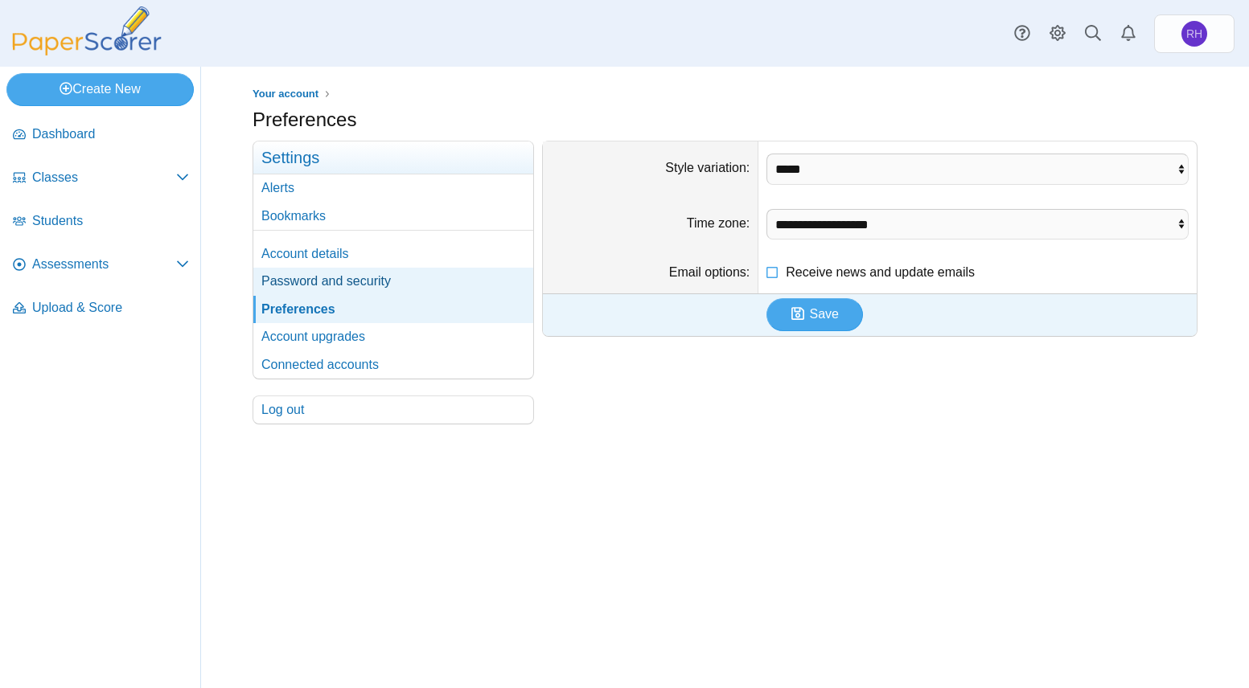
click at [297, 285] on link "Password and security" at bounding box center [393, 281] width 280 height 27
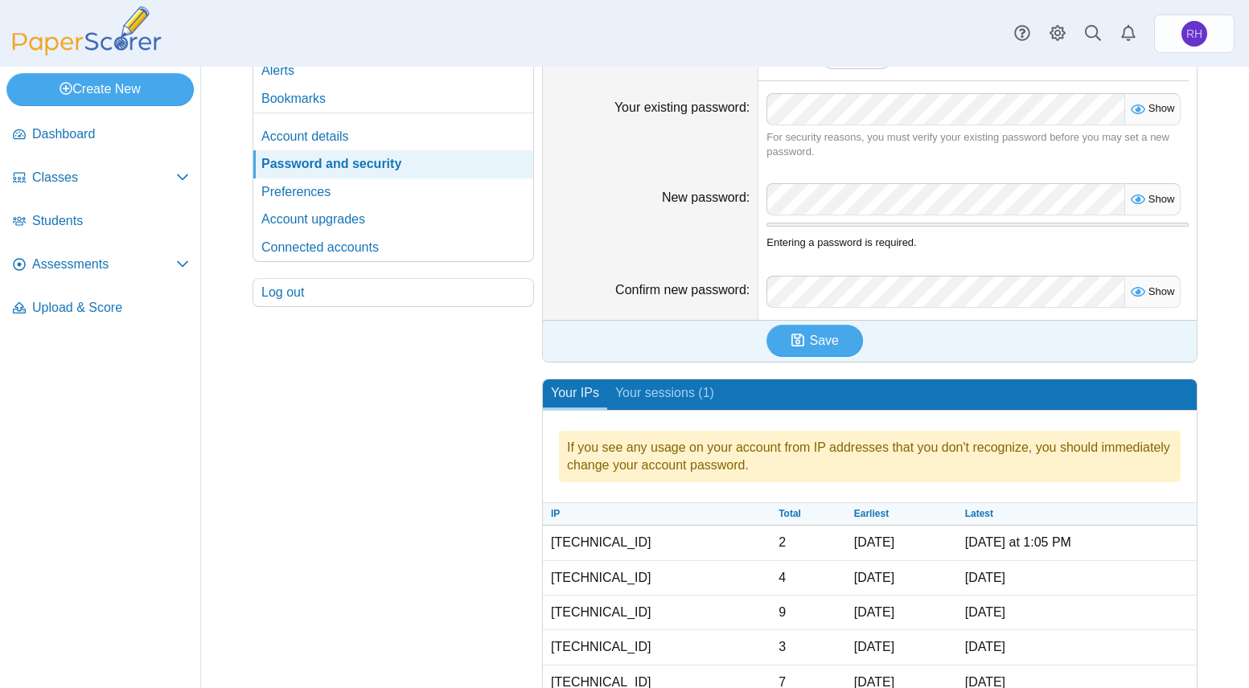
scroll to position [187, 0]
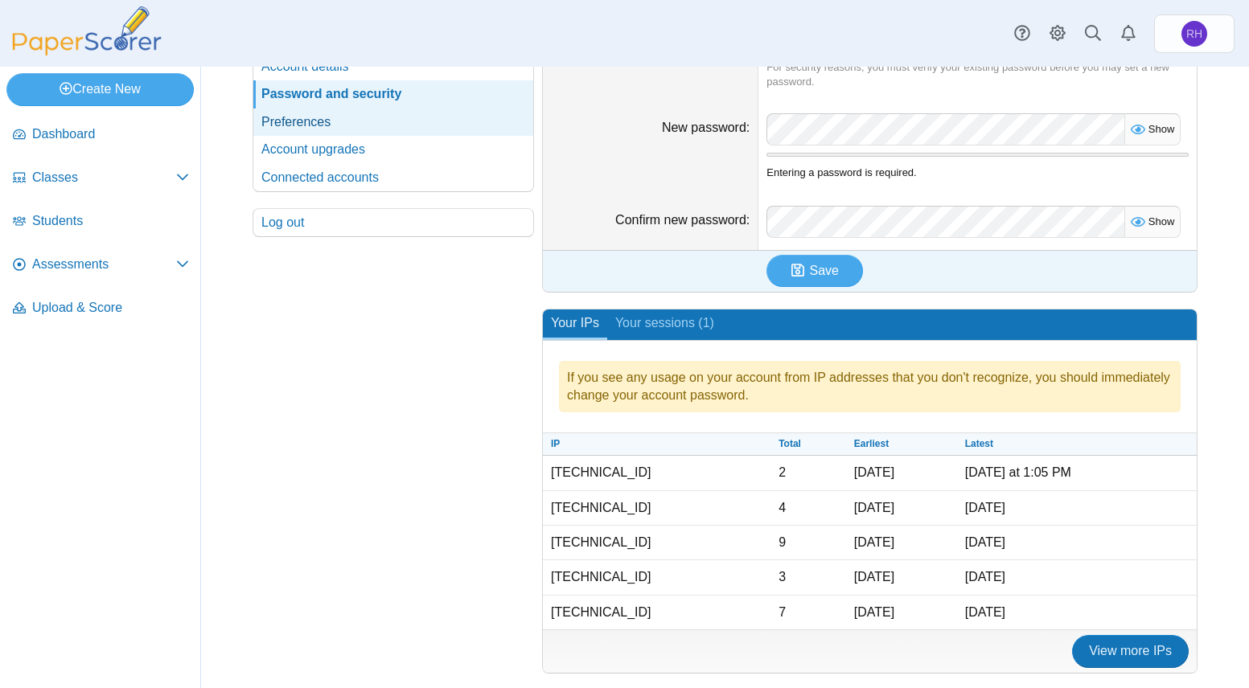
click at [309, 119] on link "Preferences" at bounding box center [393, 122] width 280 height 27
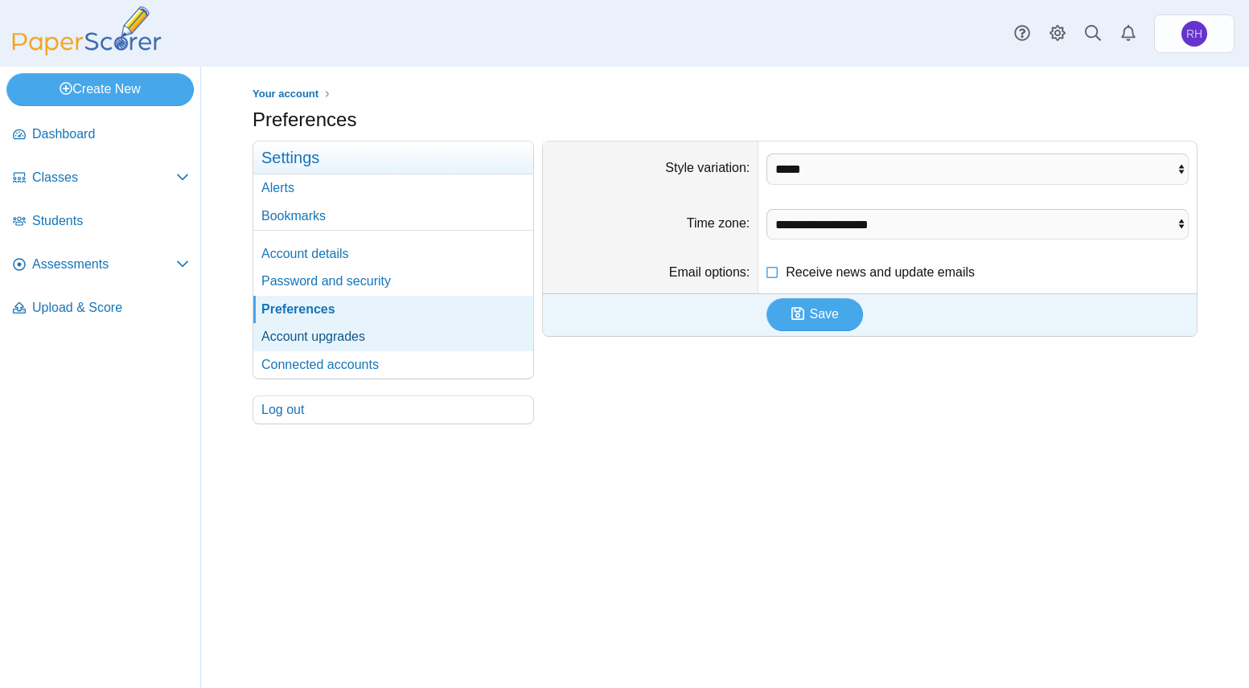
click at [329, 330] on link "Account upgrades" at bounding box center [393, 336] width 280 height 27
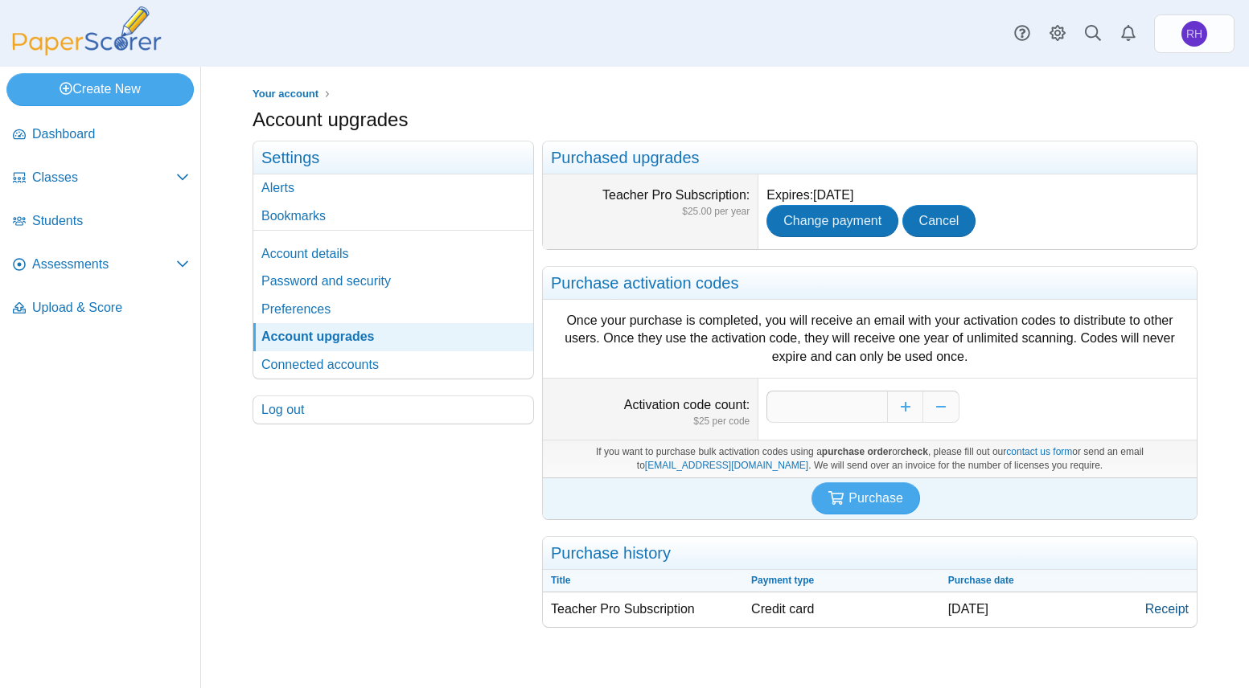
click at [1175, 610] on link "Receipt" at bounding box center [1166, 610] width 59 height 34
click at [38, 128] on span "Dashboard" at bounding box center [110, 134] width 157 height 18
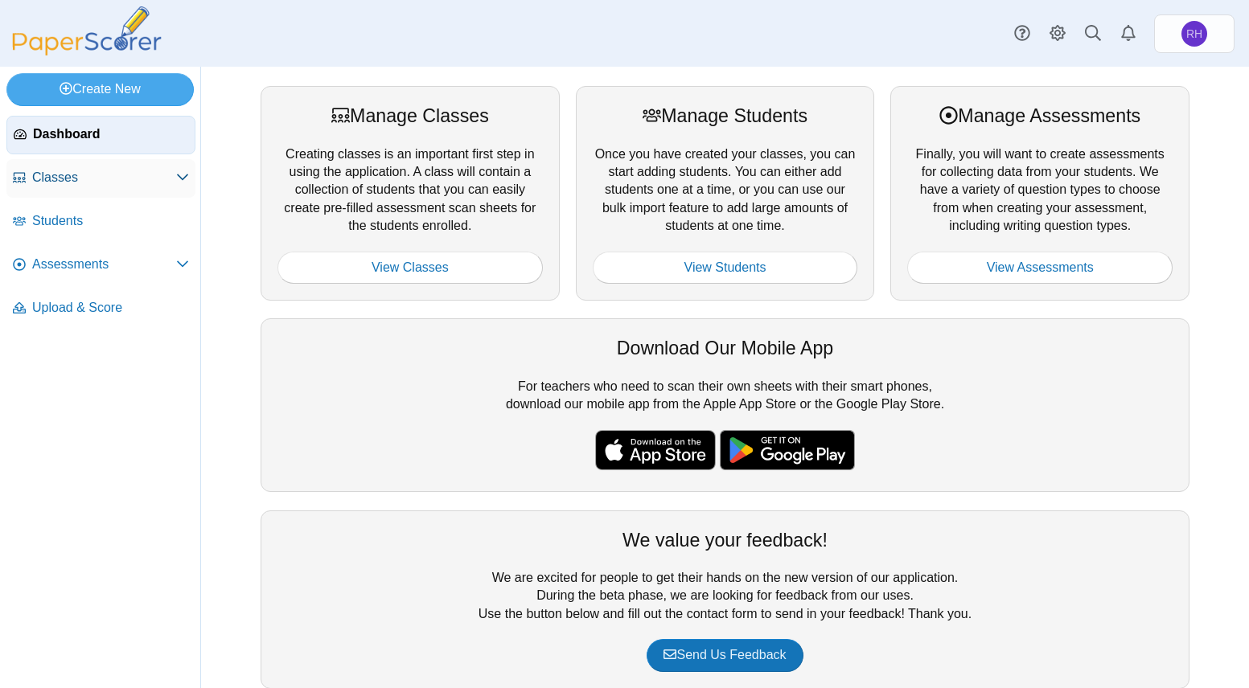
click at [70, 177] on span "Classes" at bounding box center [104, 178] width 144 height 18
